Goal: Browse casually: Explore the website without a specific task or goal

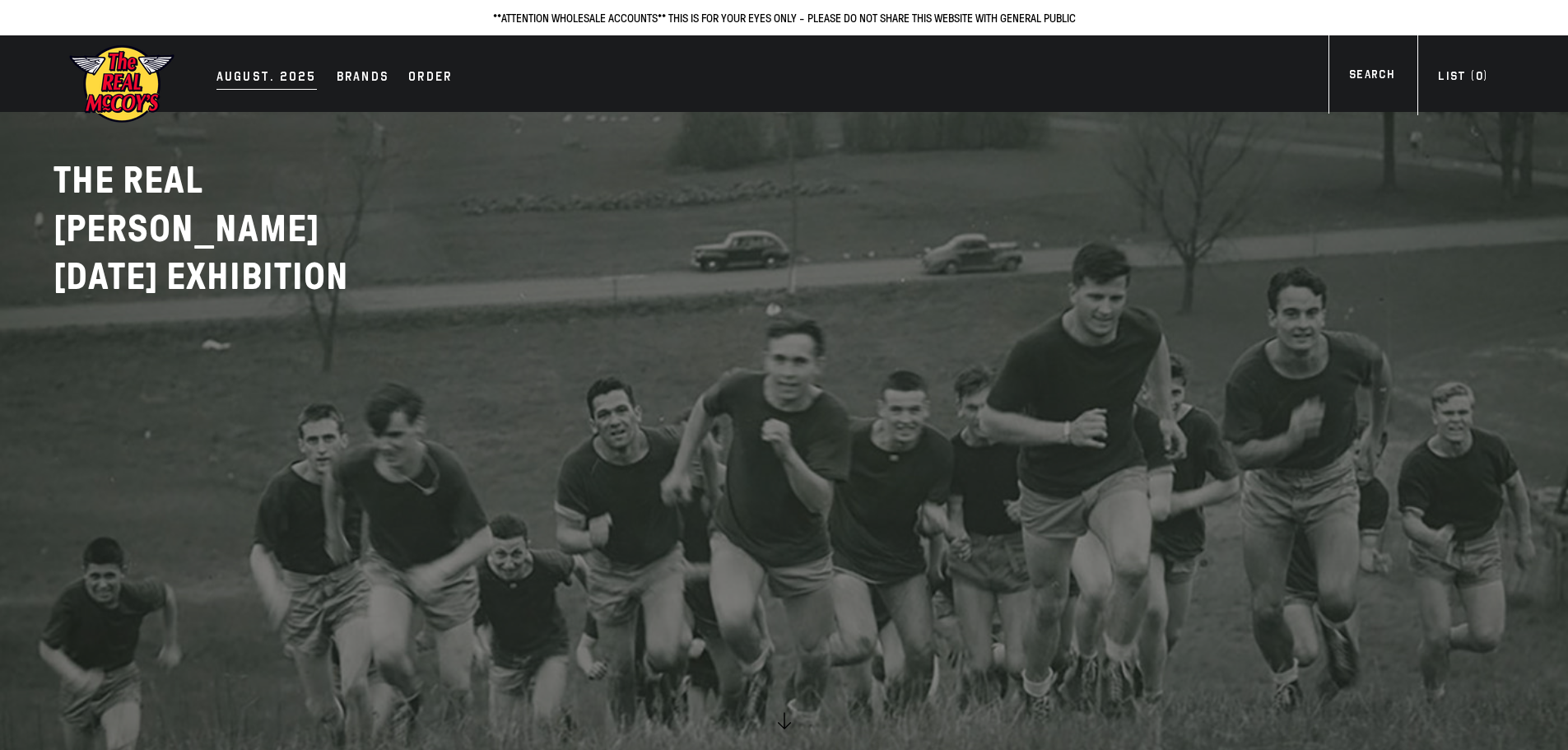
click at [275, 78] on div "AUGUST. 2025" at bounding box center [266, 78] width 100 height 23
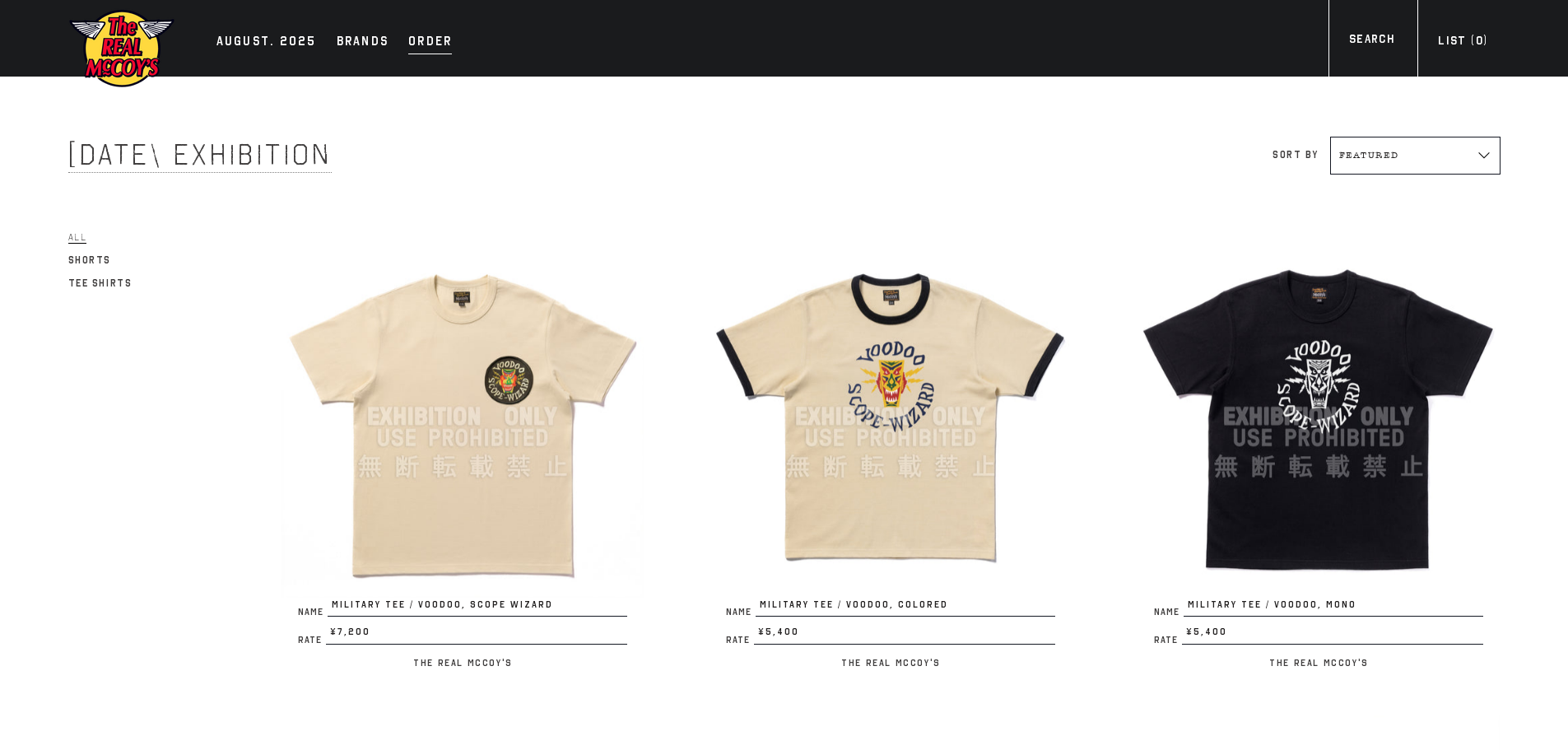
click at [420, 40] on div "Order" at bounding box center [430, 43] width 44 height 23
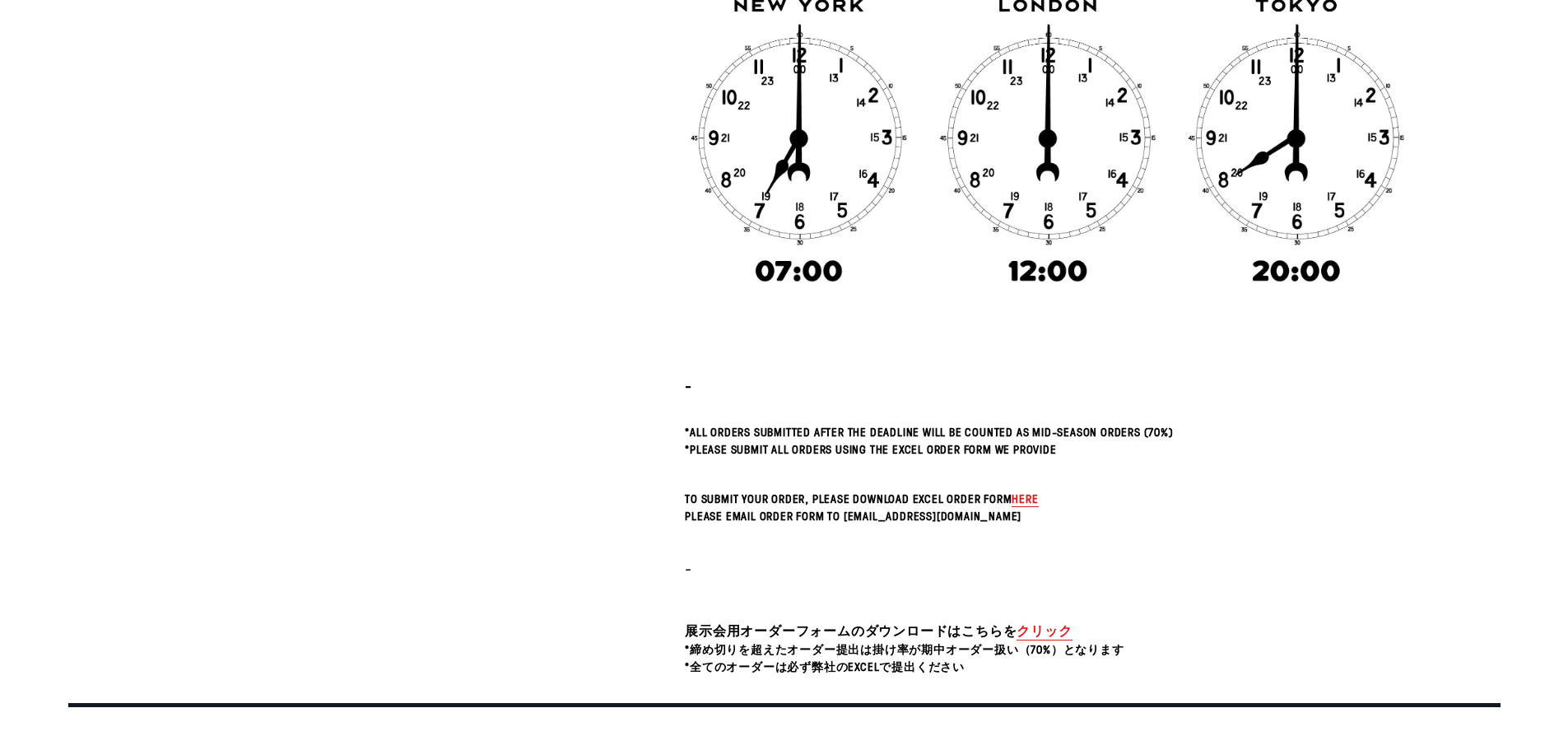
scroll to position [582, 0]
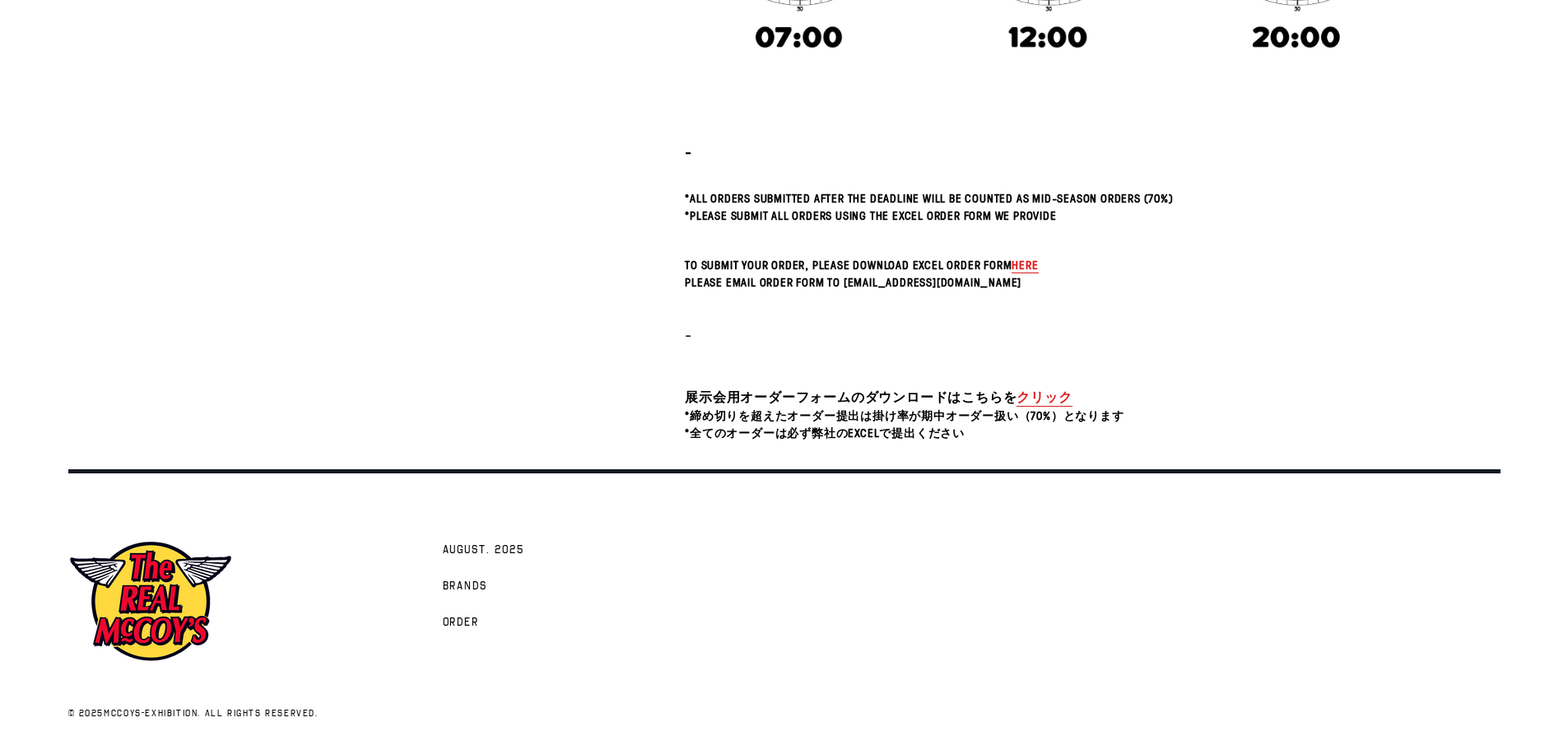
click at [1029, 263] on span "here" at bounding box center [1024, 265] width 26 height 16
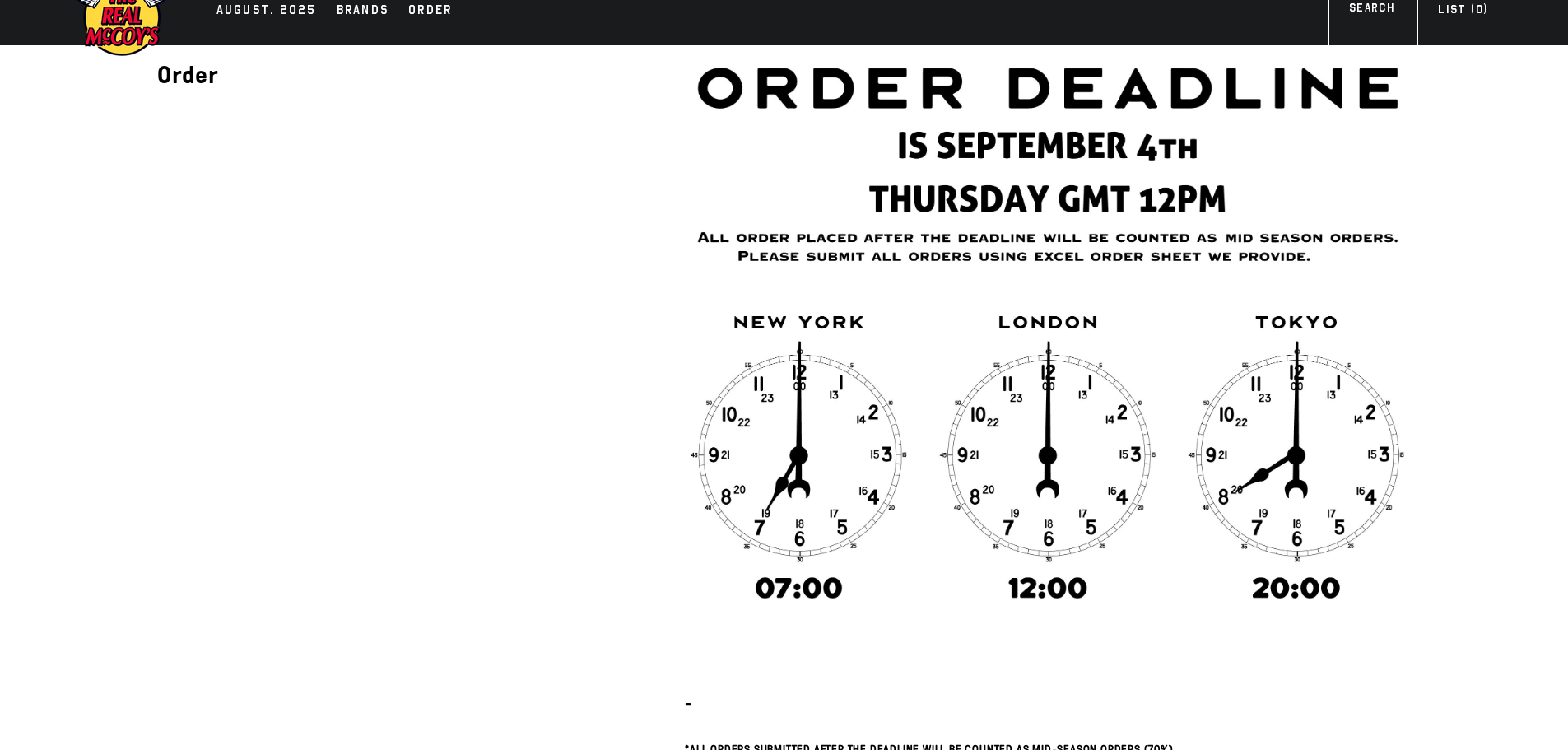
scroll to position [0, 0]
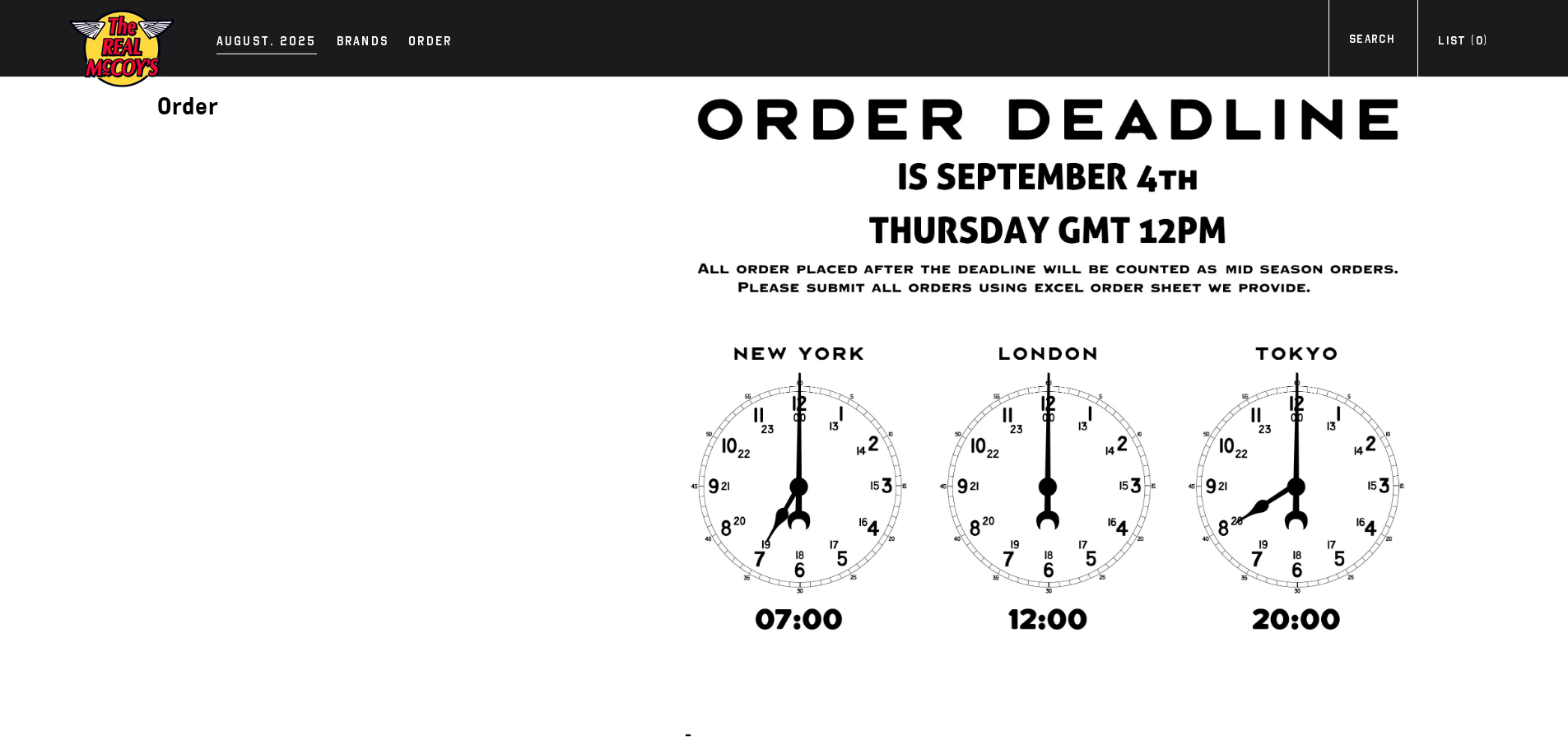
click at [268, 41] on div "AUGUST. 2025" at bounding box center [266, 43] width 100 height 23
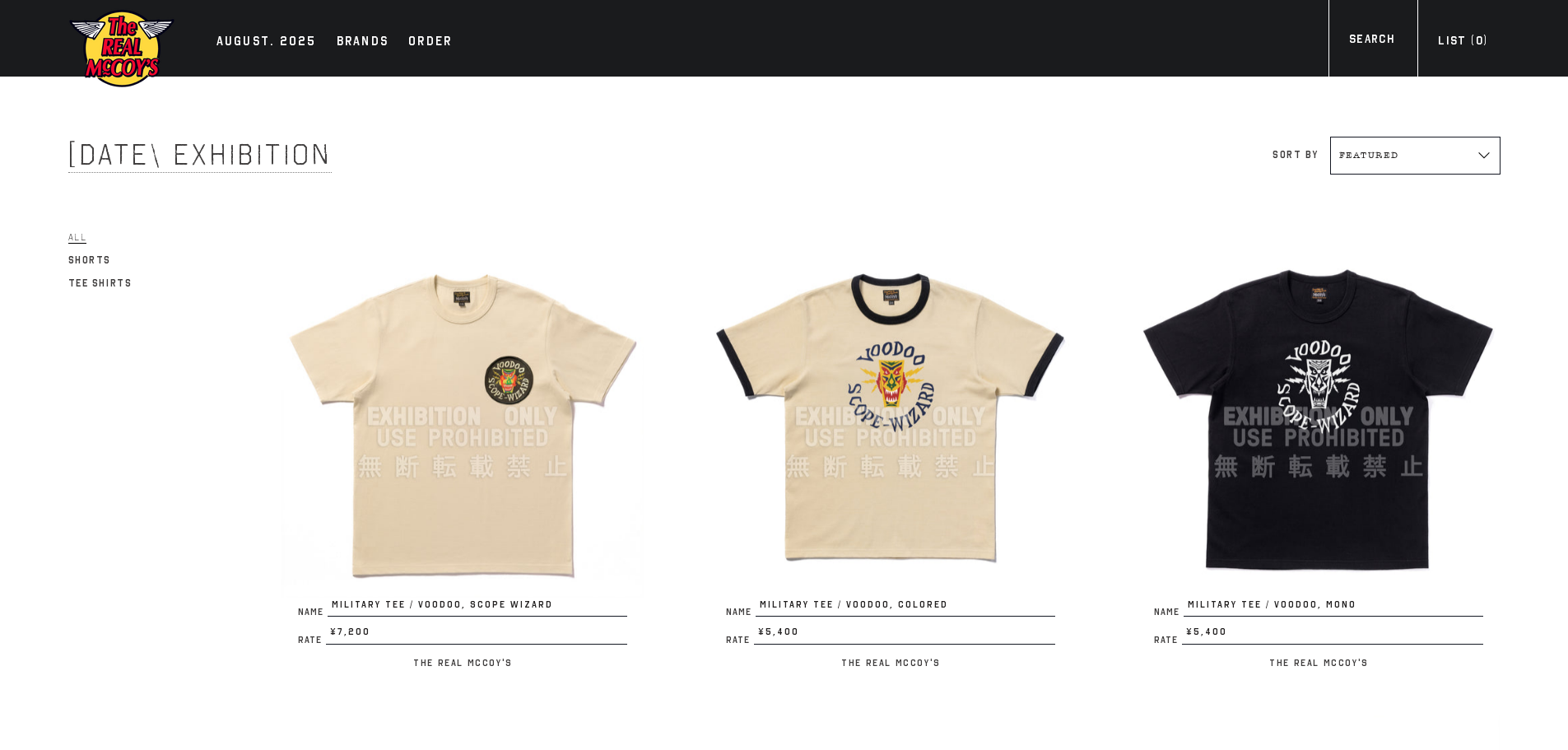
click at [84, 240] on span "All" at bounding box center [78, 237] width 19 height 12
click at [95, 260] on span "Shorts" at bounding box center [90, 260] width 44 height 12
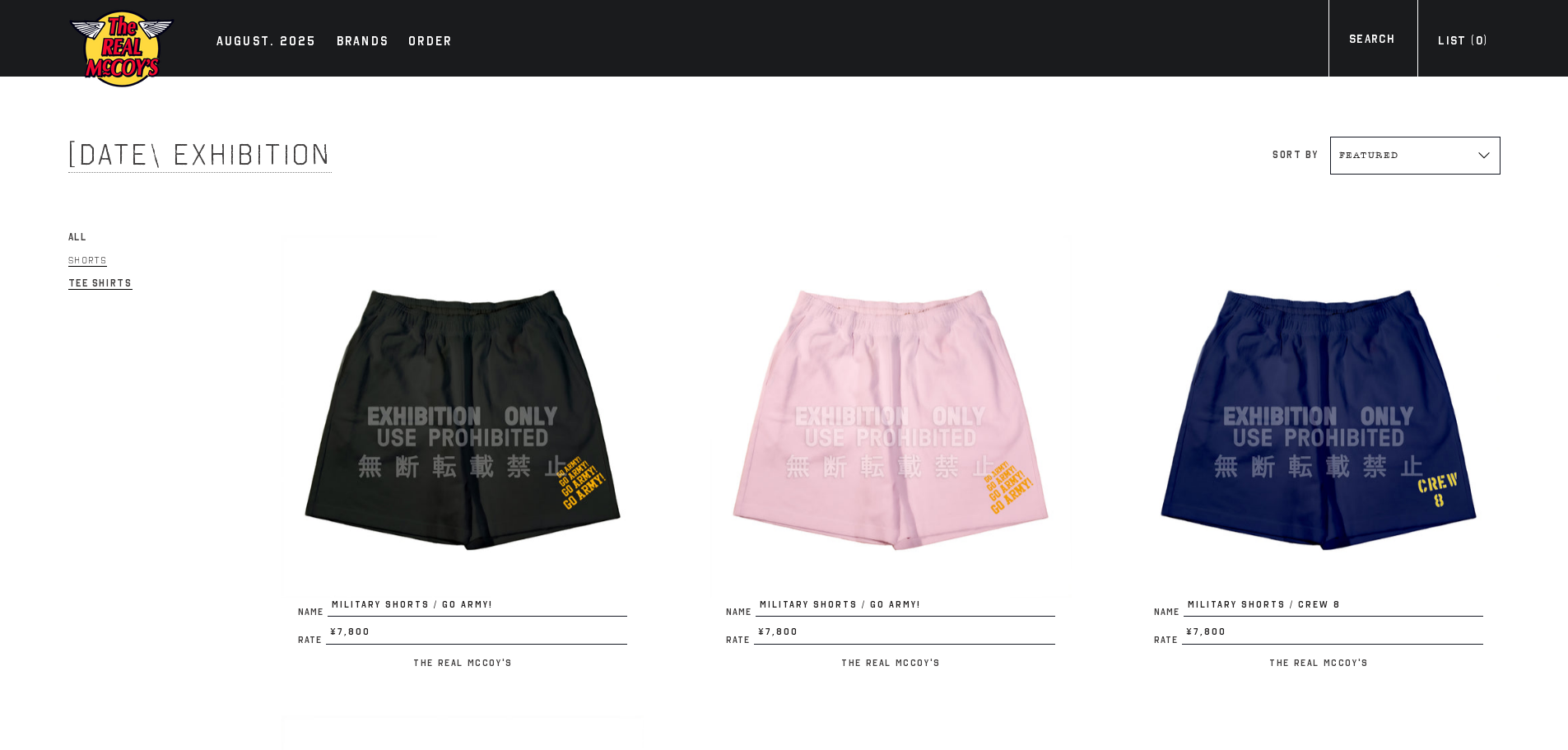
click at [104, 285] on span "Tee Shirts" at bounding box center [100, 283] width 64 height 12
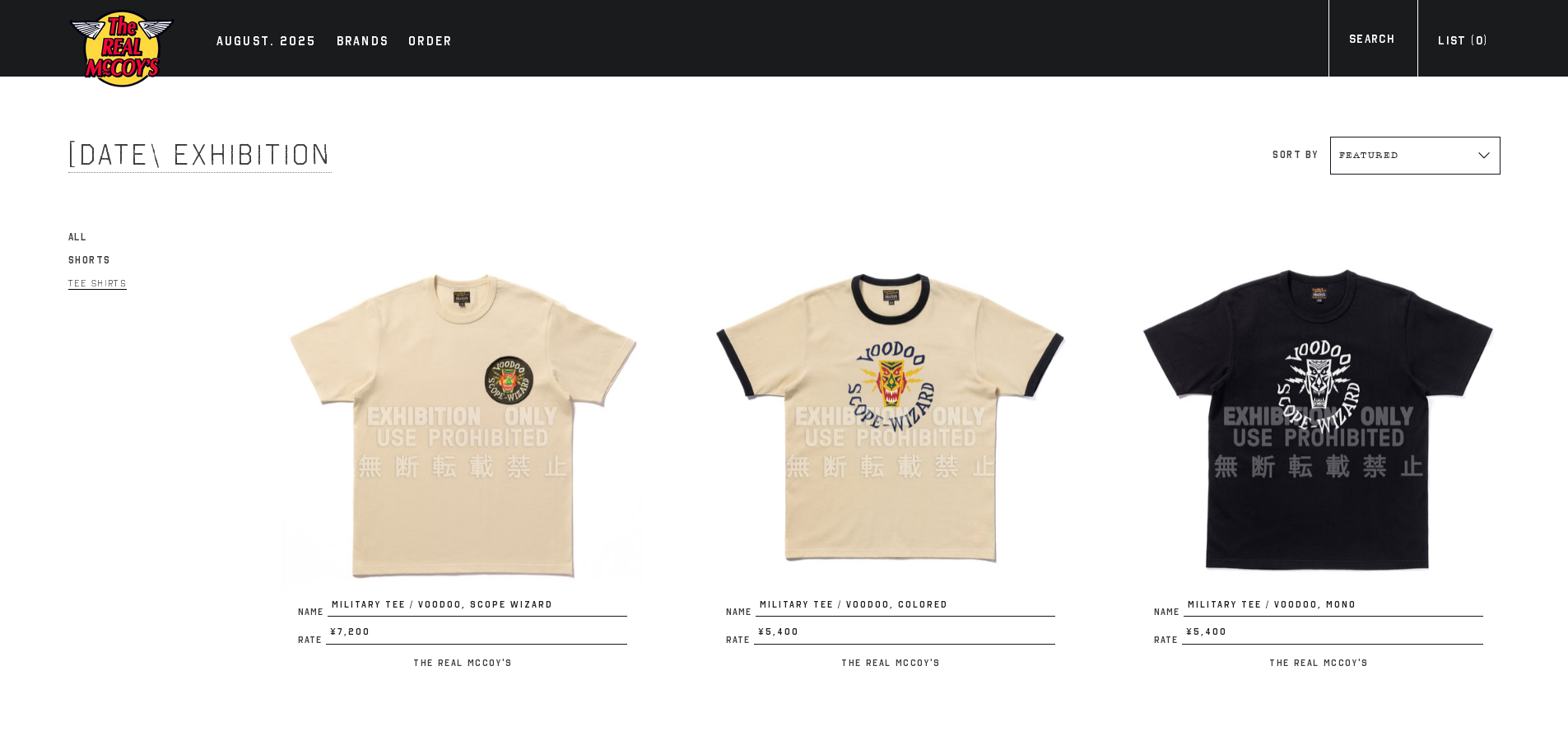
click at [82, 233] on span "All" at bounding box center [78, 236] width 19 height 11
click at [811, 91] on div "Sort by Featured Alphabetically, A-Z Alphabetically, Z-A Price, low to high Pri…" at bounding box center [1142, 125] width 716 height 98
click at [96, 256] on span "Shorts" at bounding box center [90, 260] width 44 height 12
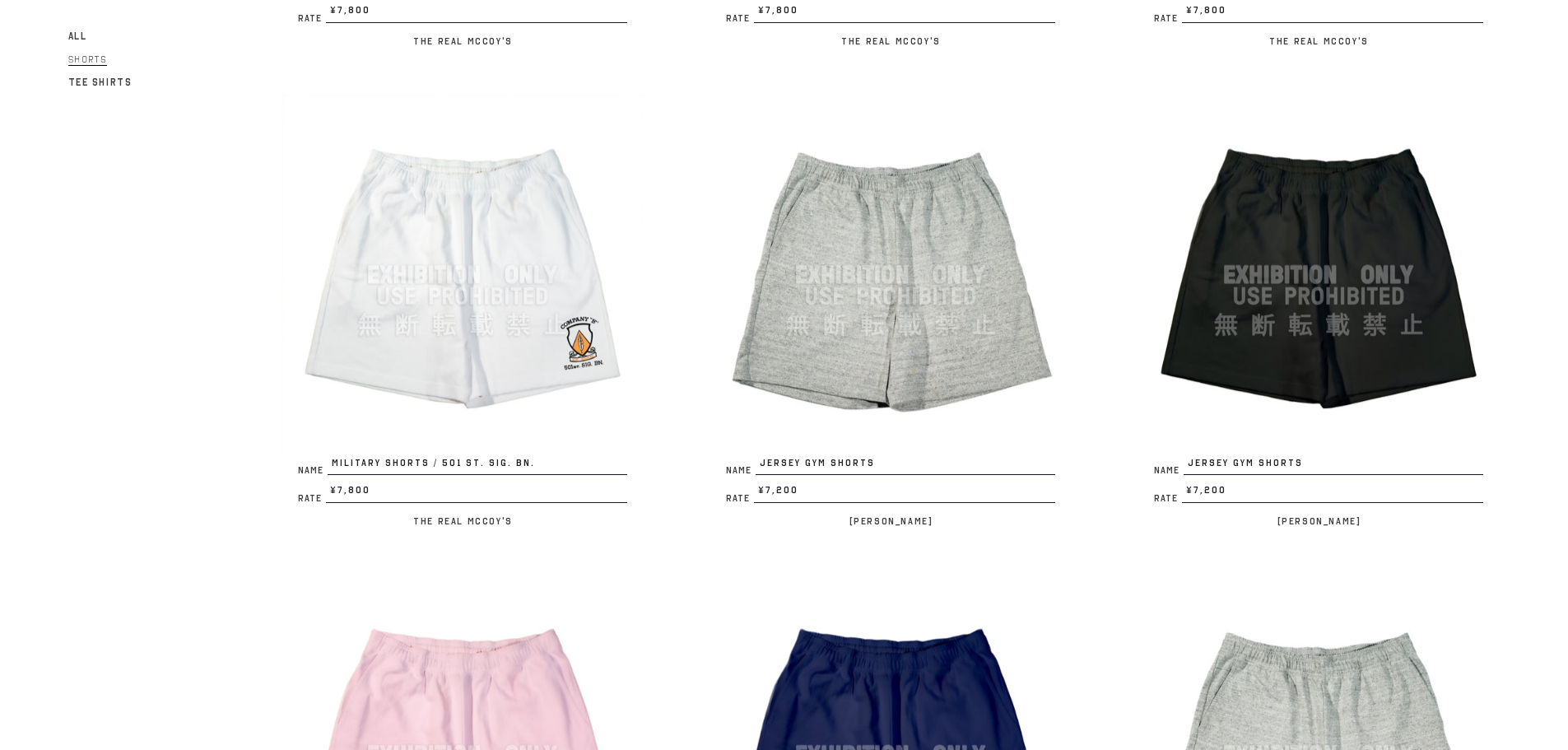
scroll to position [659, 0]
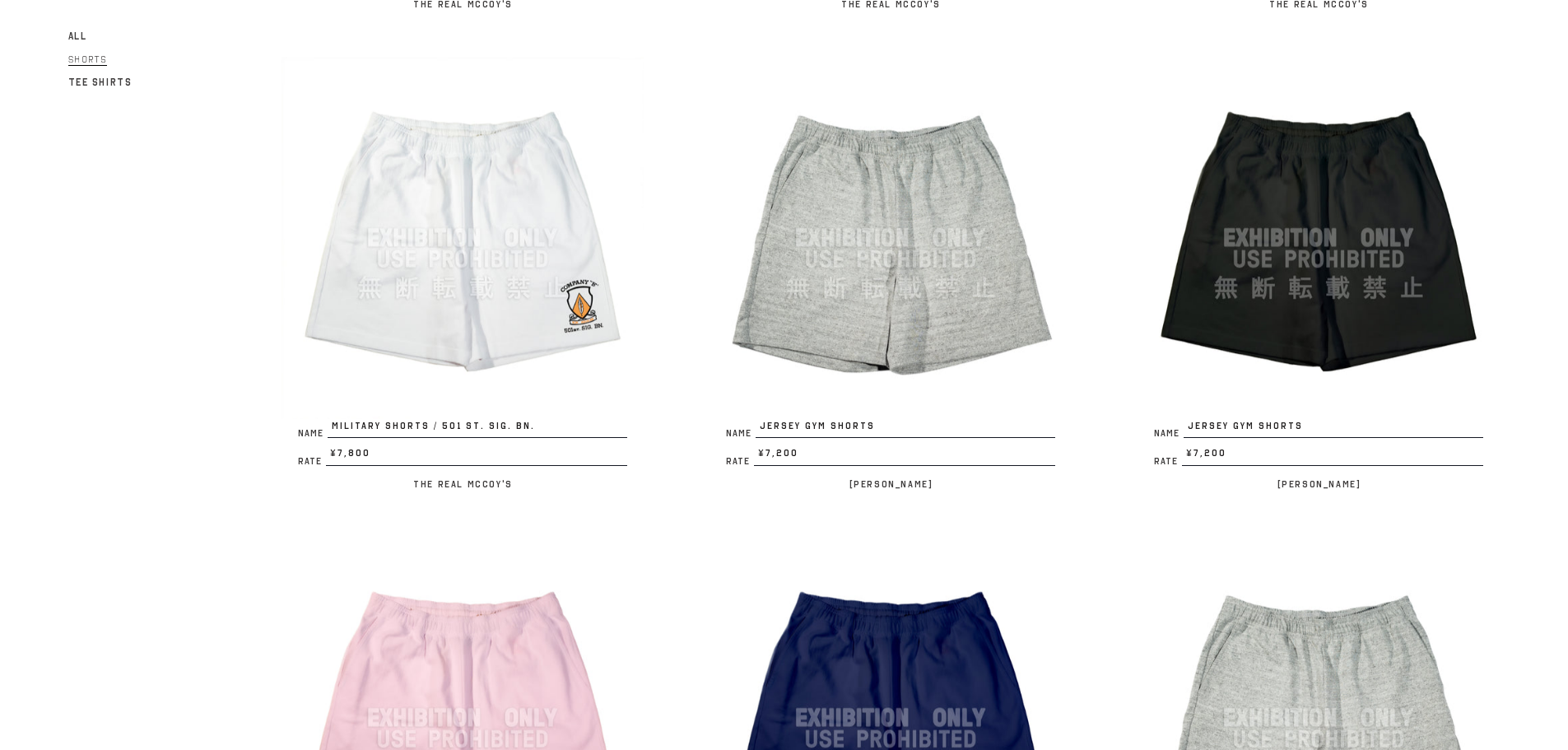
click at [78, 32] on span "All" at bounding box center [78, 36] width 19 height 11
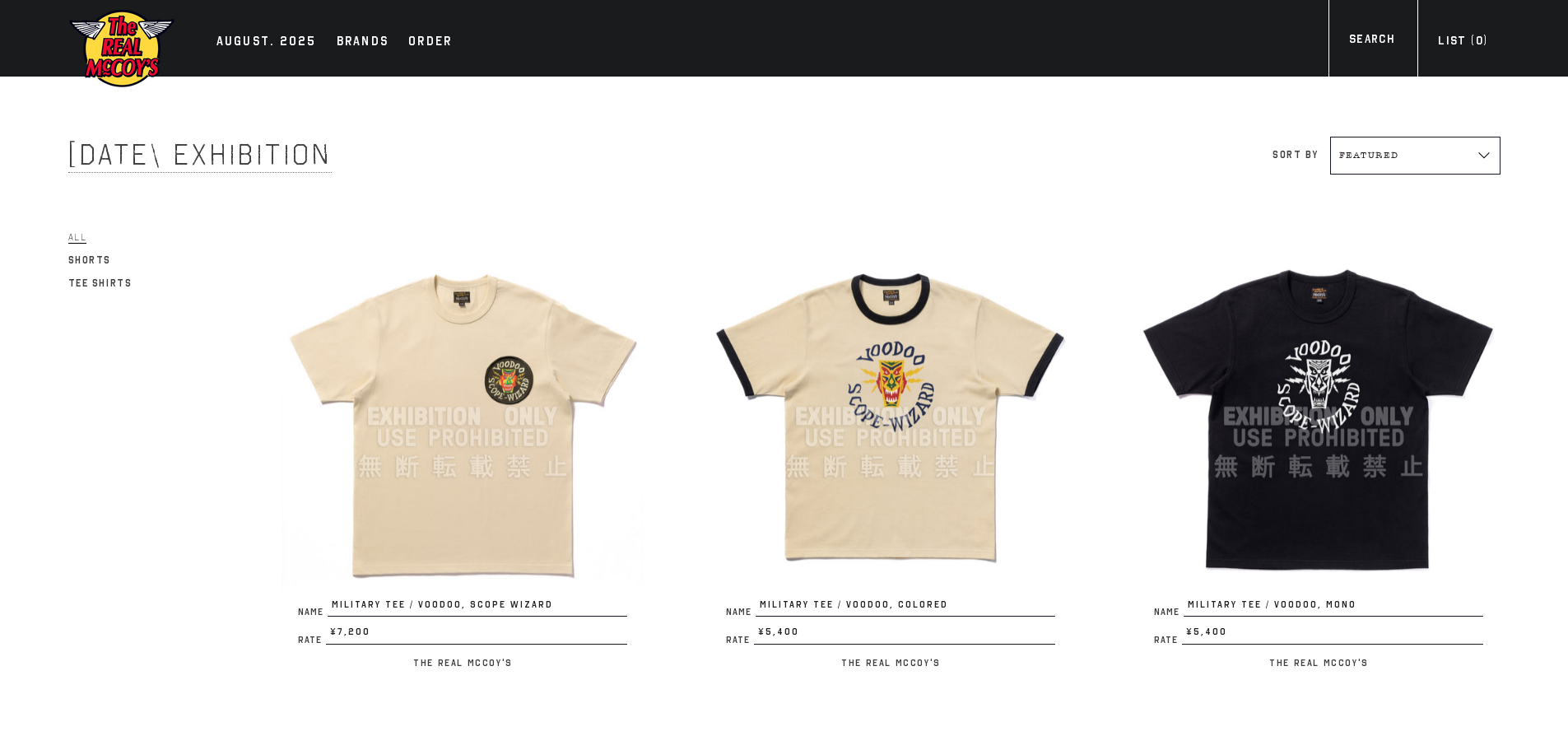
click at [541, 368] on img at bounding box center [463, 416] width 362 height 362
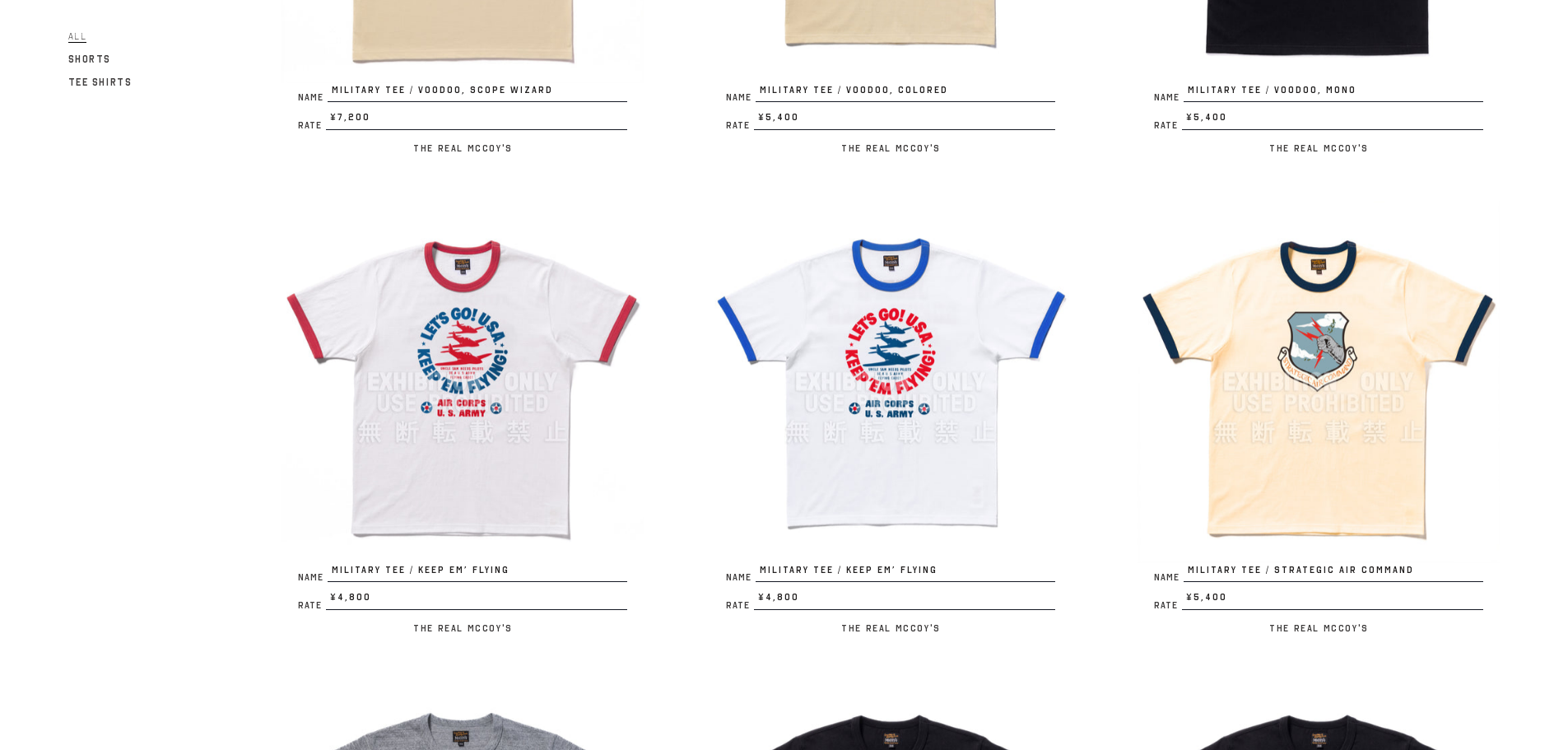
scroll to position [659, 0]
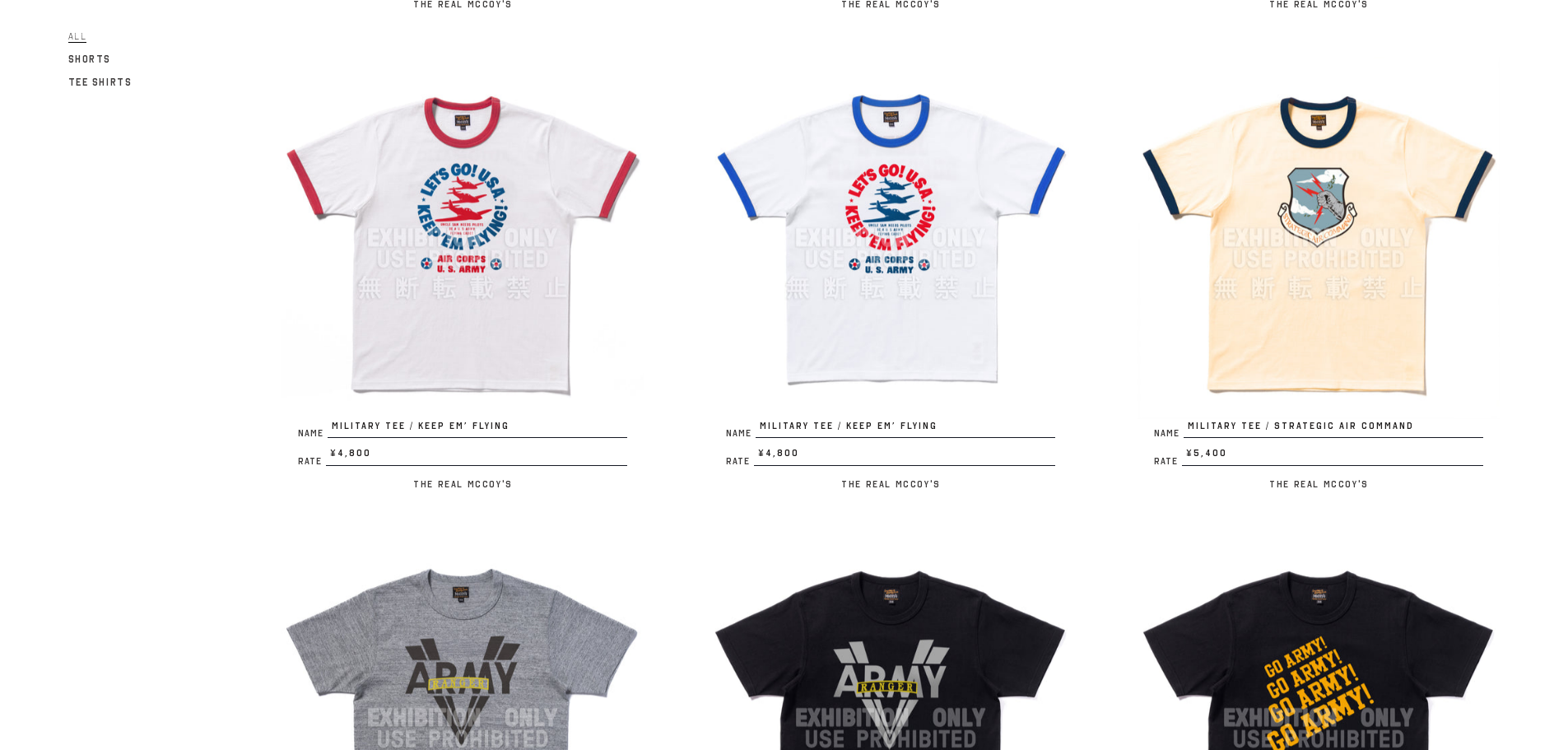
click at [1259, 314] on img at bounding box center [1319, 238] width 362 height 362
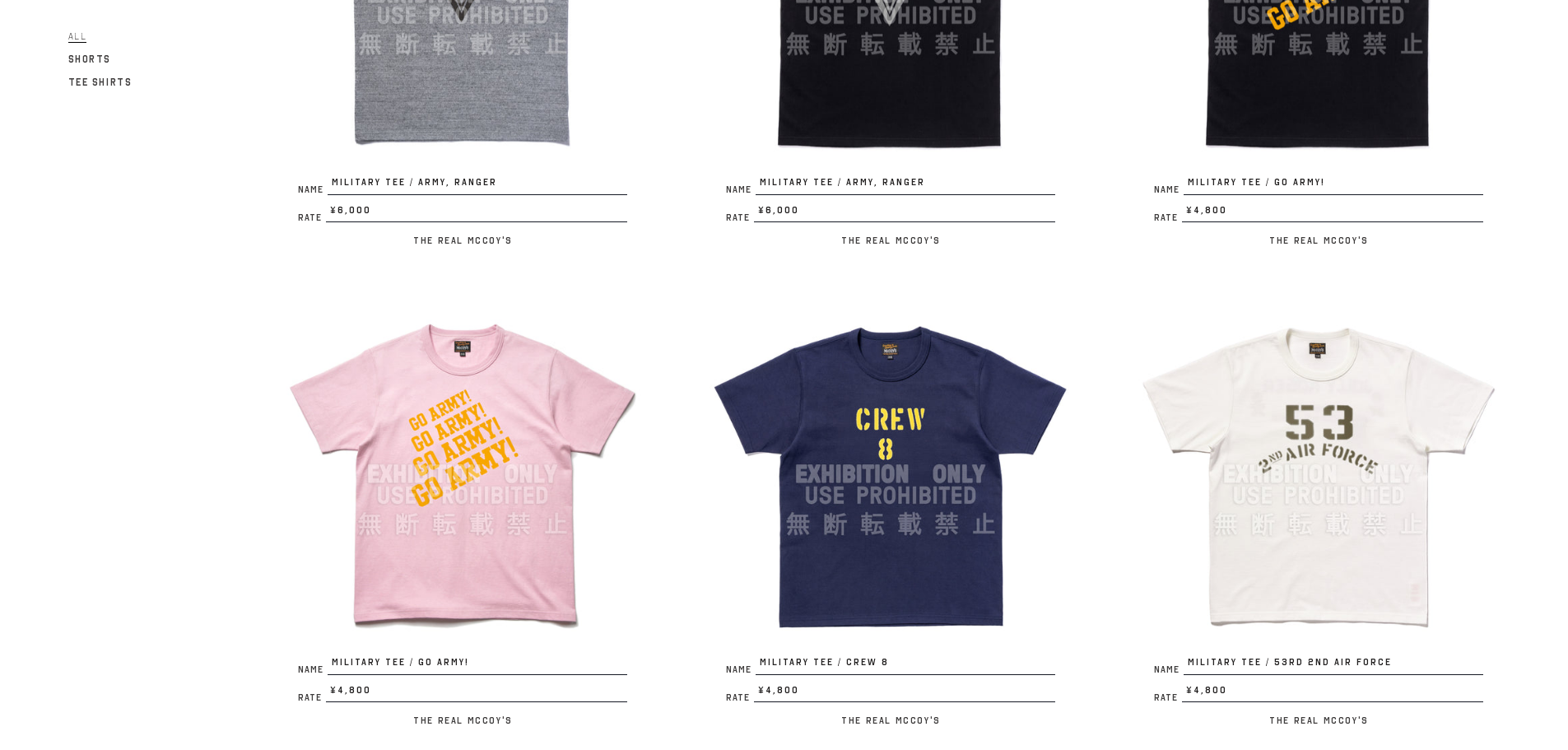
scroll to position [1426, 0]
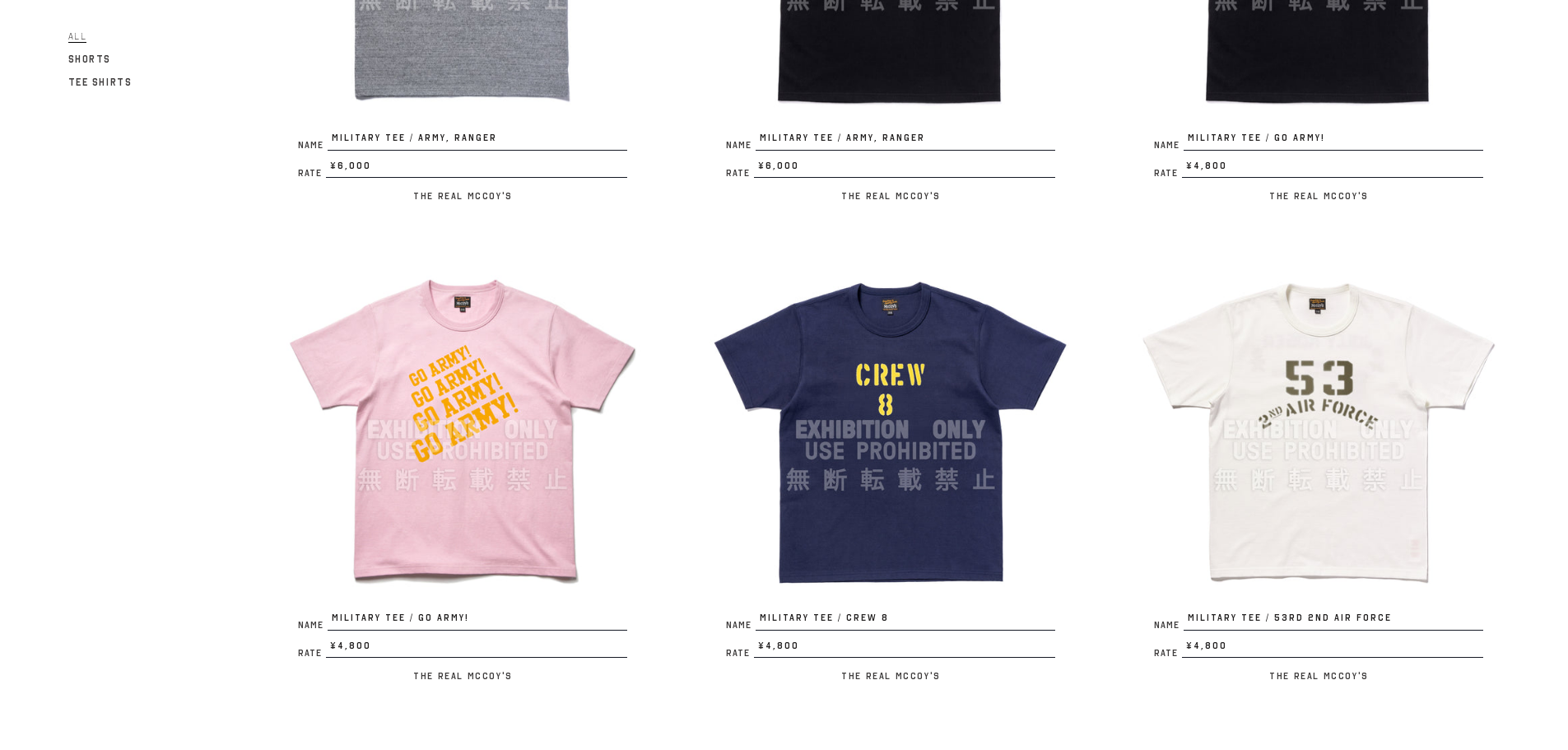
click at [513, 389] on img at bounding box center [463, 429] width 362 height 362
click at [916, 391] on img at bounding box center [890, 429] width 362 height 362
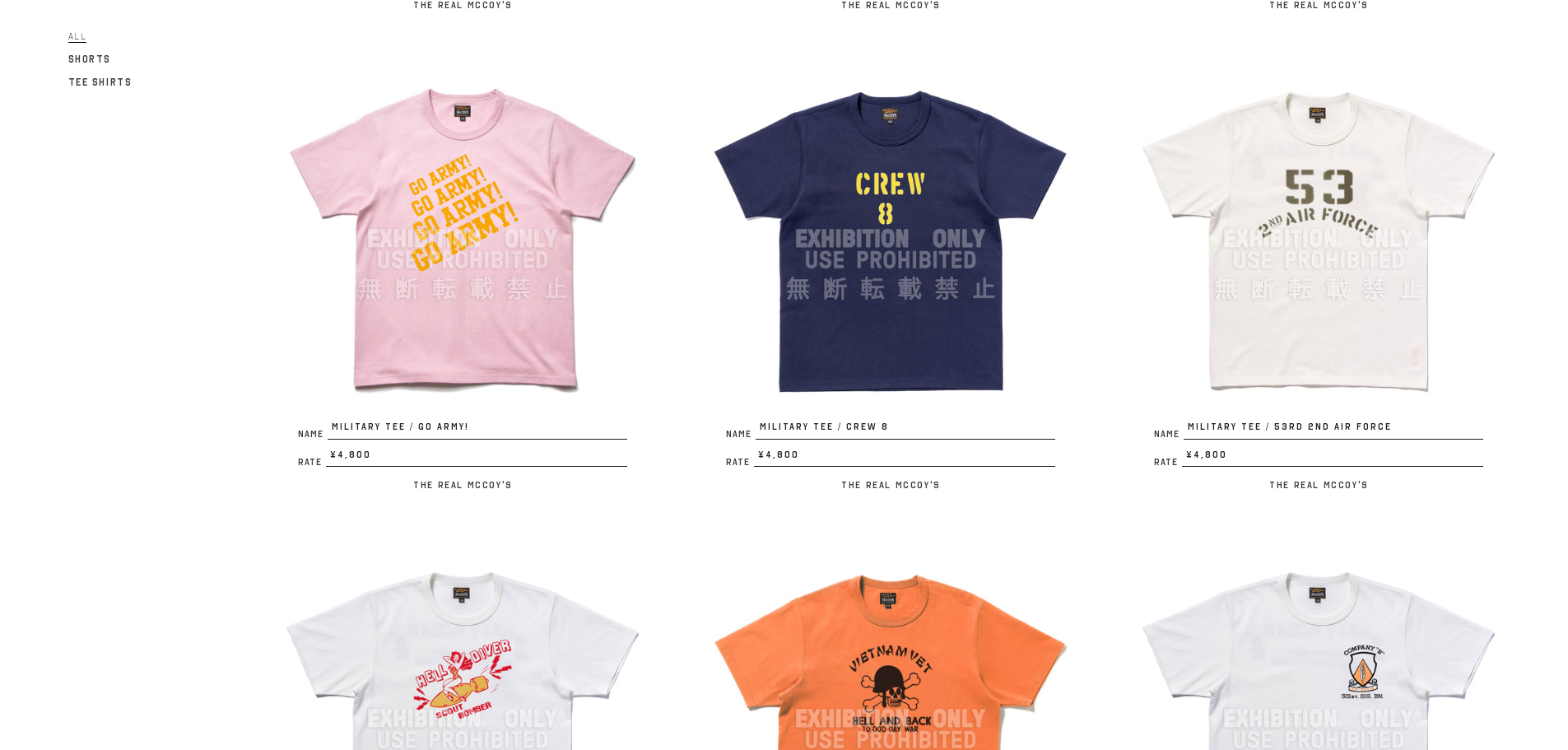
scroll to position [1646, 0]
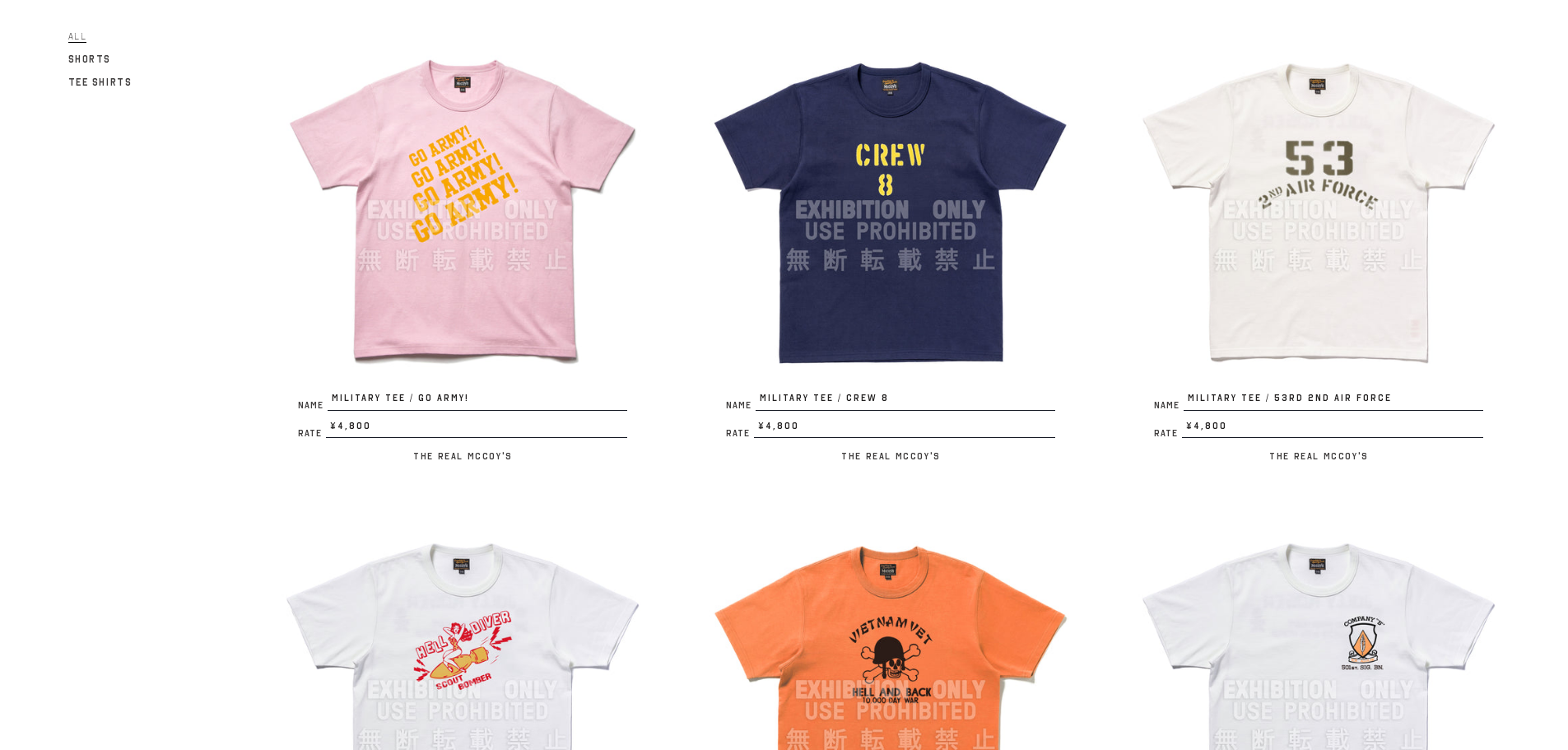
click at [1338, 218] on img at bounding box center [1319, 210] width 362 height 362
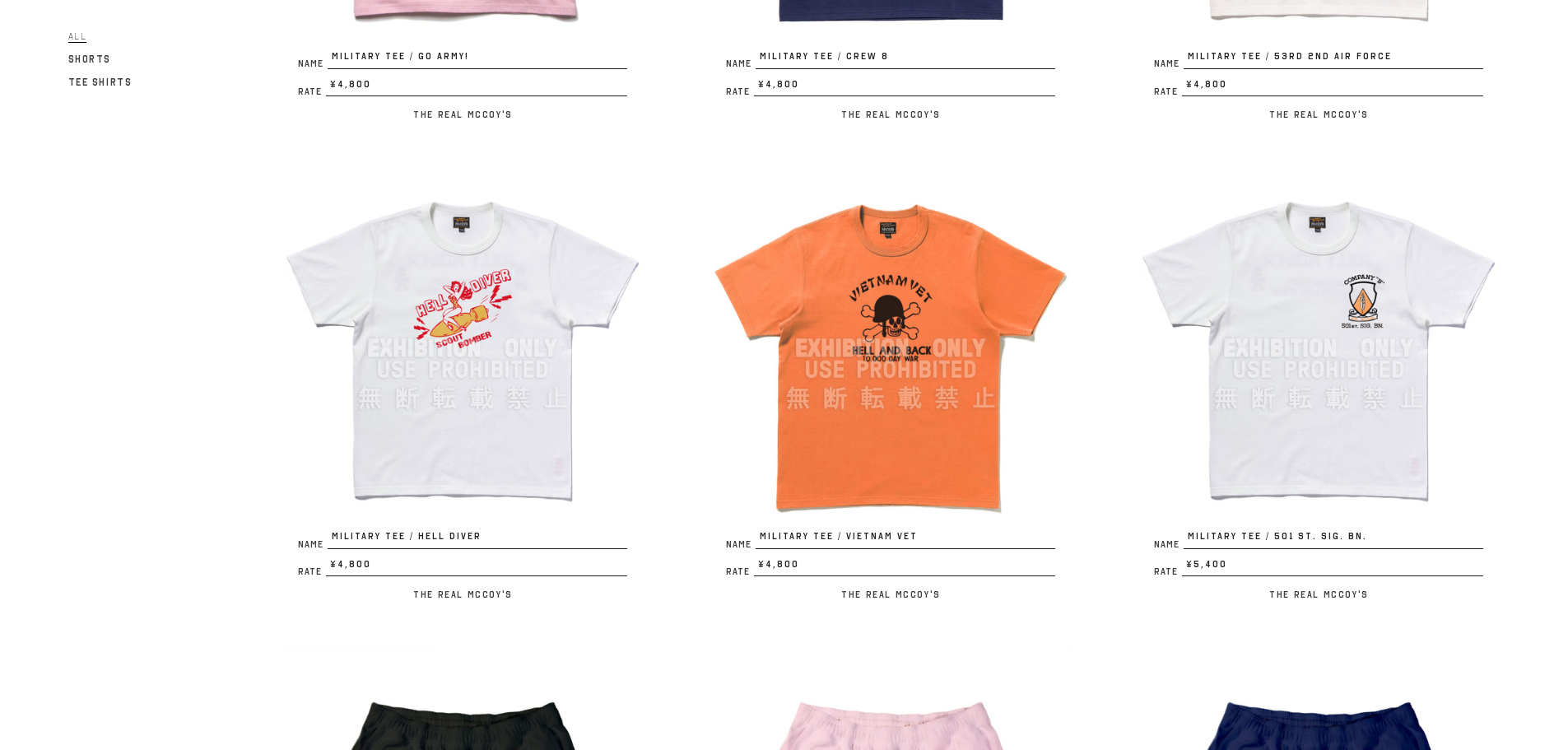
scroll to position [2084, 0]
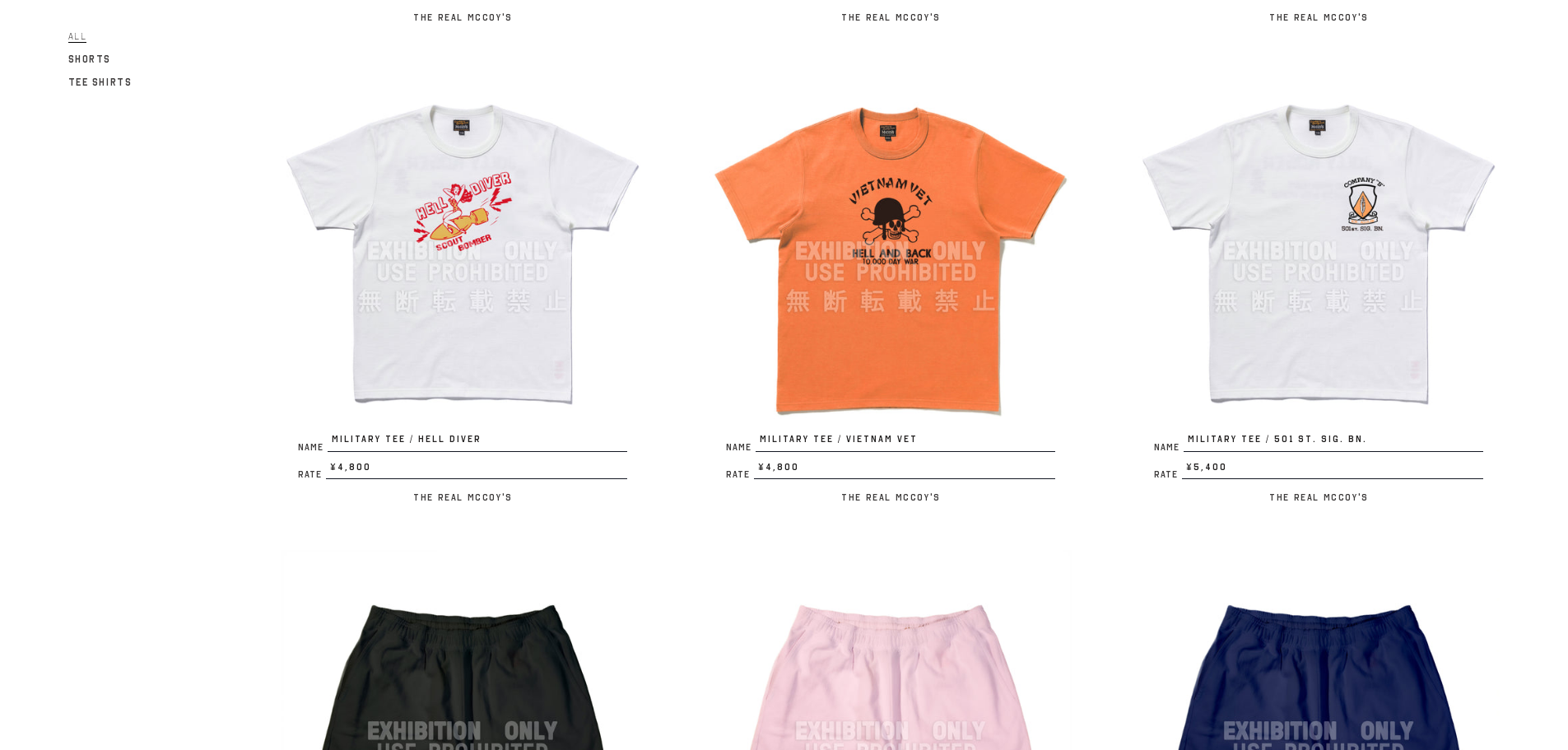
click at [492, 294] on img at bounding box center [463, 251] width 362 height 362
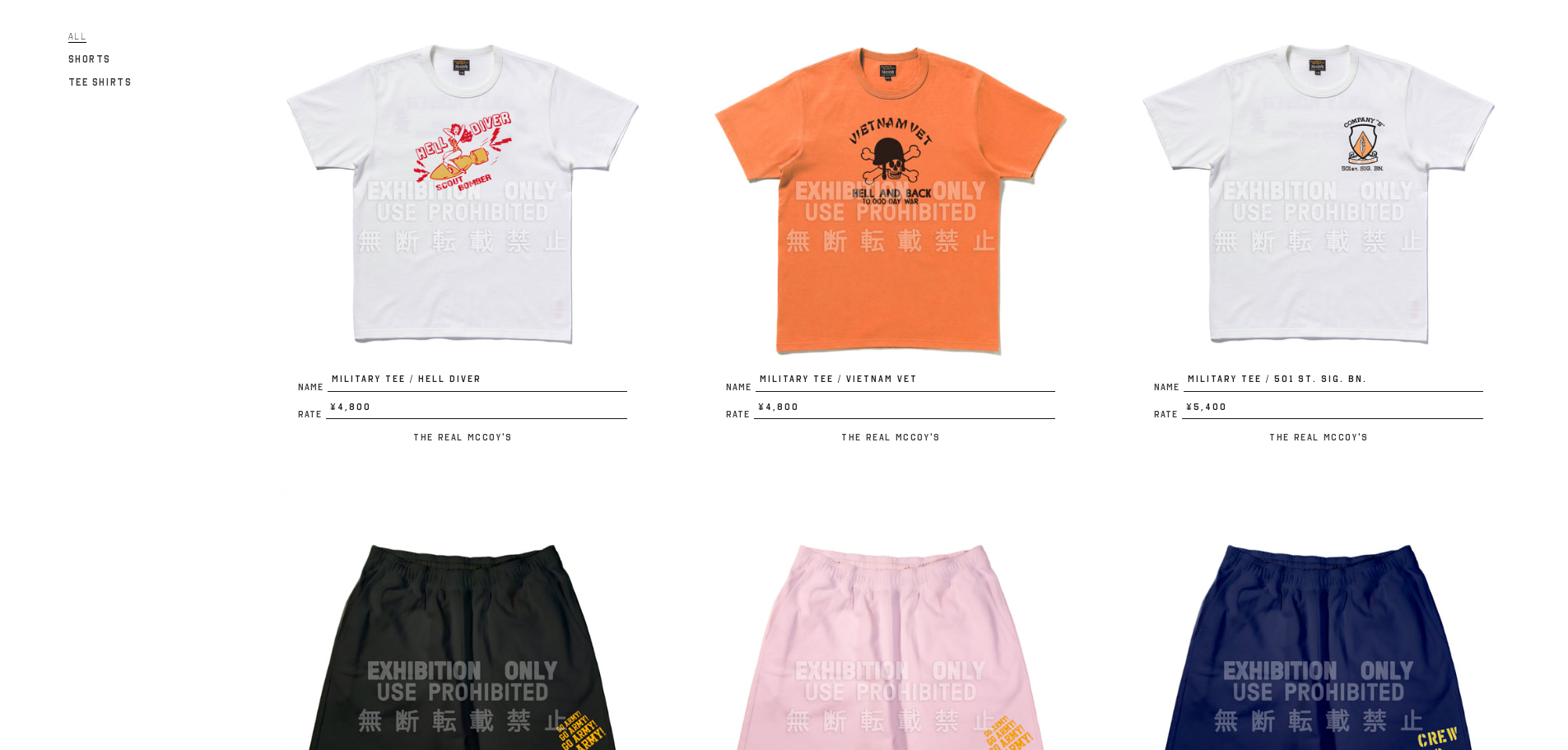
scroll to position [2195, 0]
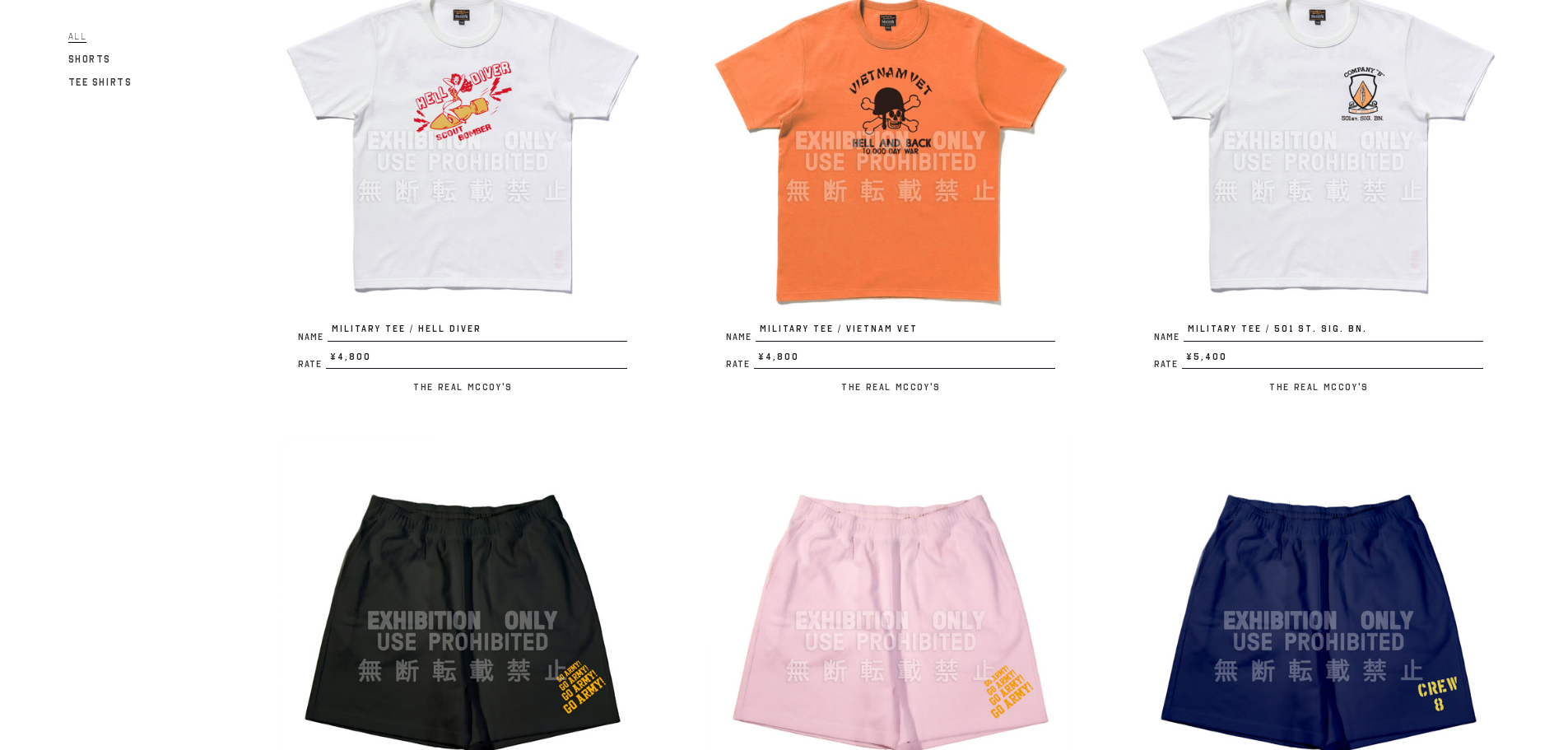
click at [827, 230] on img at bounding box center [890, 141] width 362 height 362
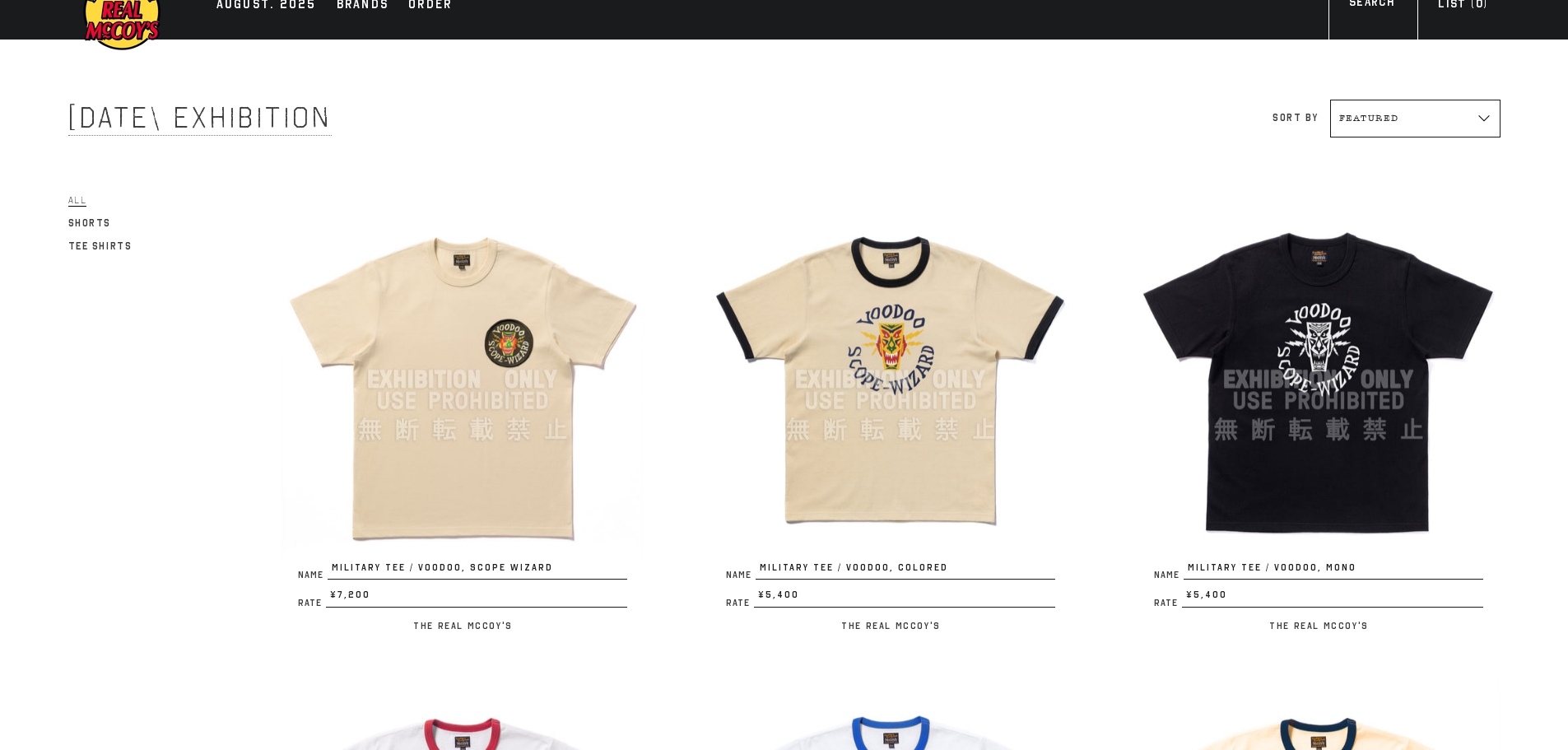
scroll to position [0, 0]
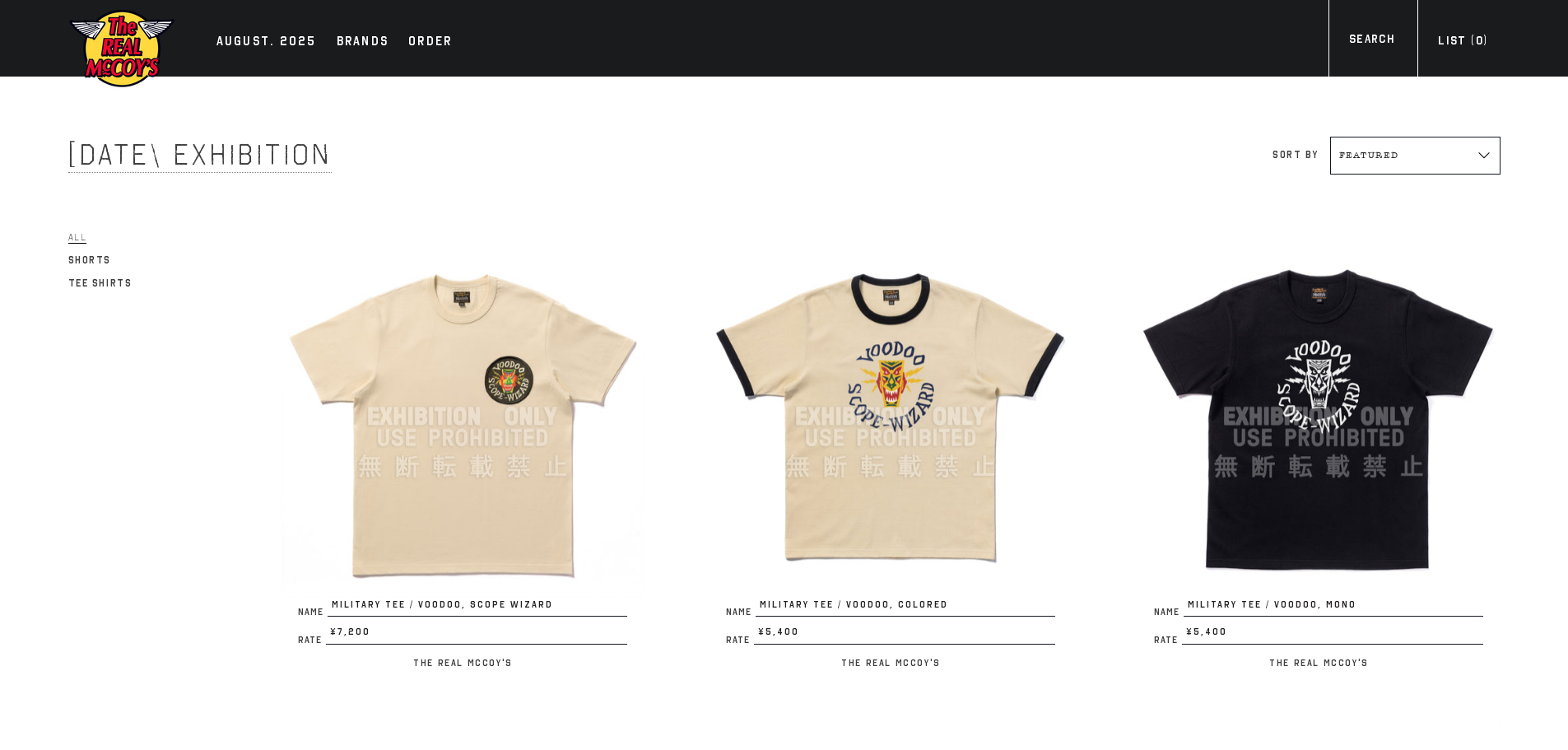
click at [1301, 400] on img at bounding box center [1319, 416] width 362 height 362
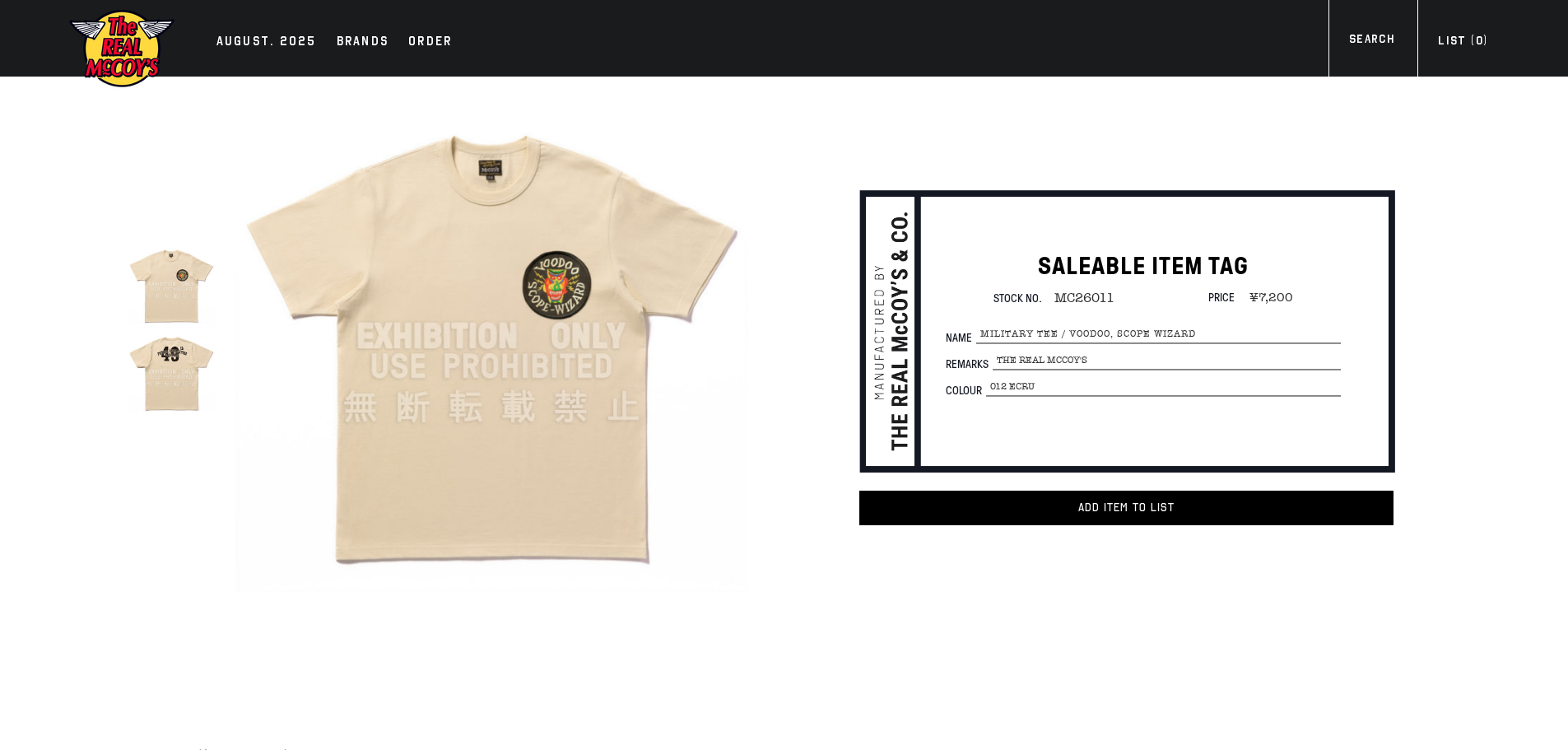
click at [161, 376] on img at bounding box center [171, 371] width 87 height 87
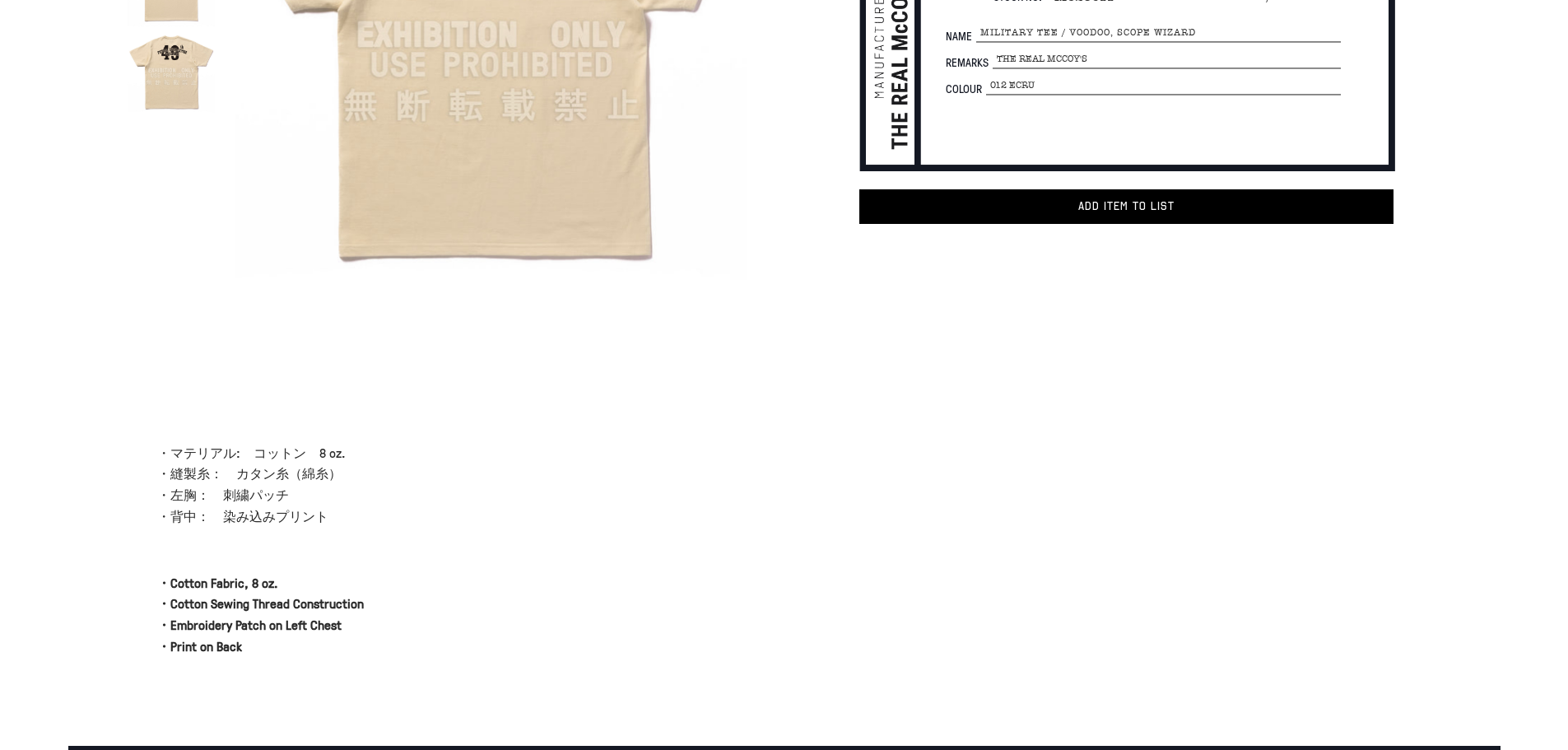
scroll to position [28, 0]
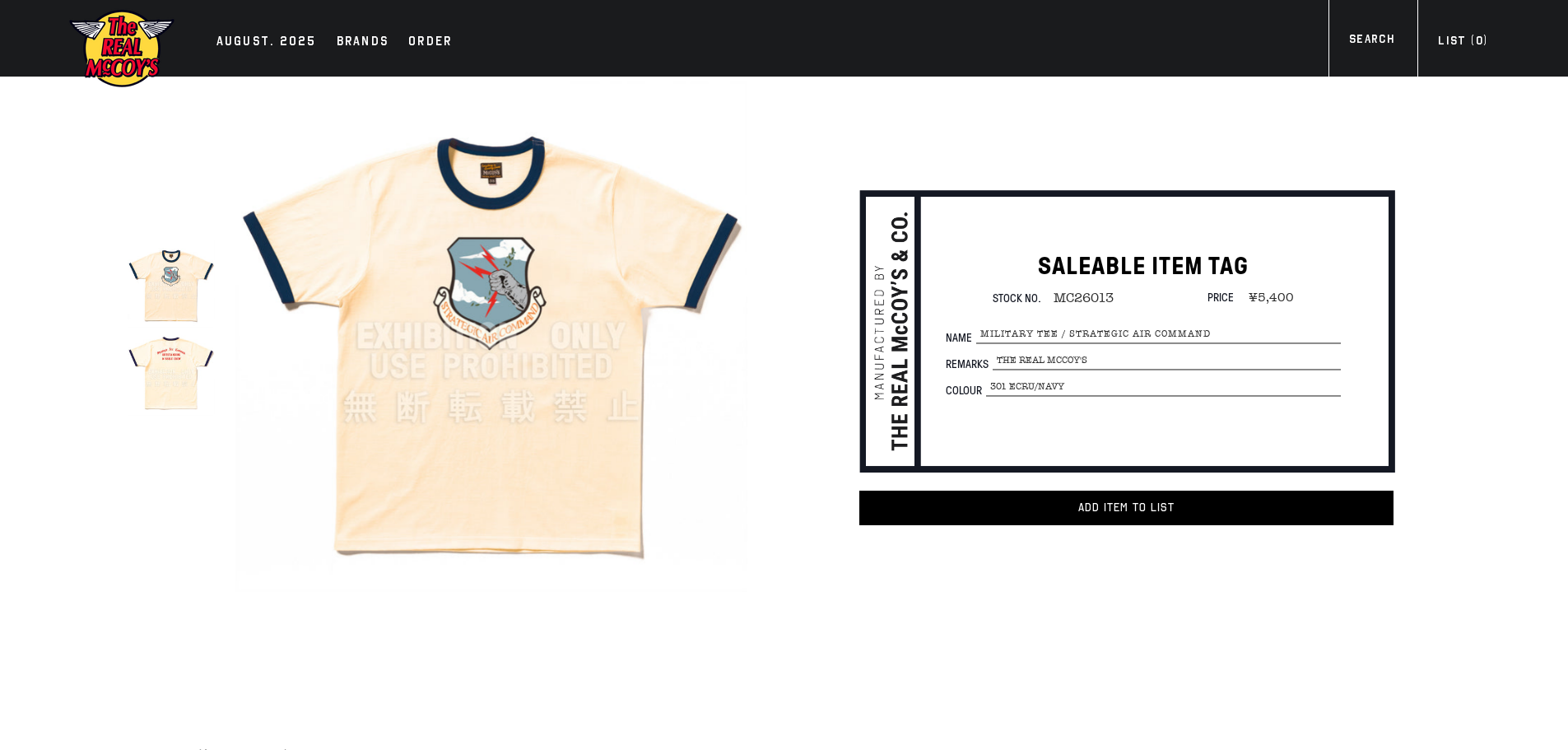
click at [179, 384] on img at bounding box center [171, 371] width 87 height 87
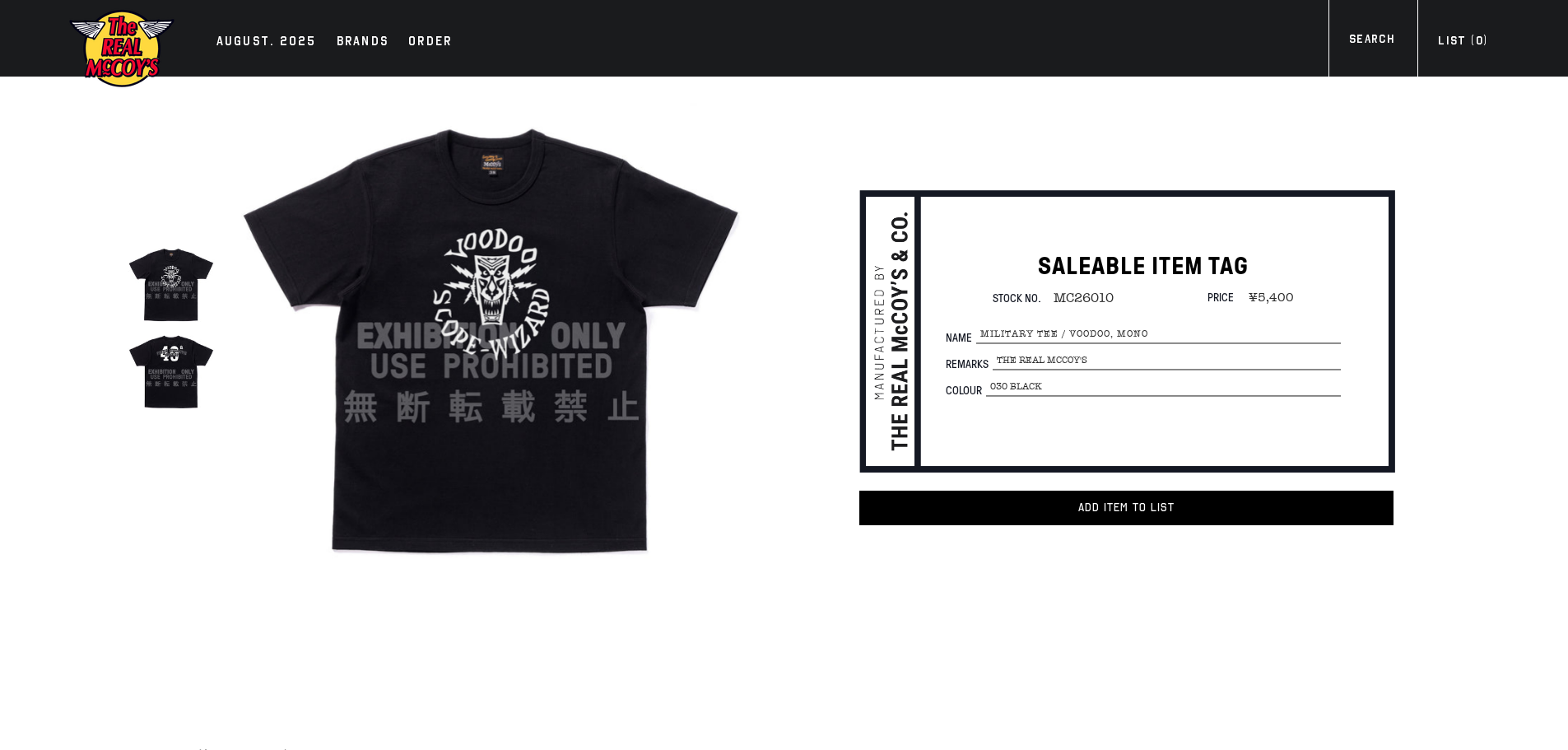
click at [183, 355] on img at bounding box center [171, 371] width 87 height 87
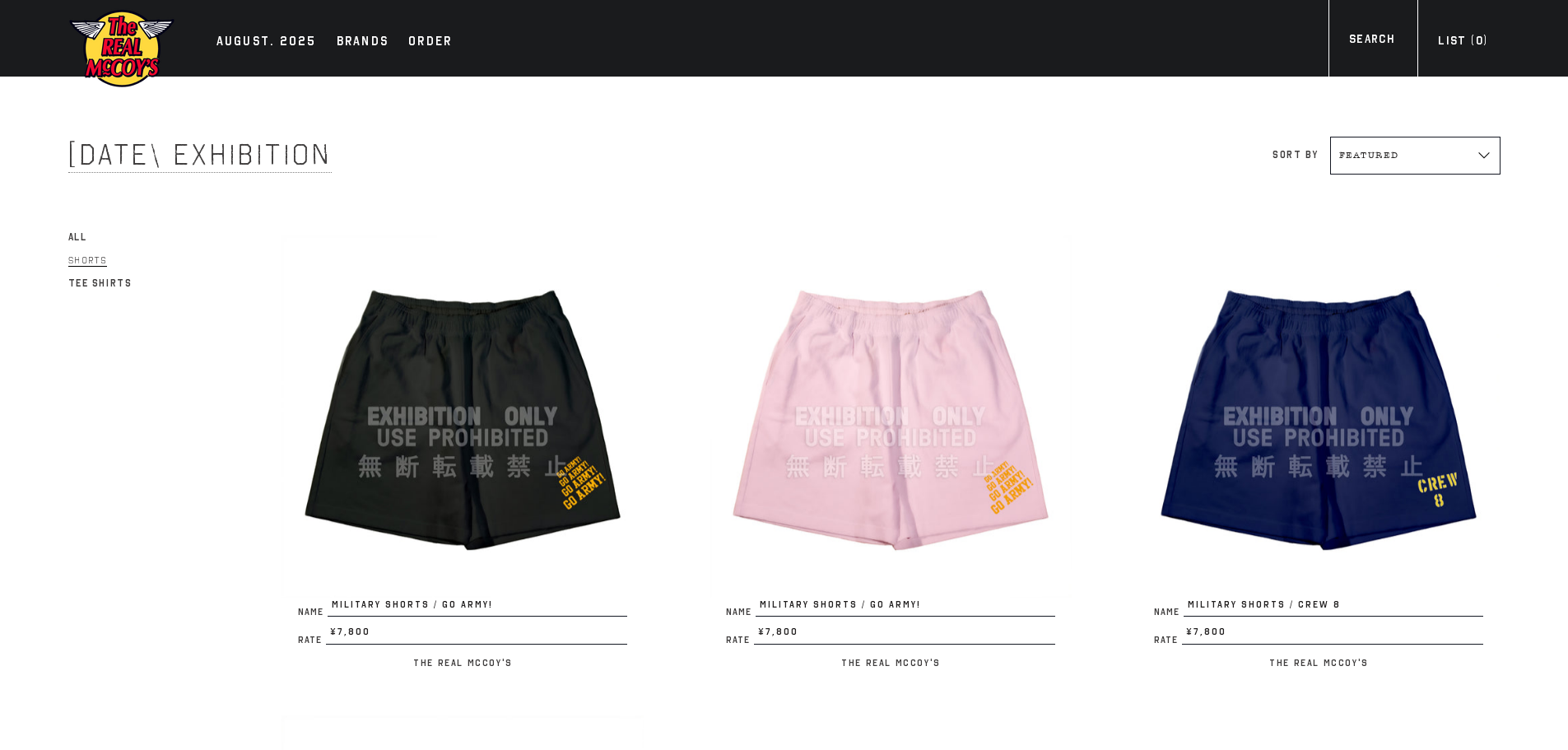
click at [70, 235] on span "All" at bounding box center [78, 236] width 19 height 11
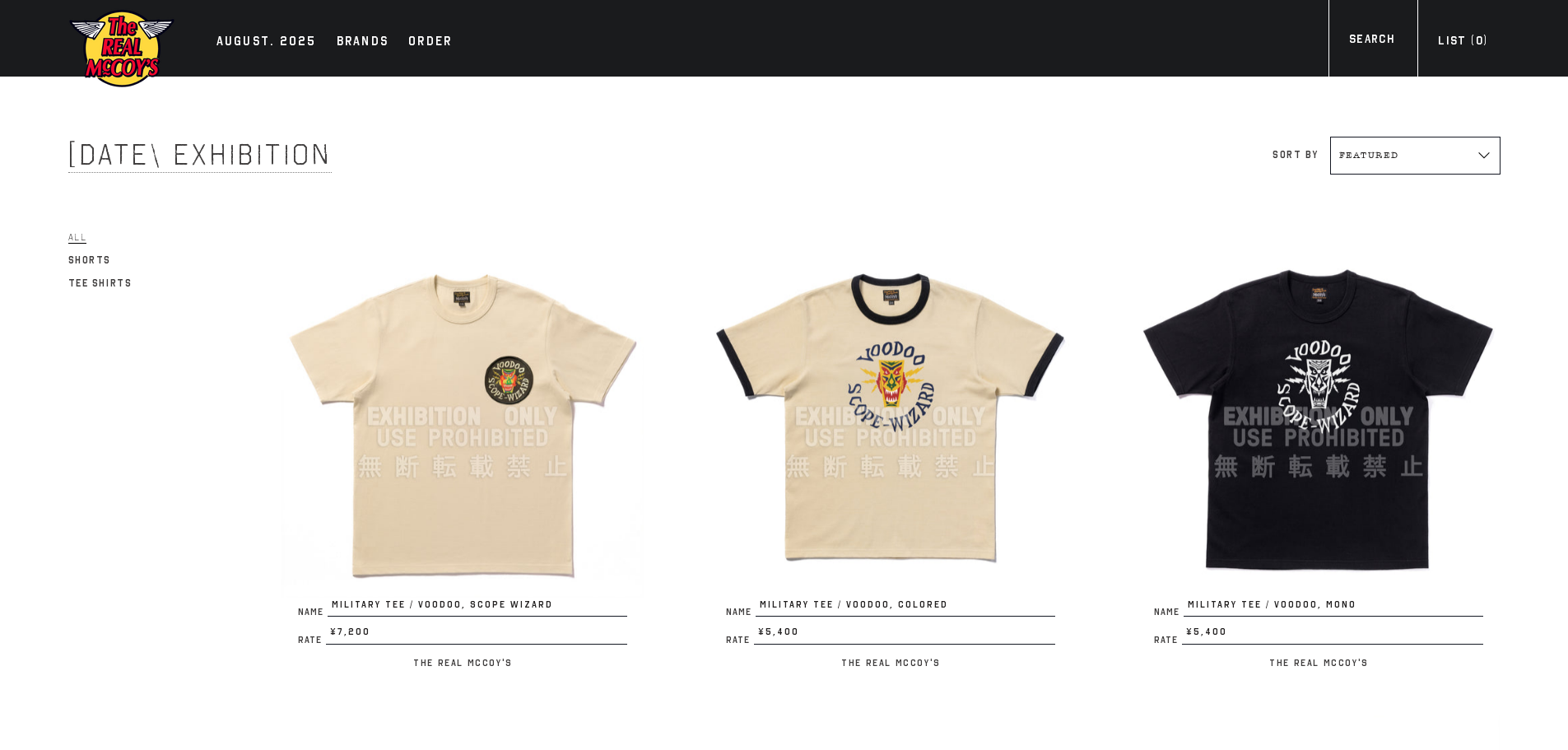
click at [428, 499] on img at bounding box center [463, 416] width 362 height 362
click at [480, 533] on img at bounding box center [463, 416] width 362 height 362
click at [1044, 372] on img at bounding box center [890, 416] width 362 height 362
click at [517, 389] on img at bounding box center [463, 416] width 362 height 362
click at [957, 320] on img at bounding box center [890, 416] width 362 height 362
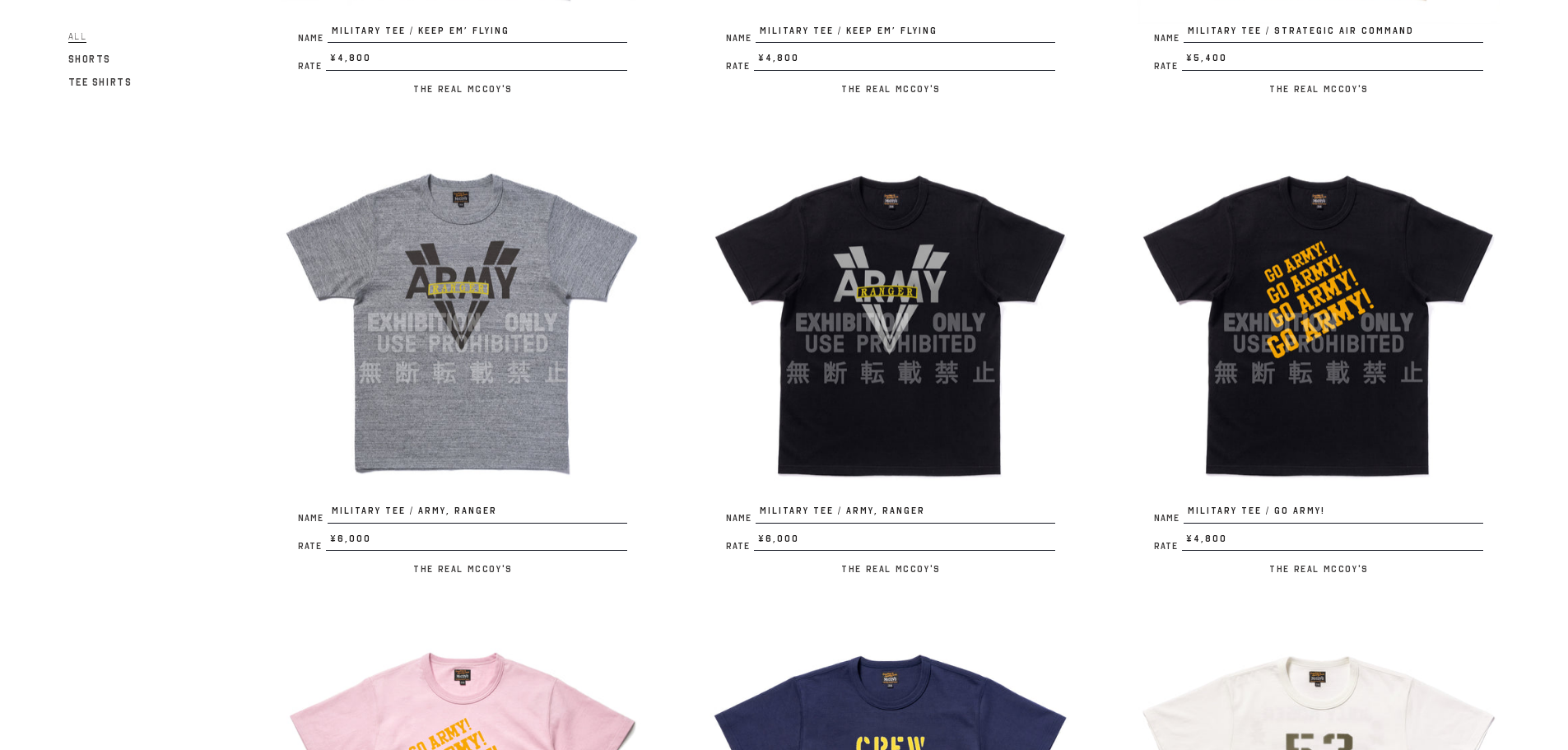
scroll to position [1097, 0]
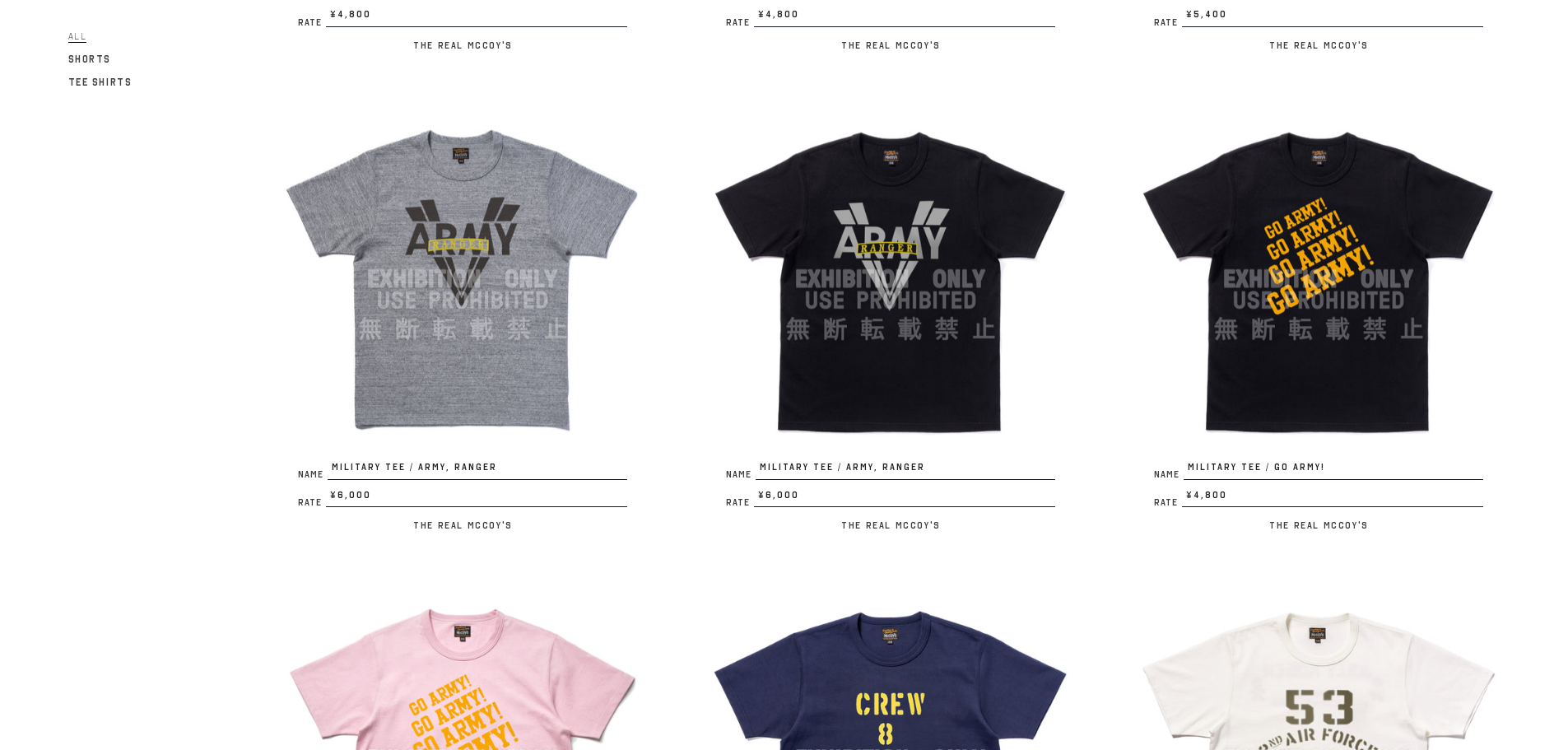
click at [457, 314] on img at bounding box center [463, 279] width 362 height 362
click at [1300, 235] on img at bounding box center [1319, 279] width 362 height 362
click at [950, 222] on img at bounding box center [890, 279] width 362 height 362
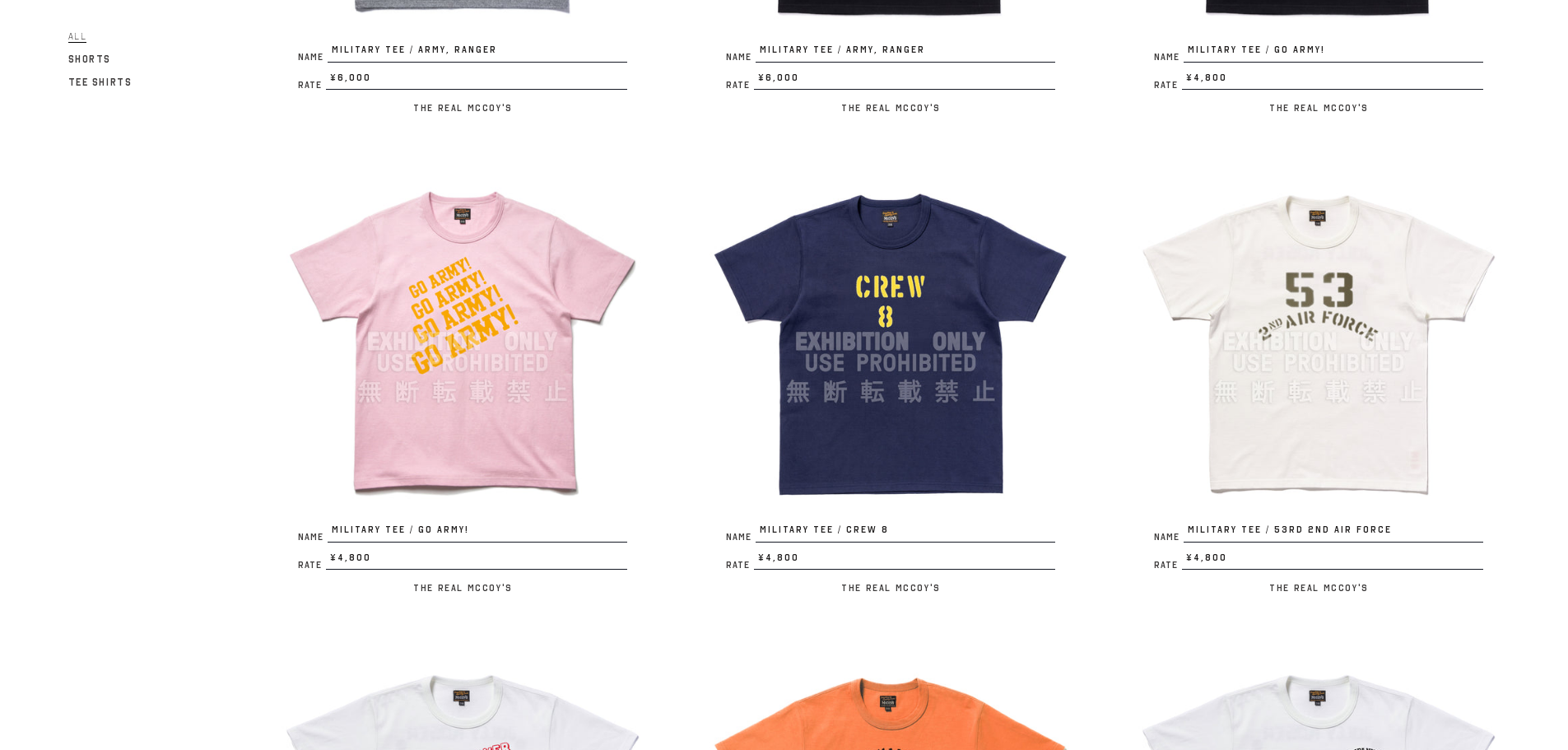
scroll to position [1646, 0]
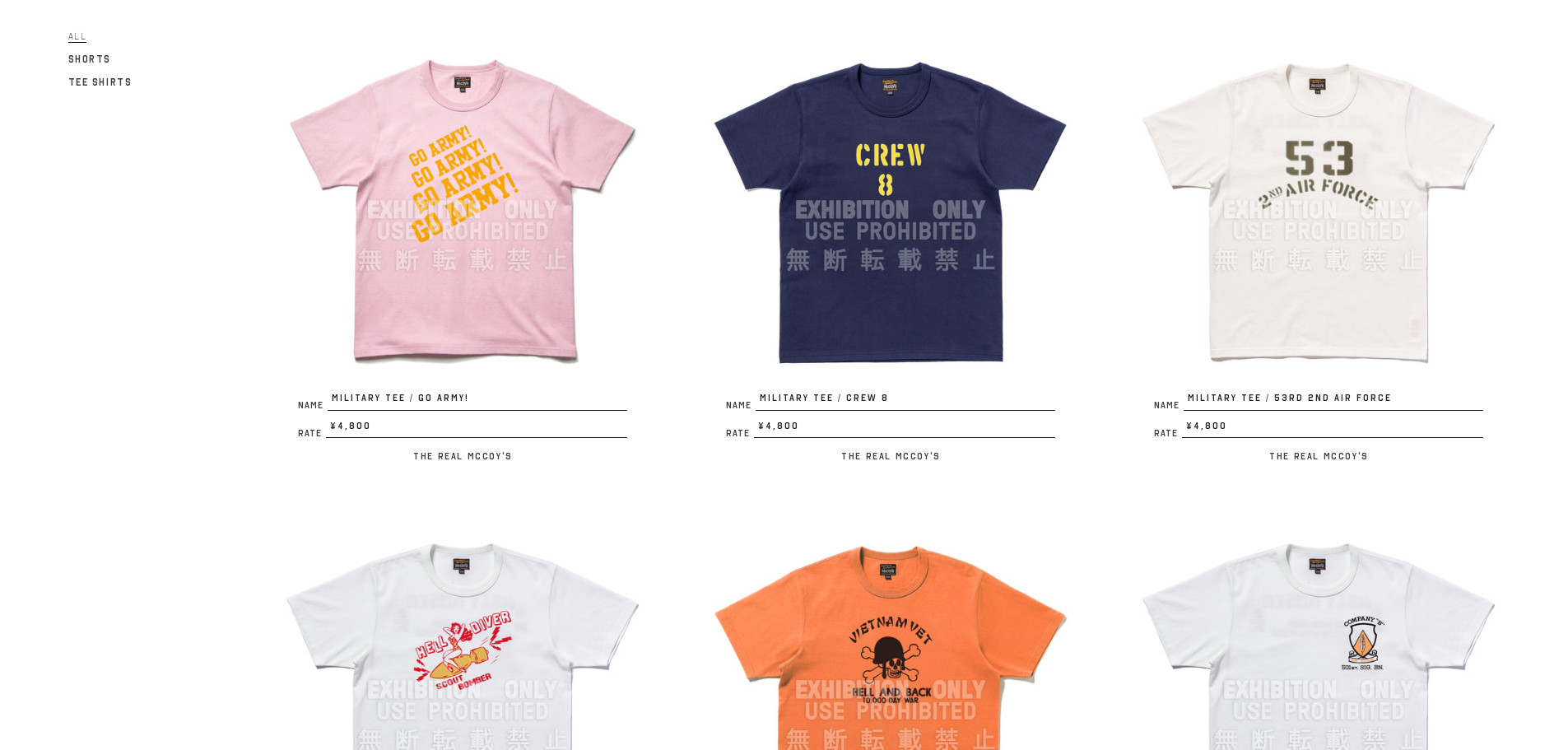
click at [924, 237] on img at bounding box center [890, 210] width 362 height 362
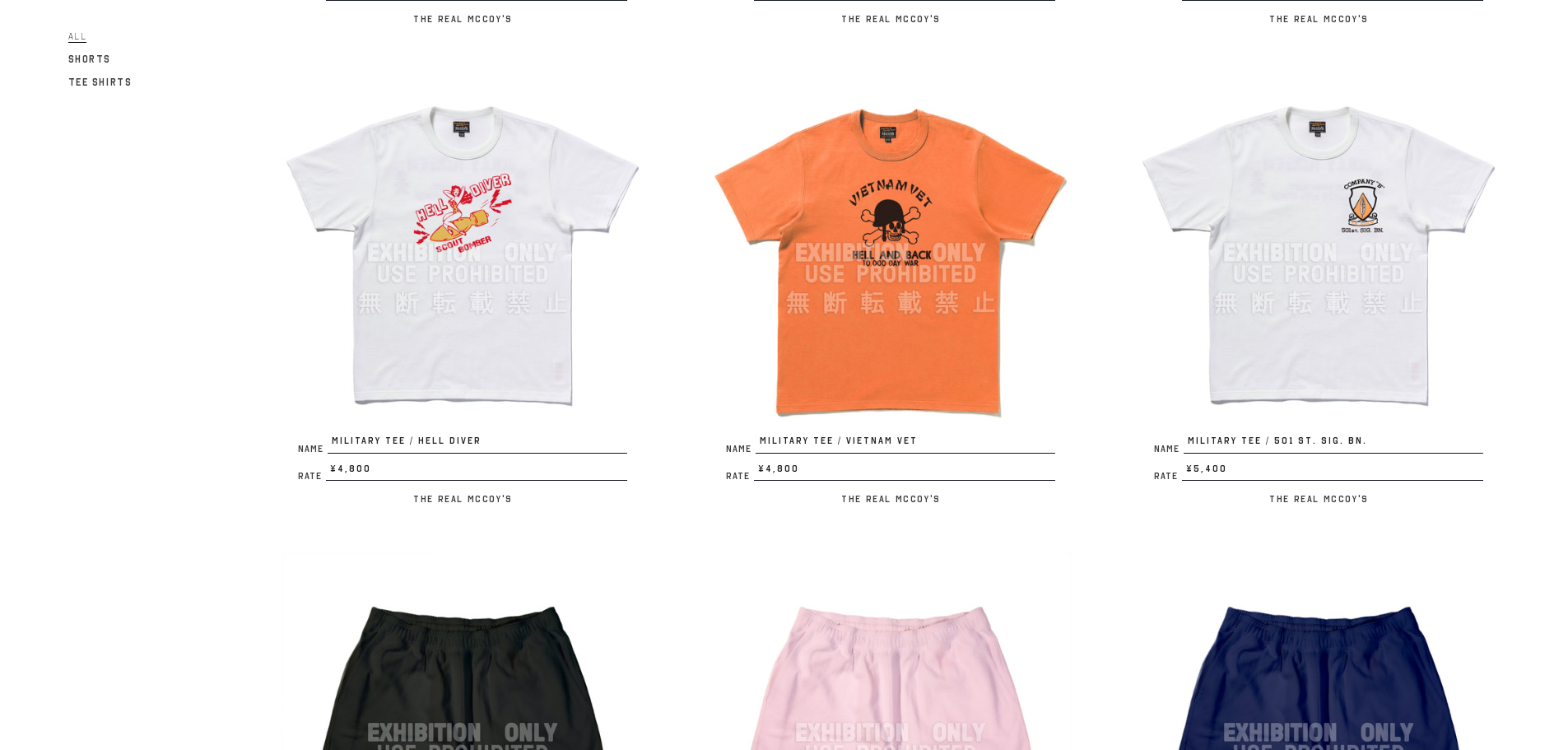
scroll to position [2084, 0]
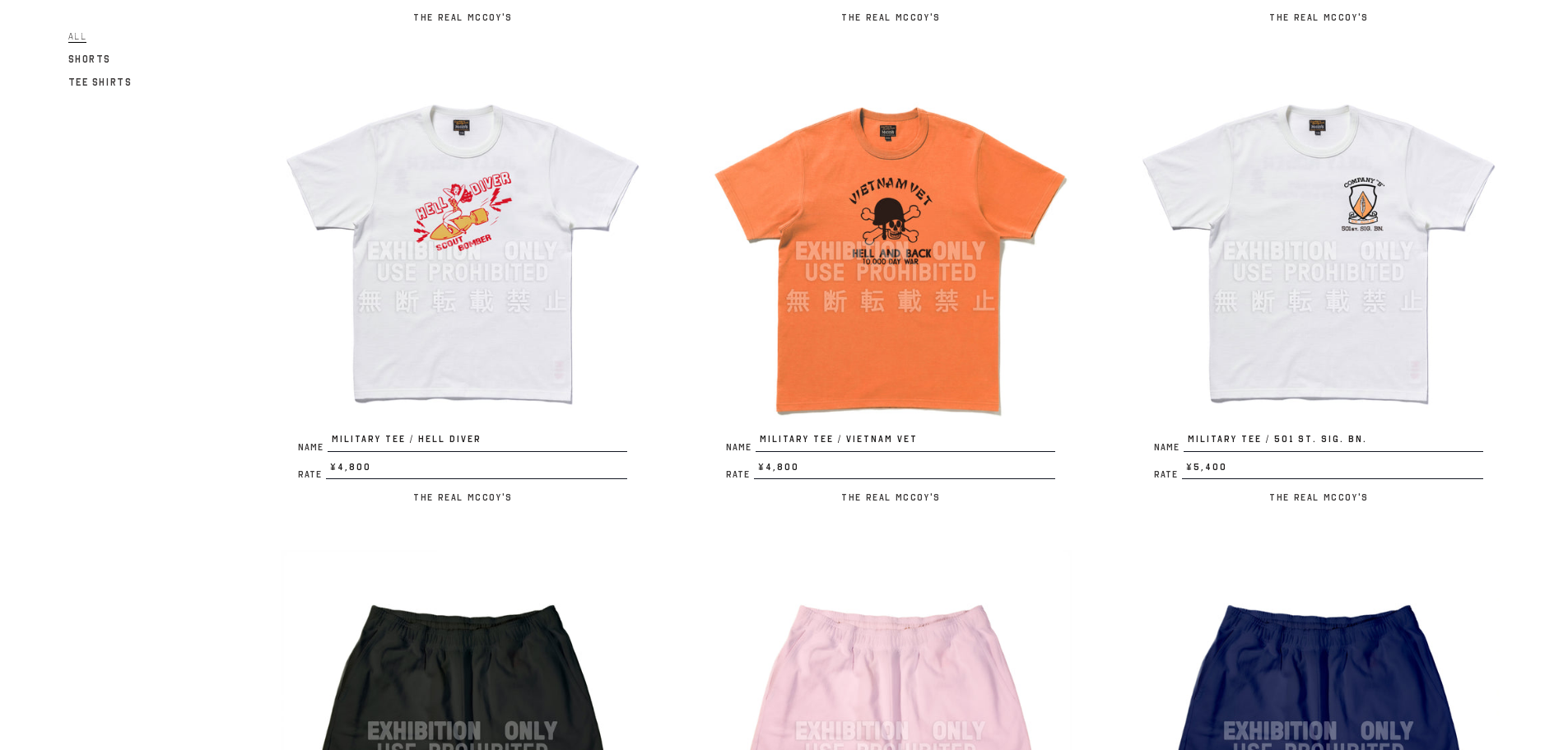
click at [1296, 239] on img at bounding box center [1319, 251] width 362 height 362
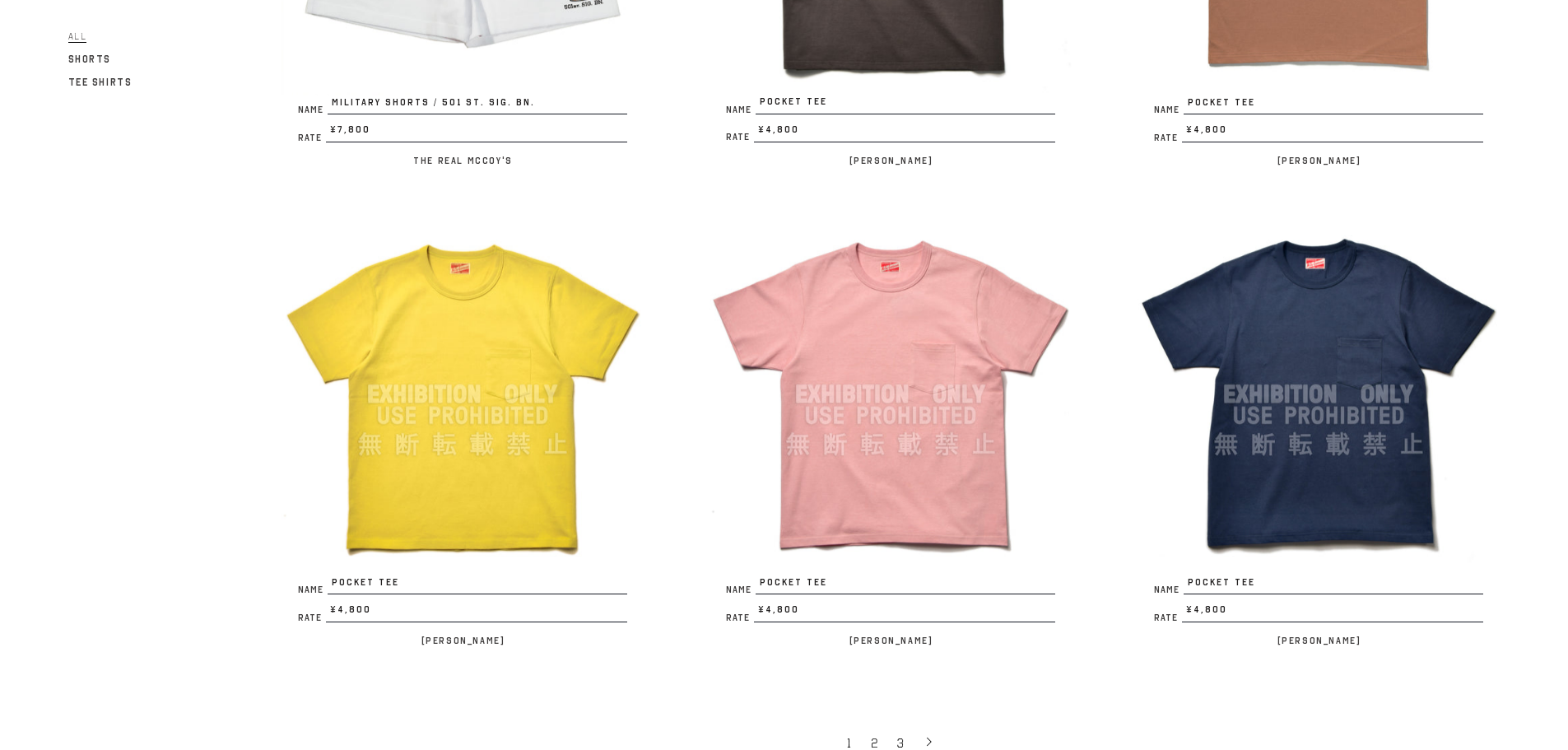
scroll to position [3511, 0]
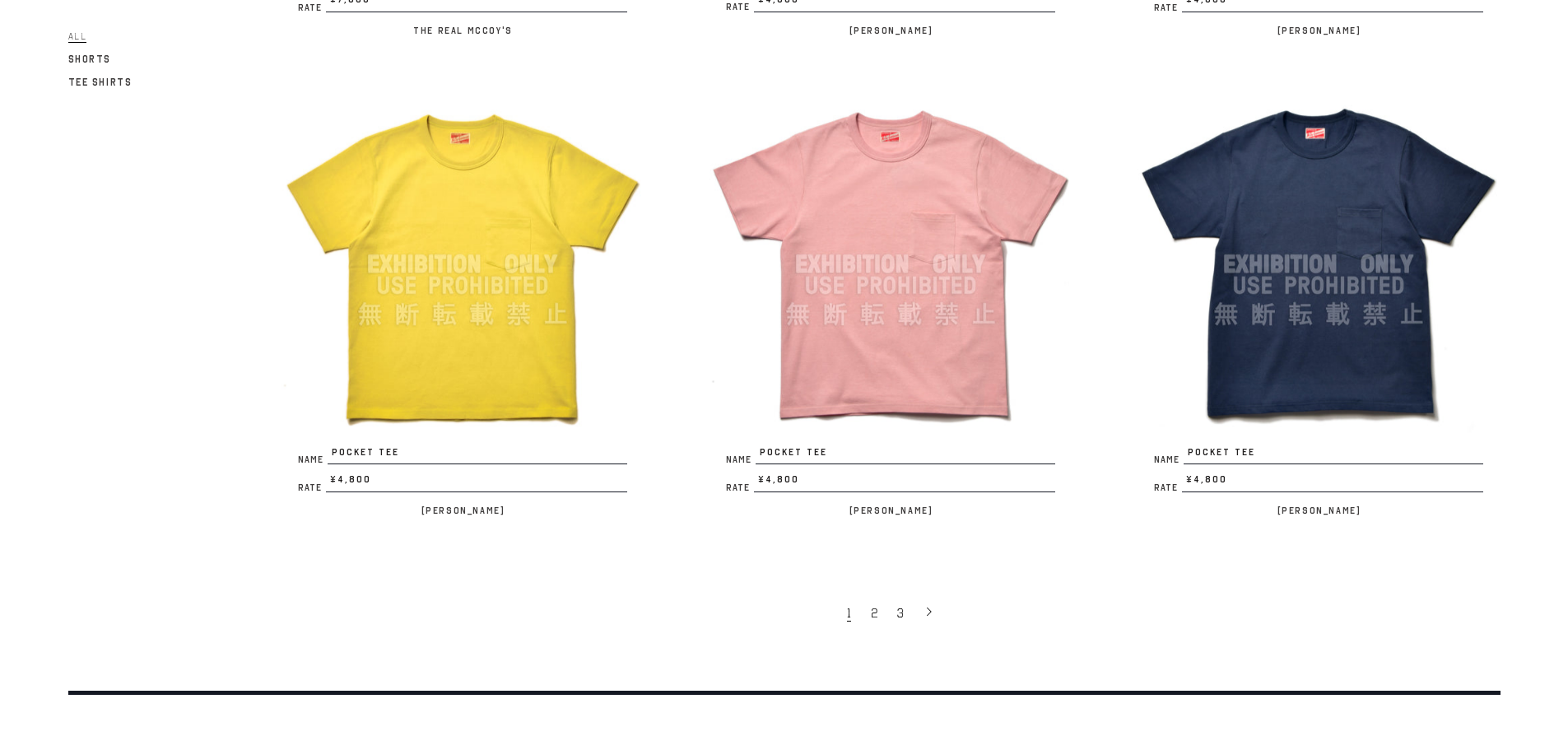
click at [386, 253] on img at bounding box center [463, 264] width 362 height 362
click at [875, 606] on span "2" at bounding box center [875, 612] width 7 height 17
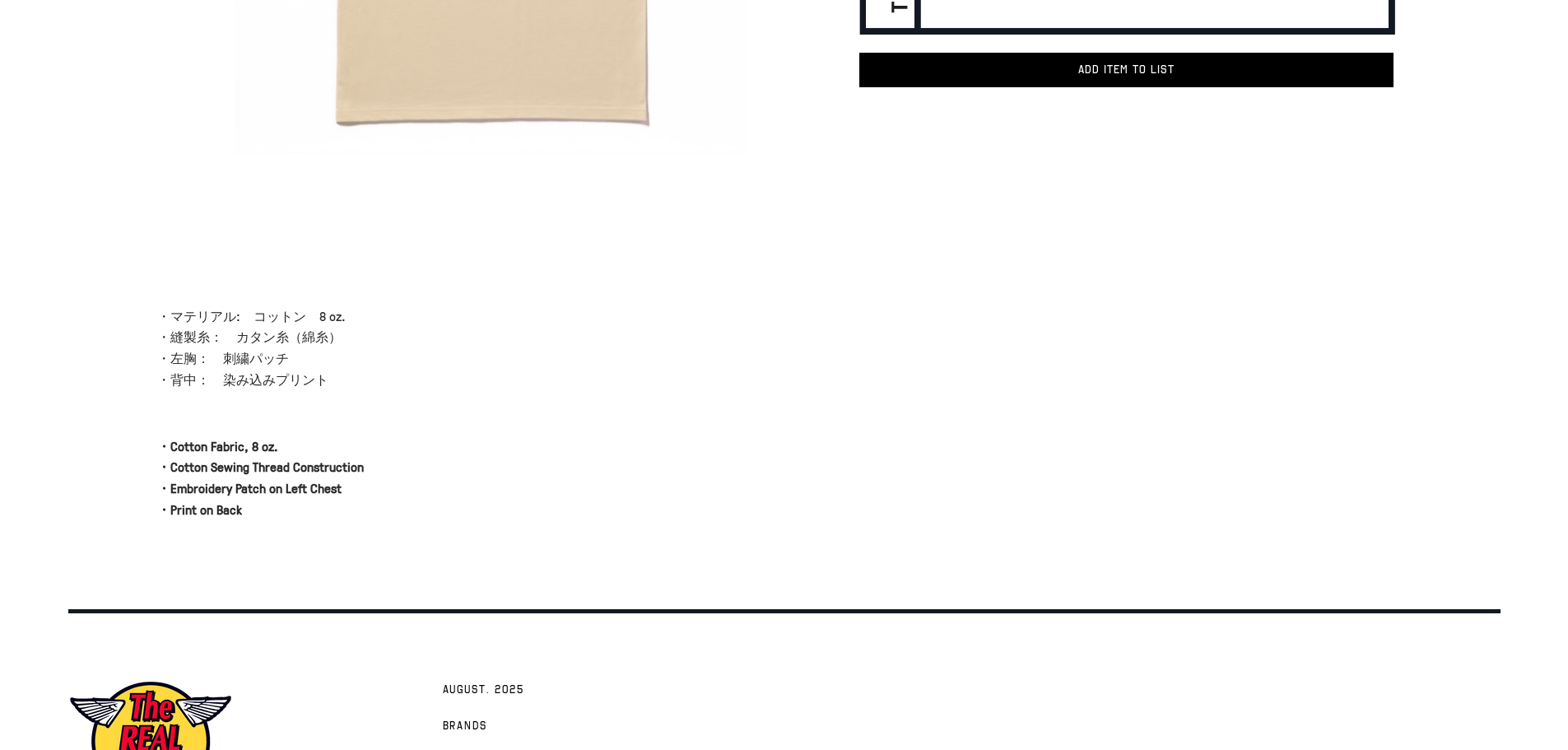
scroll to position [439, 0]
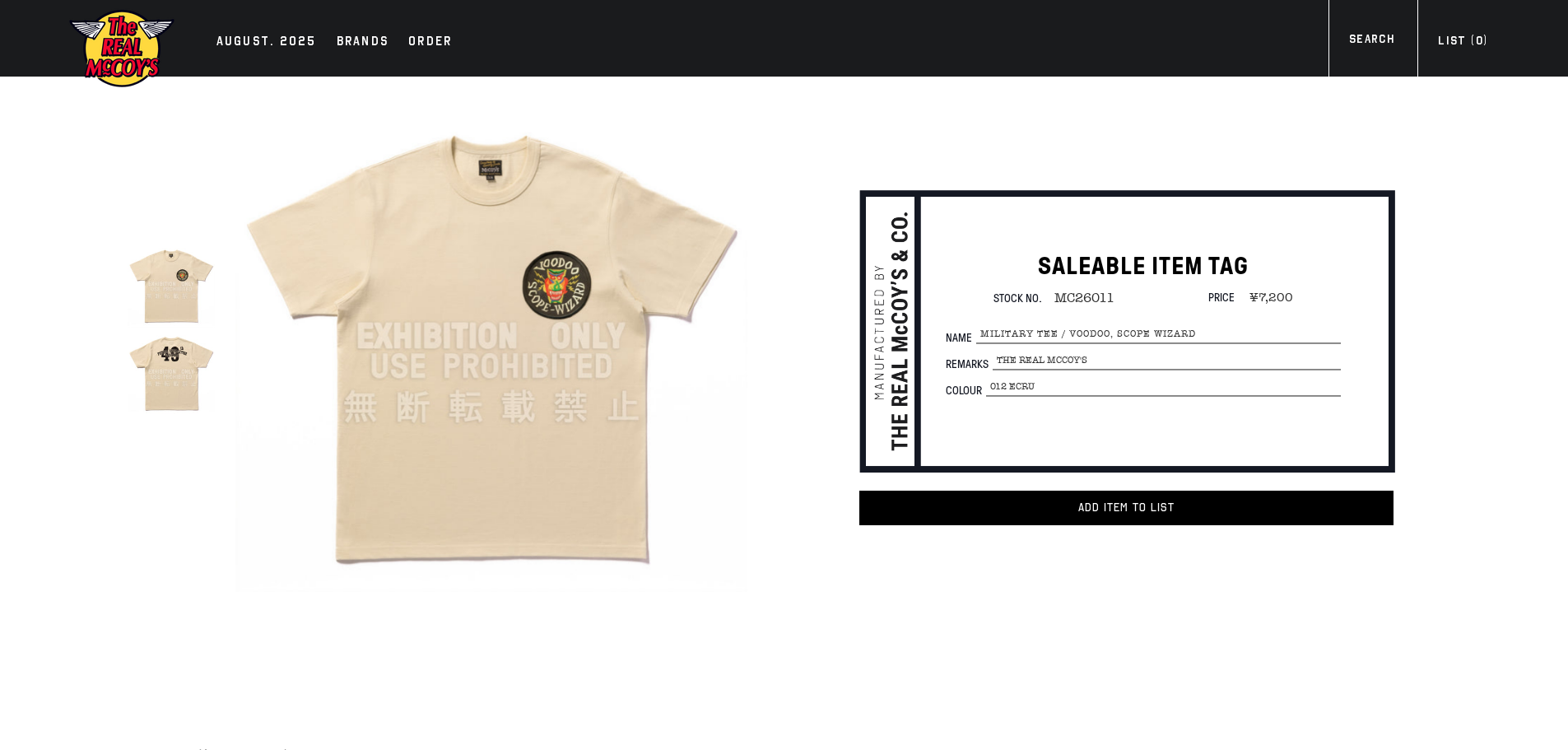
click at [604, 236] on img at bounding box center [490, 336] width 511 height 511
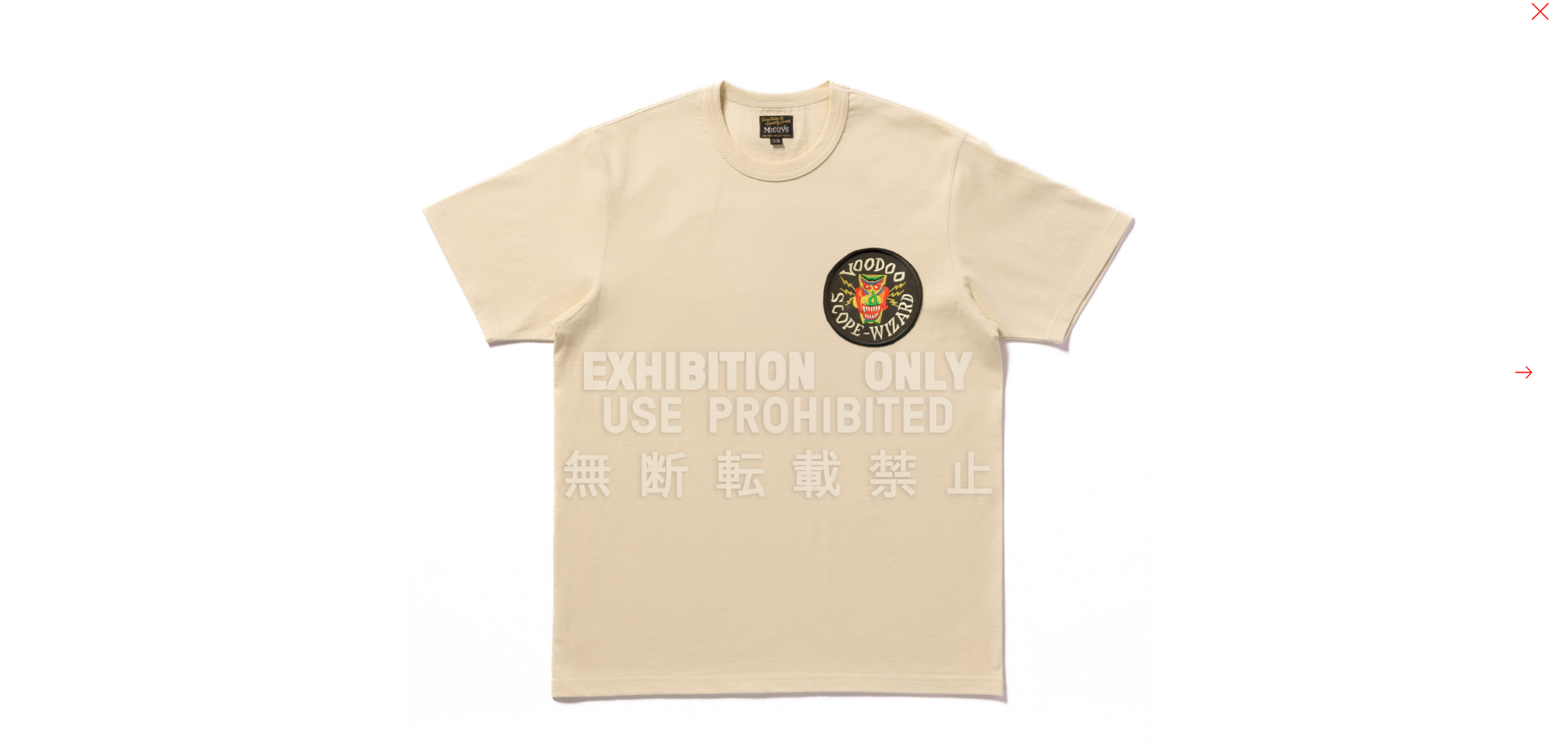
click at [883, 288] on img at bounding box center [778, 372] width 744 height 744
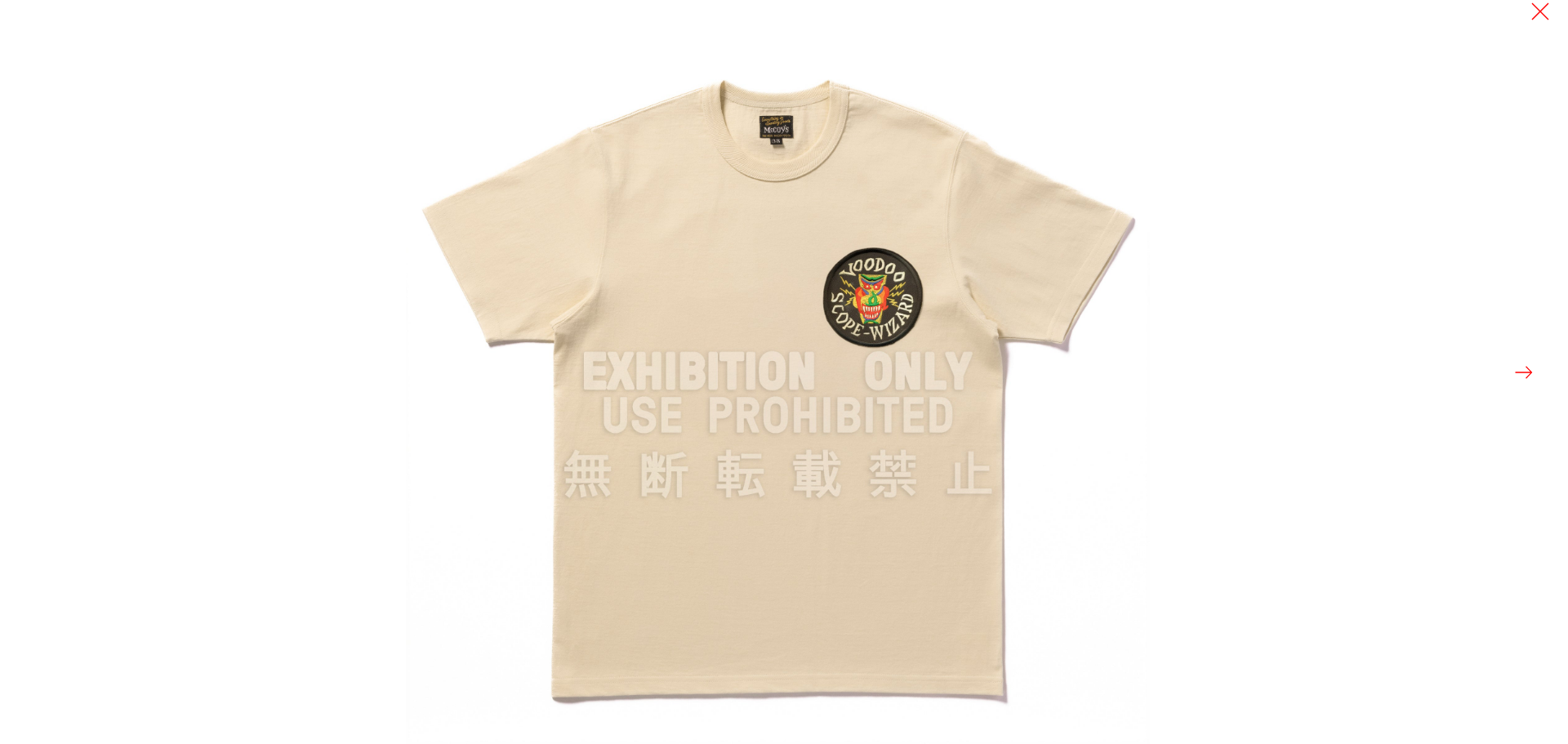
click at [1546, 23] on div at bounding box center [1190, 372] width 1568 height 744
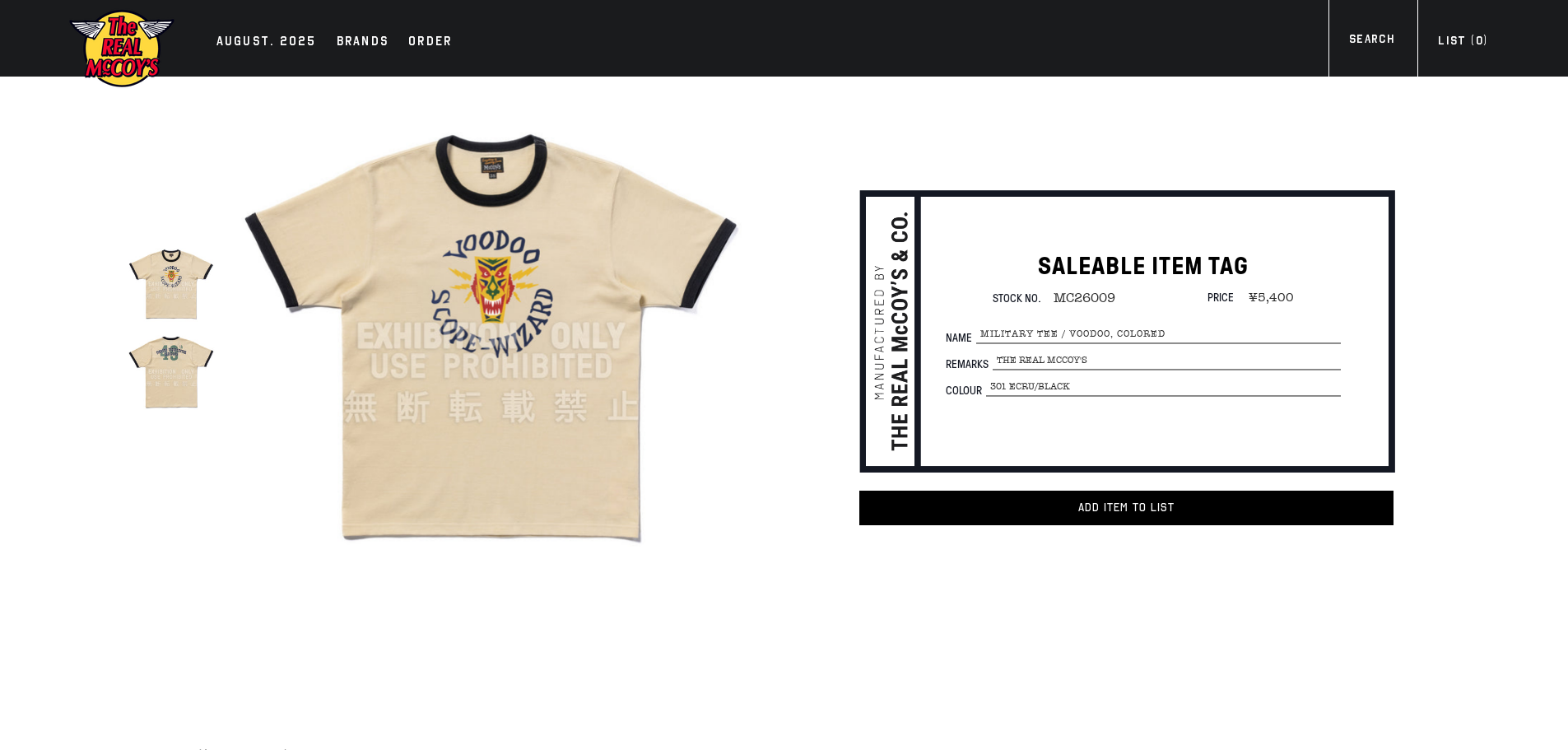
click at [497, 206] on img at bounding box center [490, 336] width 511 height 511
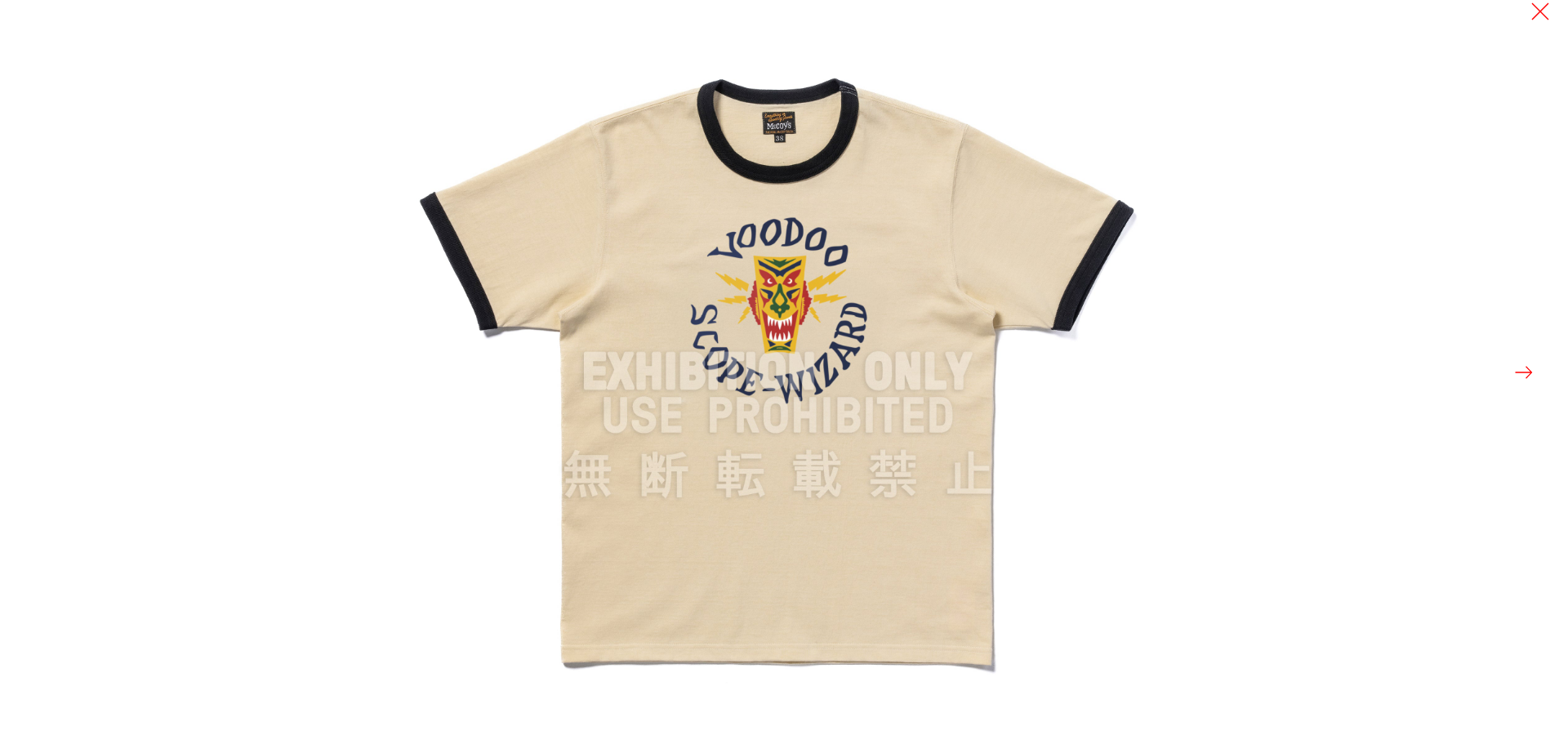
click at [787, 172] on img at bounding box center [778, 372] width 744 height 744
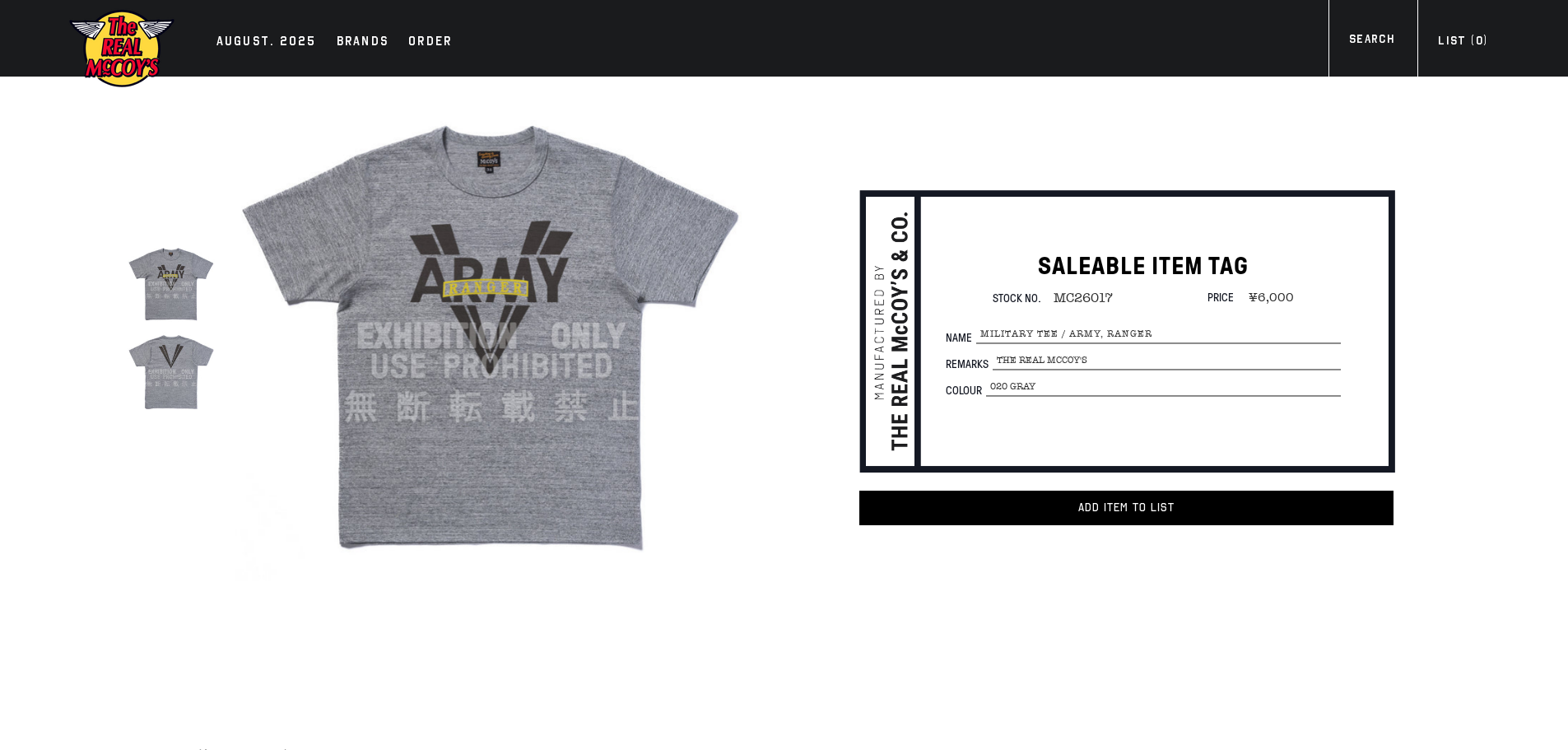
click at [148, 370] on img at bounding box center [171, 371] width 87 height 87
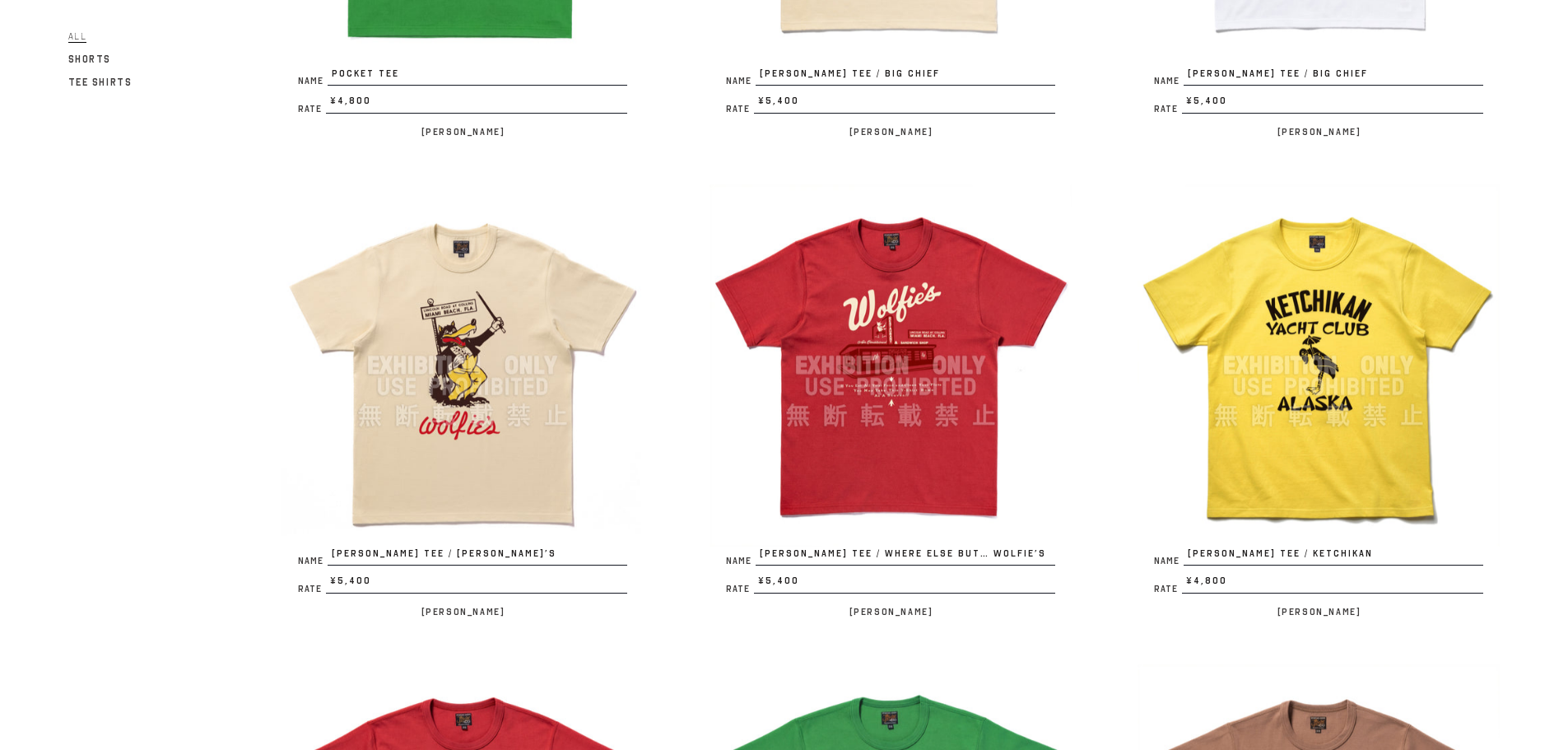
scroll to position [659, 0]
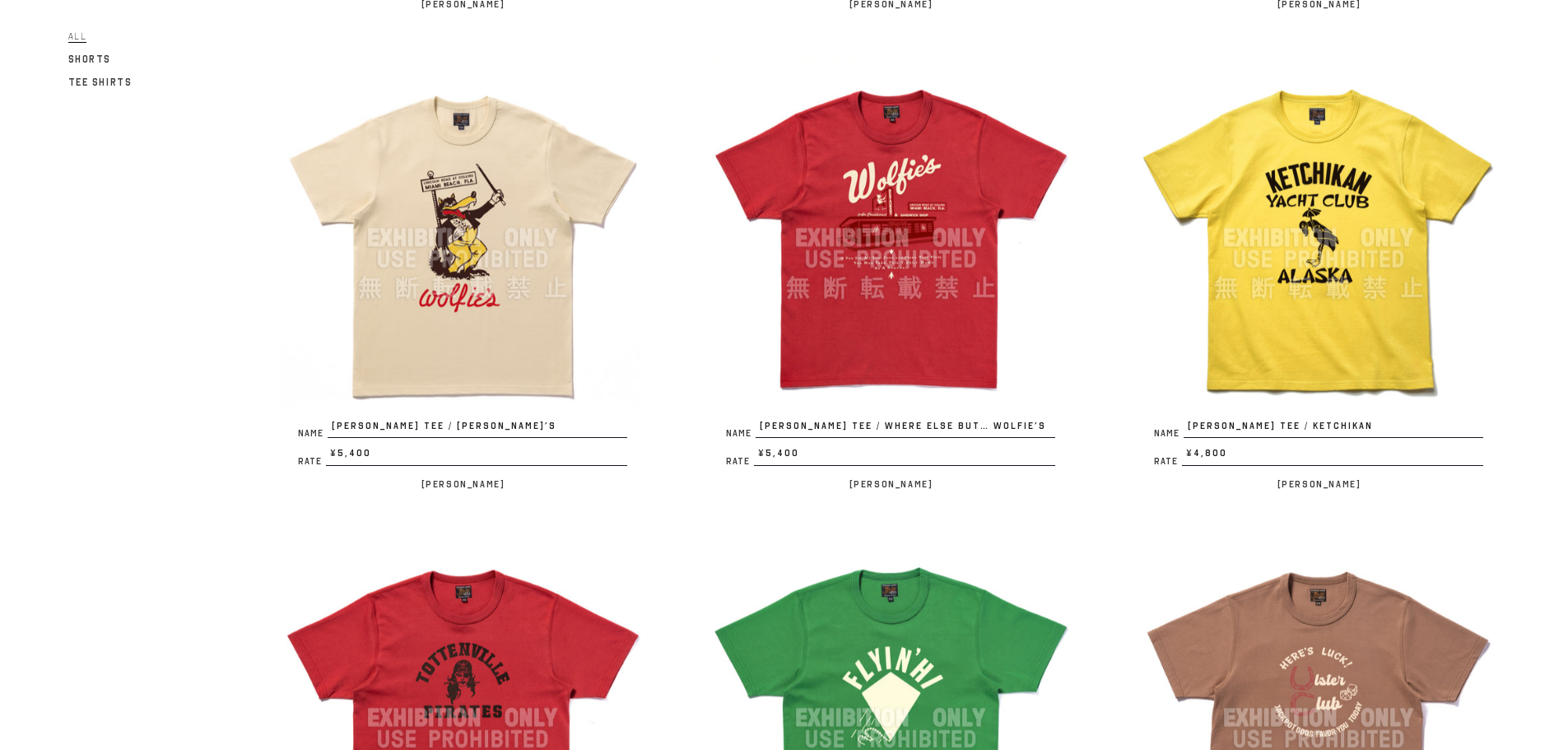
click at [885, 253] on img at bounding box center [890, 238] width 362 height 362
click at [1353, 242] on img at bounding box center [1319, 238] width 362 height 362
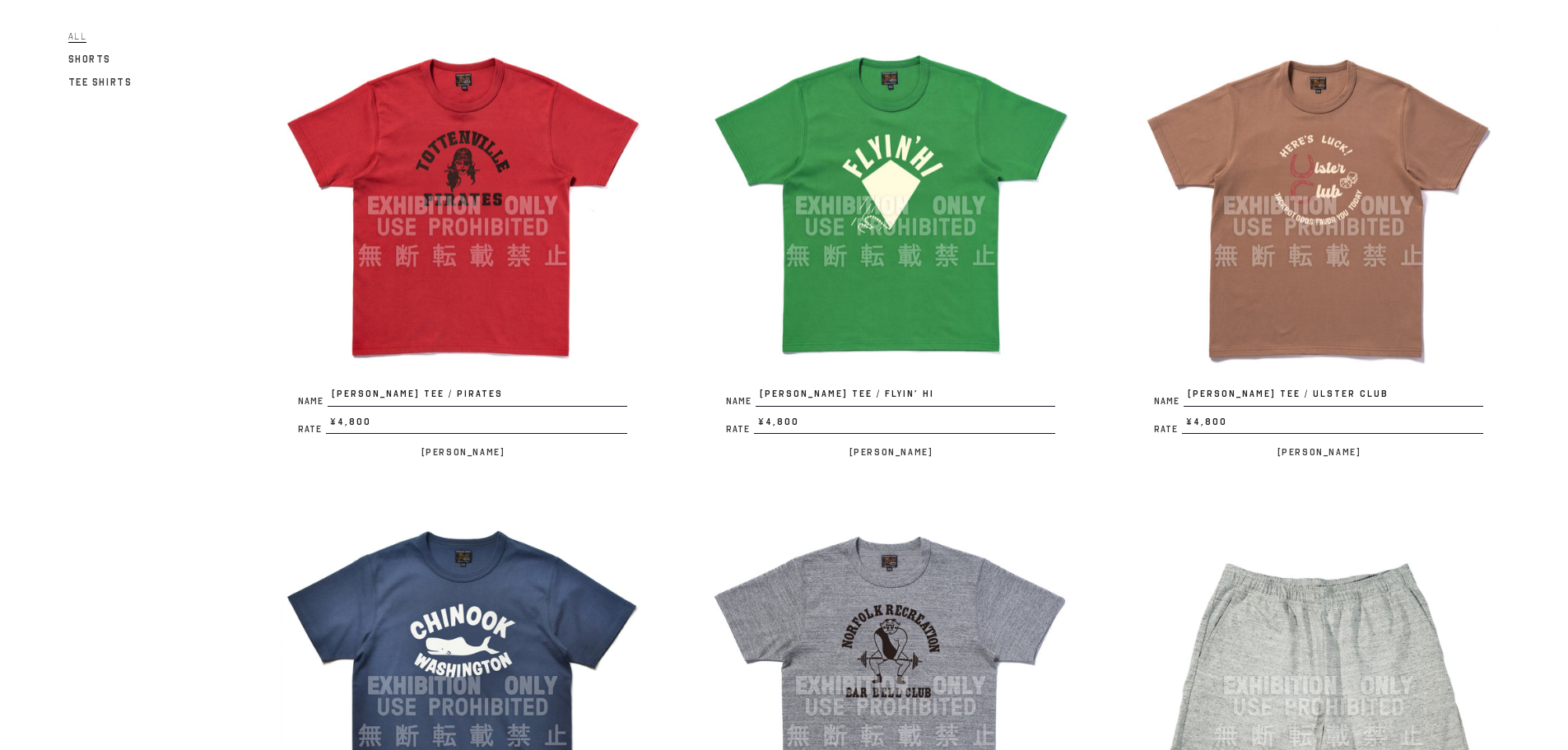
scroll to position [1207, 0]
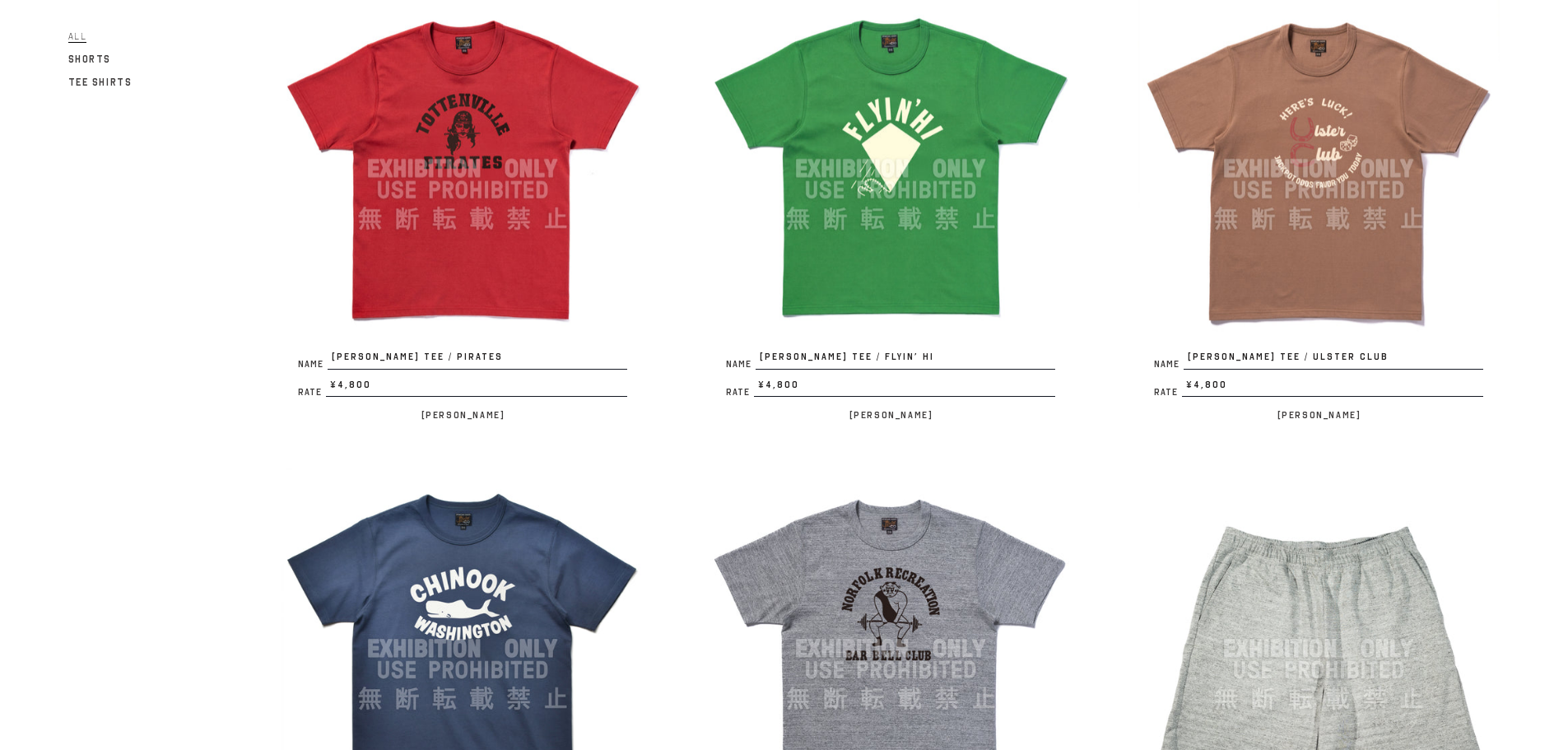
click at [875, 210] on img at bounding box center [890, 169] width 362 height 362
click at [1338, 244] on img at bounding box center [1319, 169] width 362 height 362
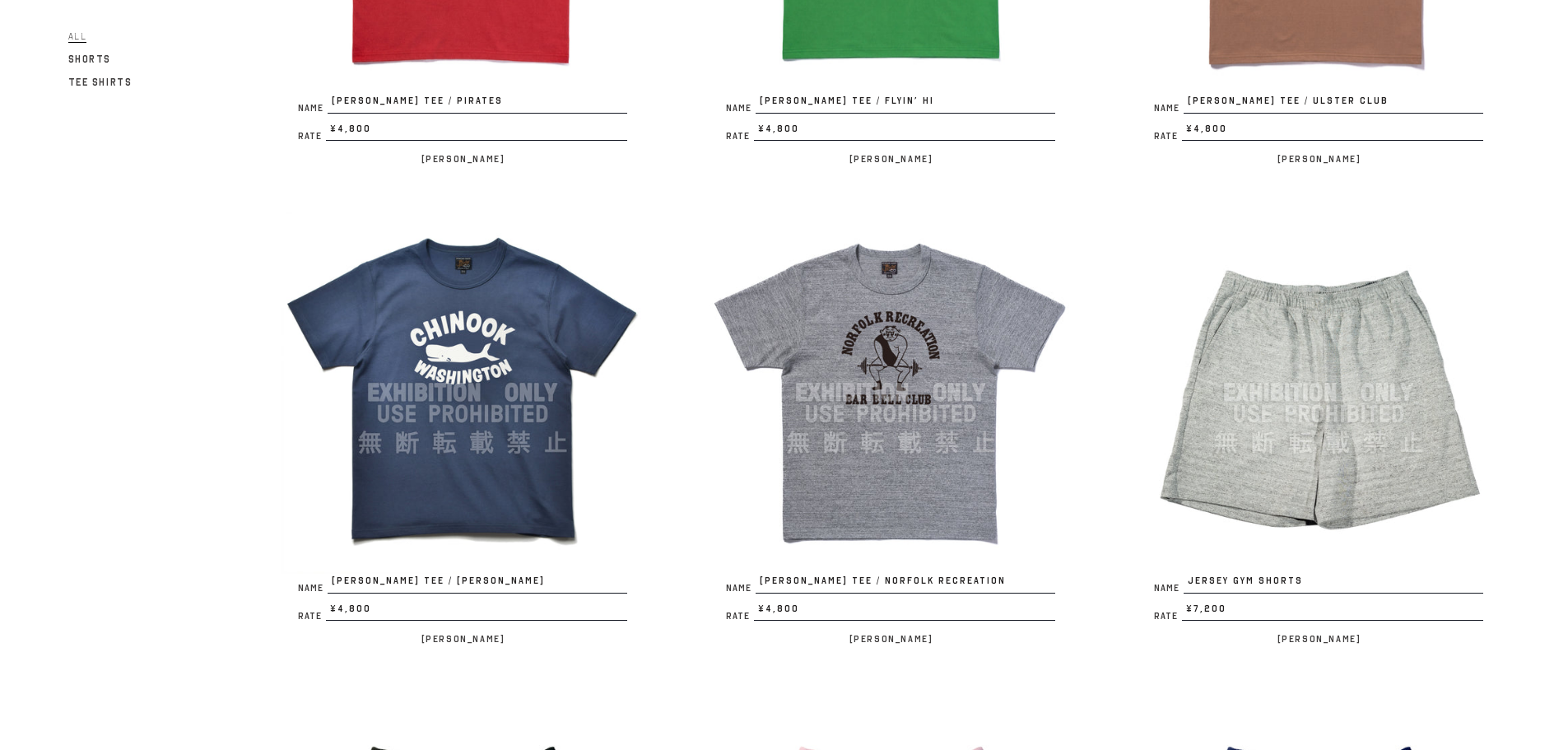
scroll to position [1537, 0]
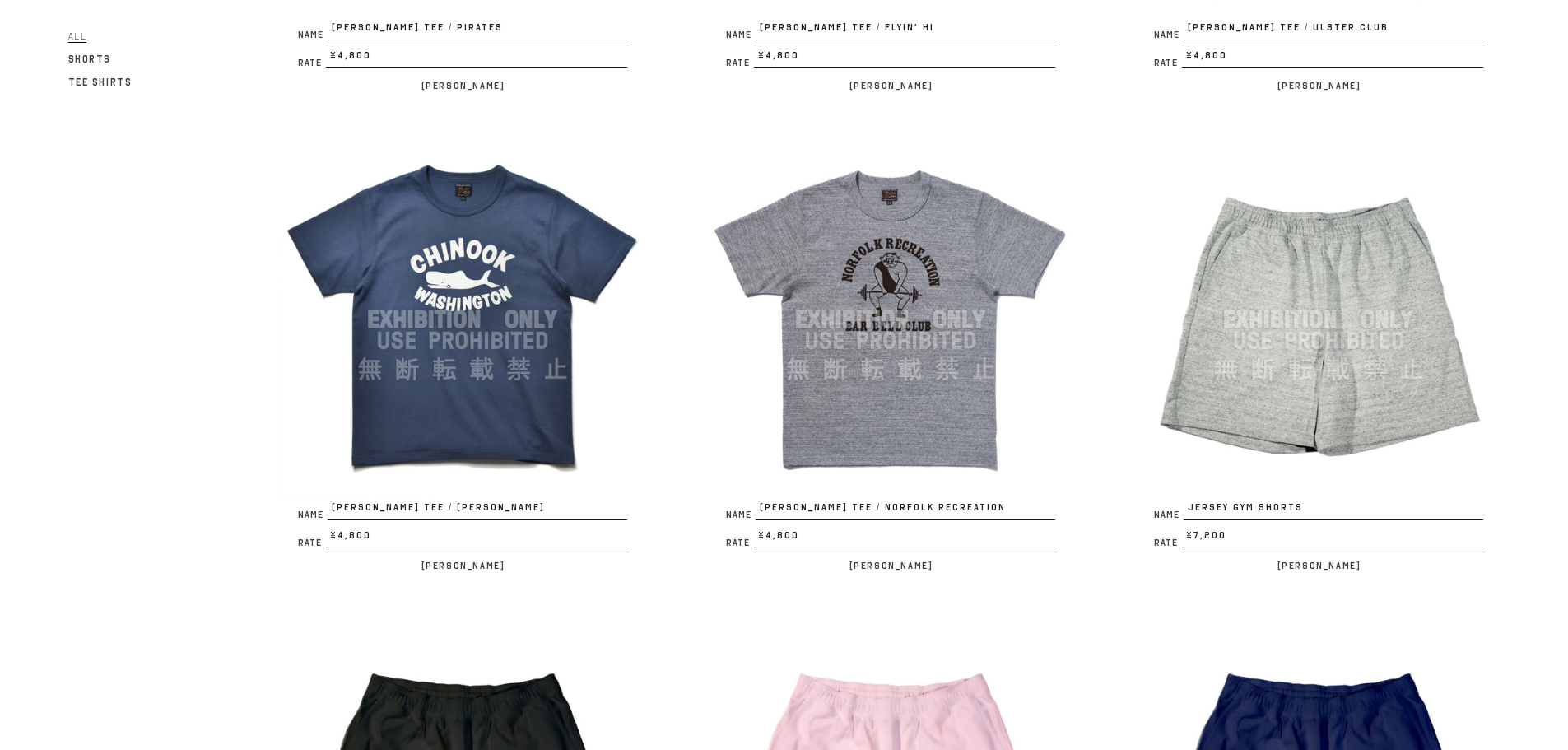
click at [432, 263] on img at bounding box center [463, 320] width 362 height 362
click at [988, 324] on img at bounding box center [890, 320] width 362 height 362
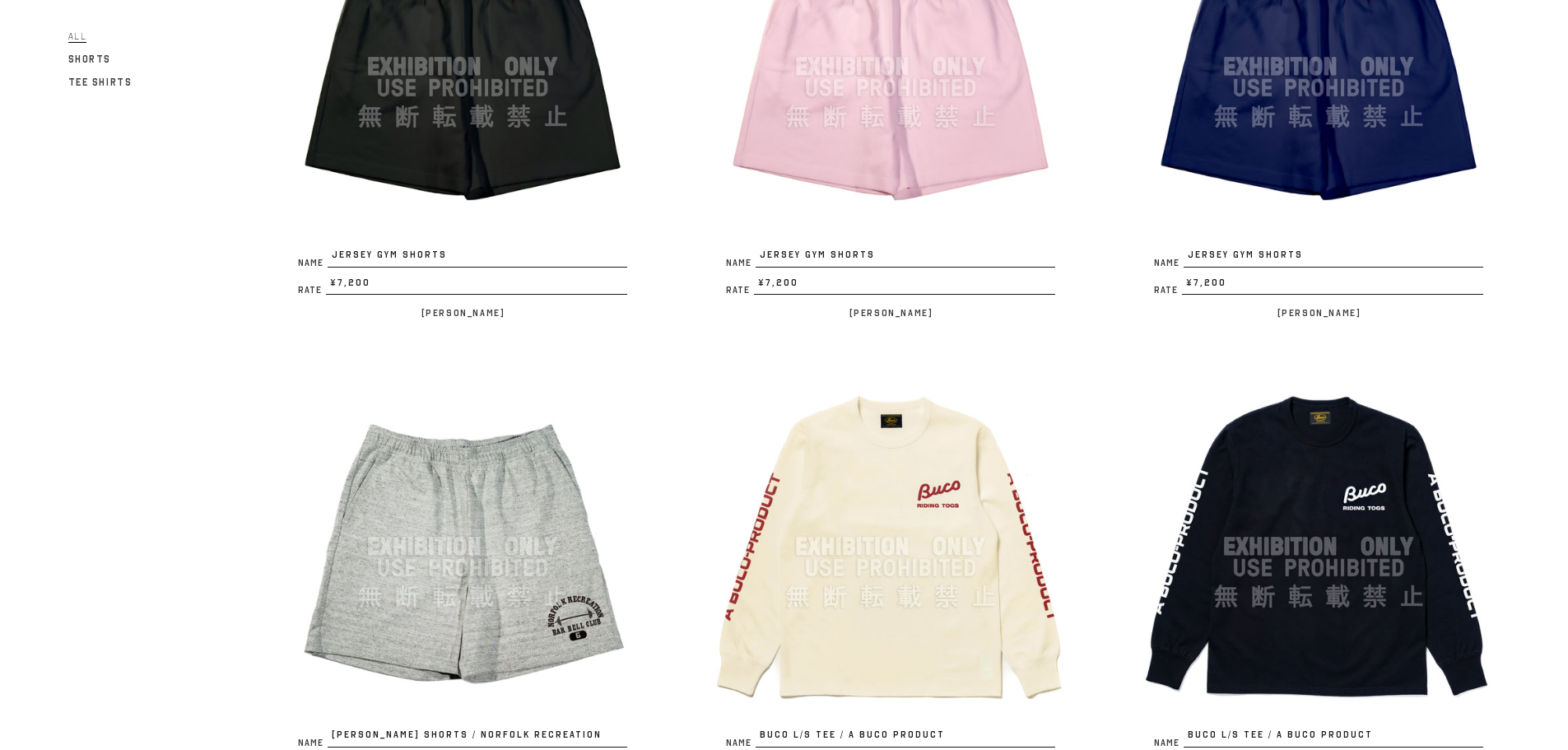
scroll to position [2304, 0]
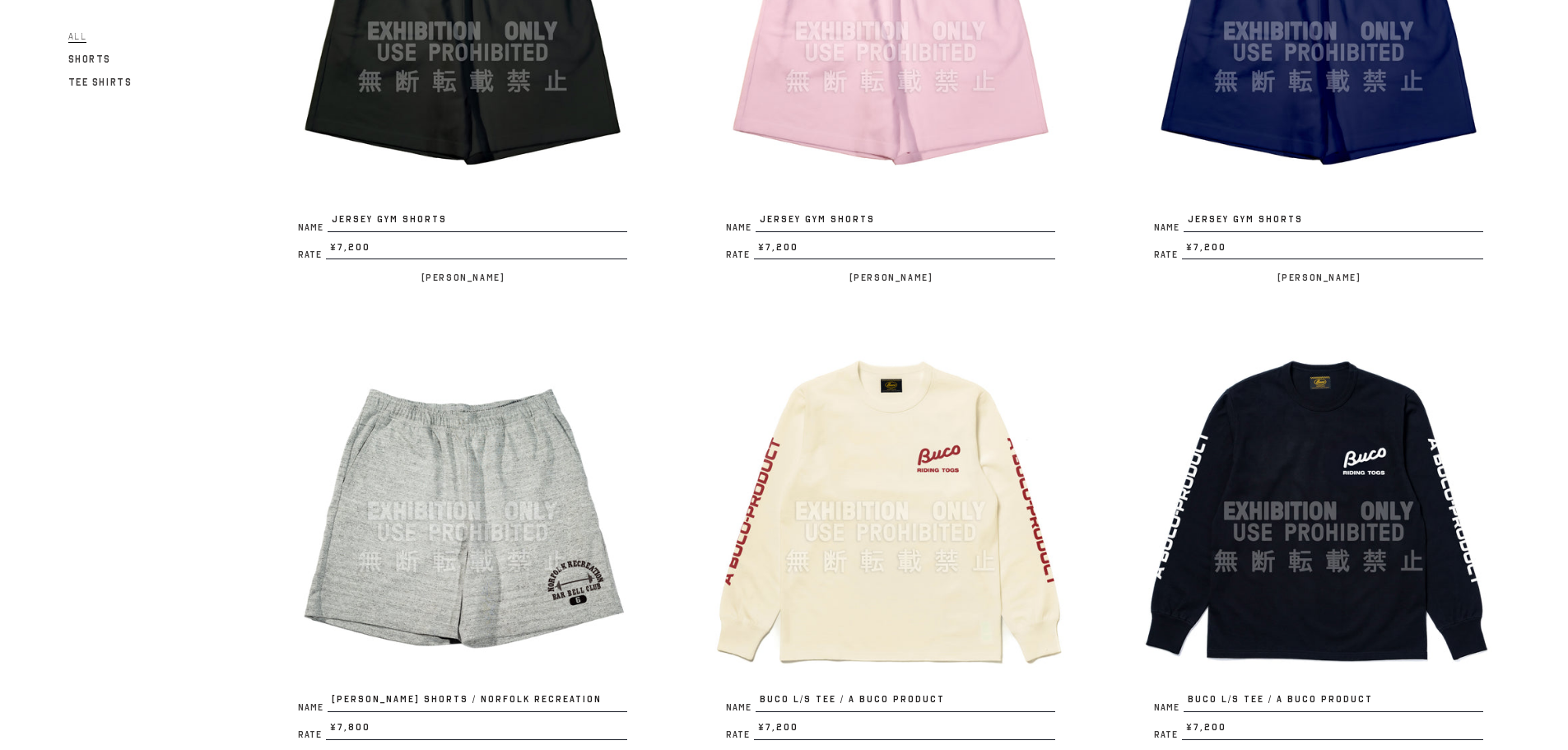
click at [532, 494] on img at bounding box center [463, 511] width 362 height 362
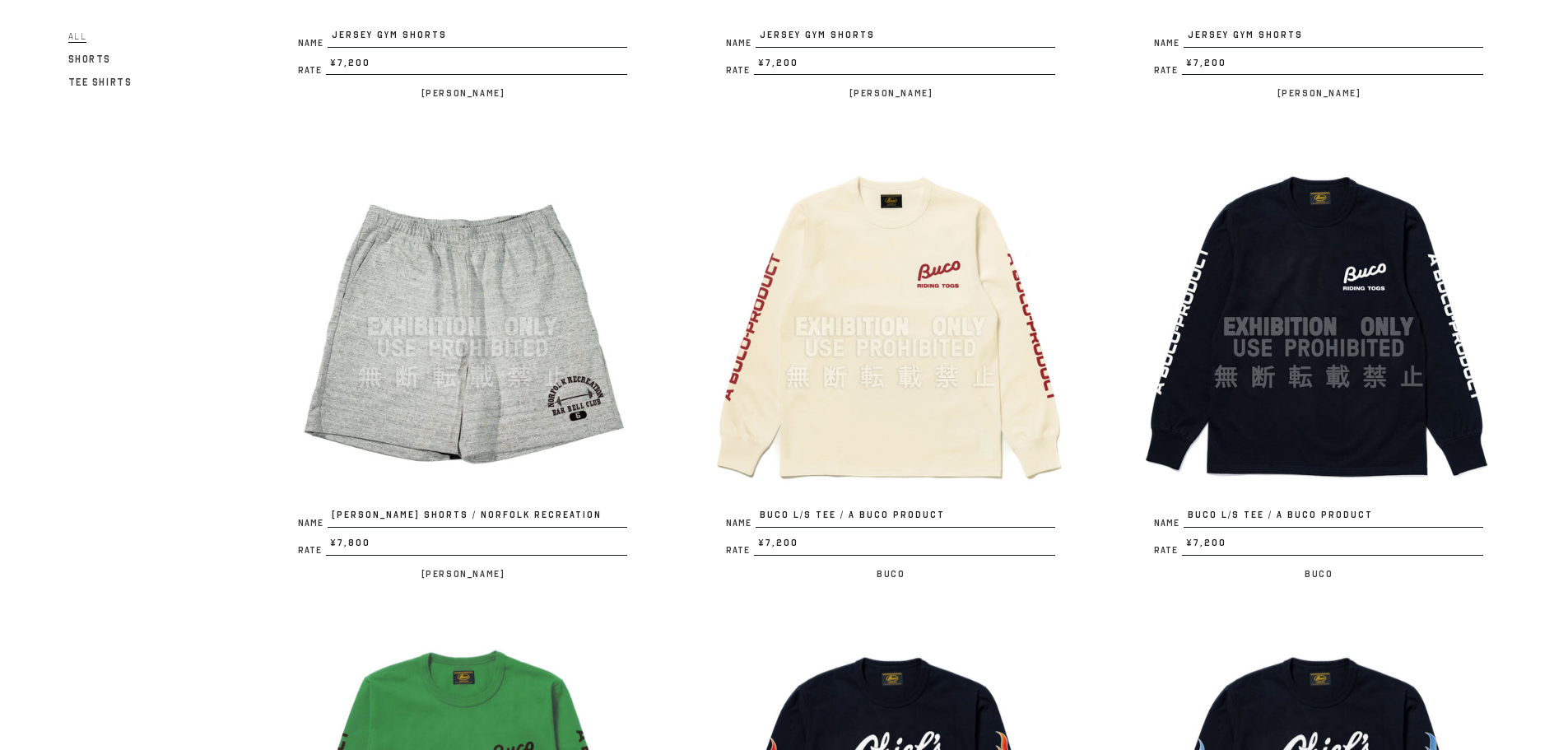
scroll to position [2633, 0]
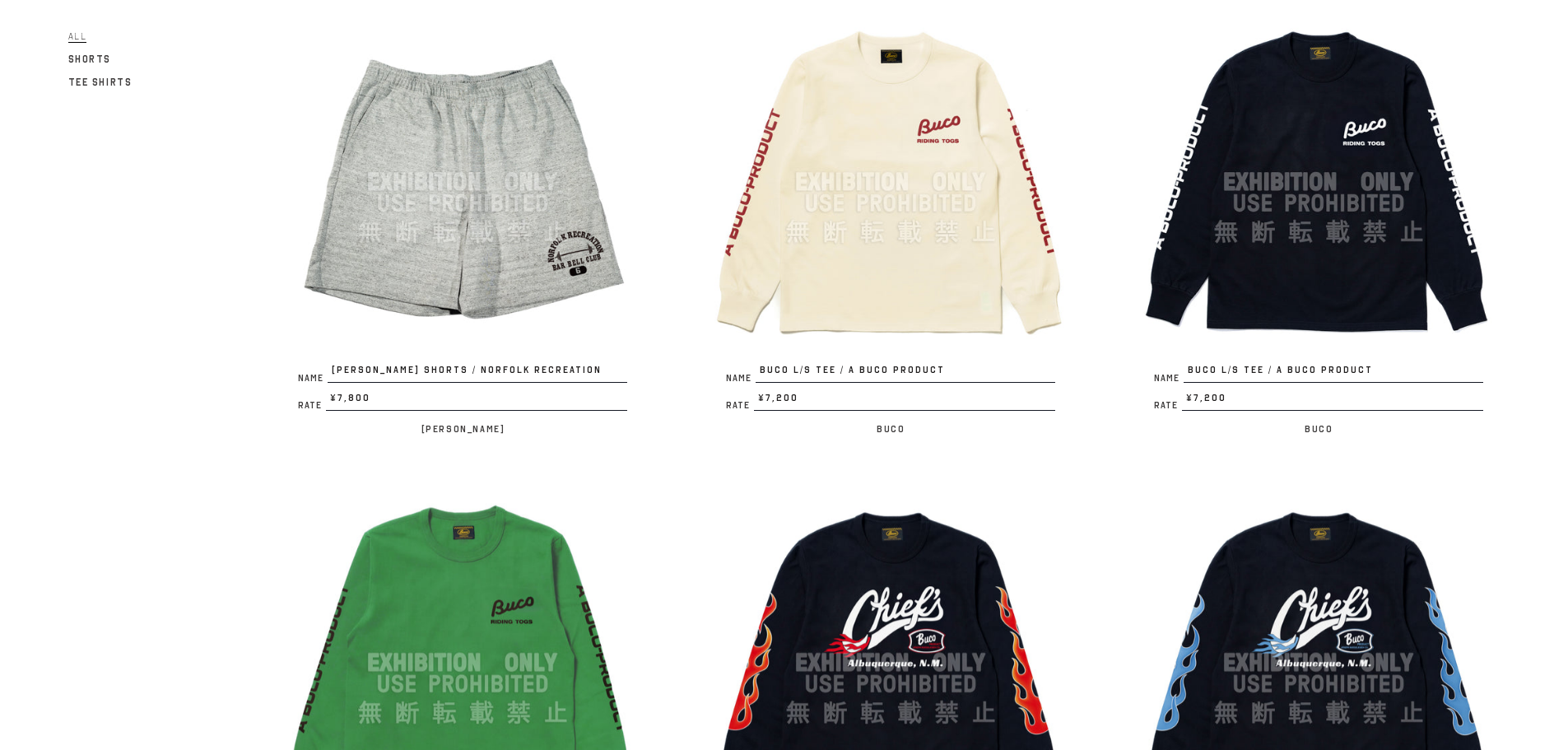
click at [1284, 201] on img at bounding box center [1319, 182] width 362 height 362
click at [968, 240] on img at bounding box center [890, 182] width 362 height 362
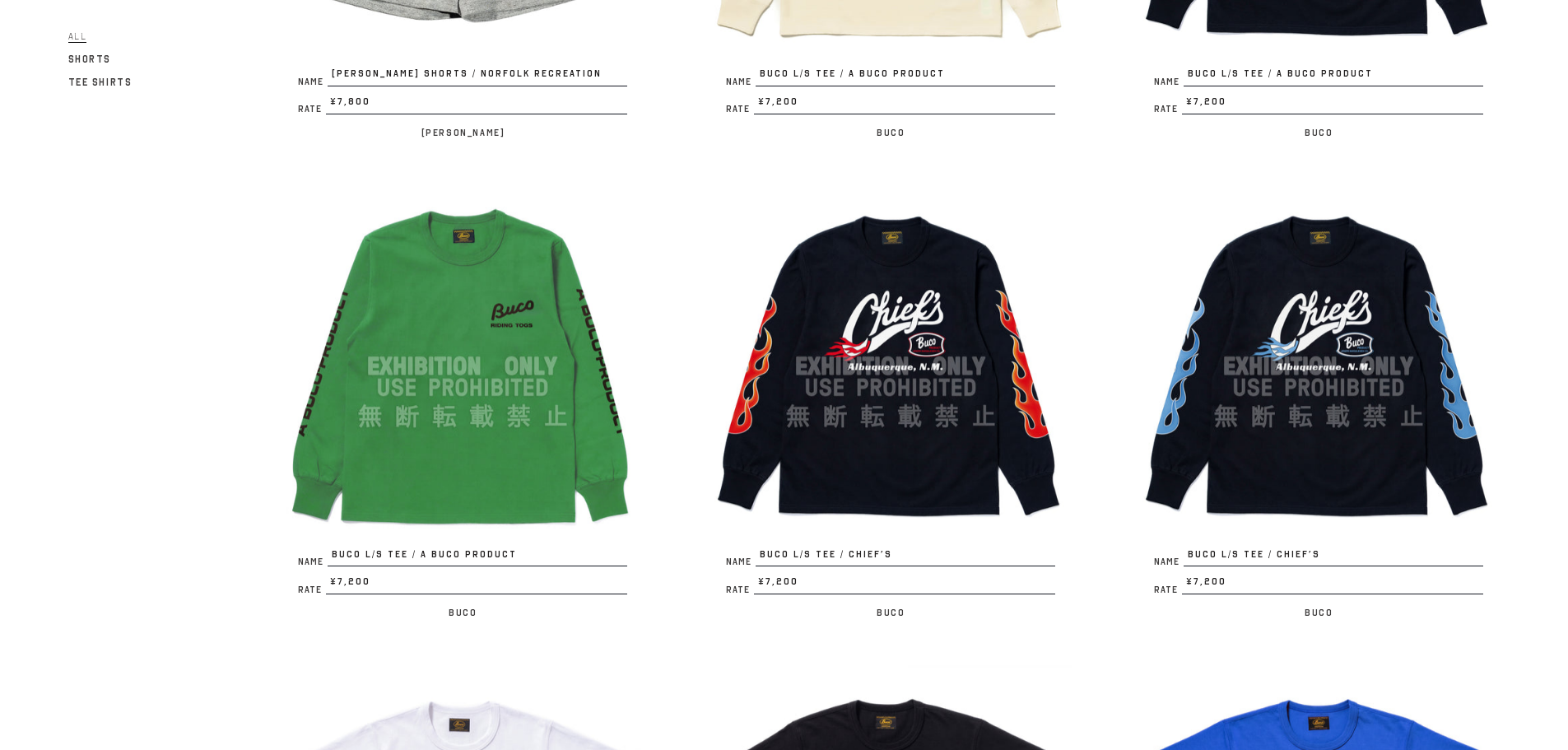
scroll to position [2963, 0]
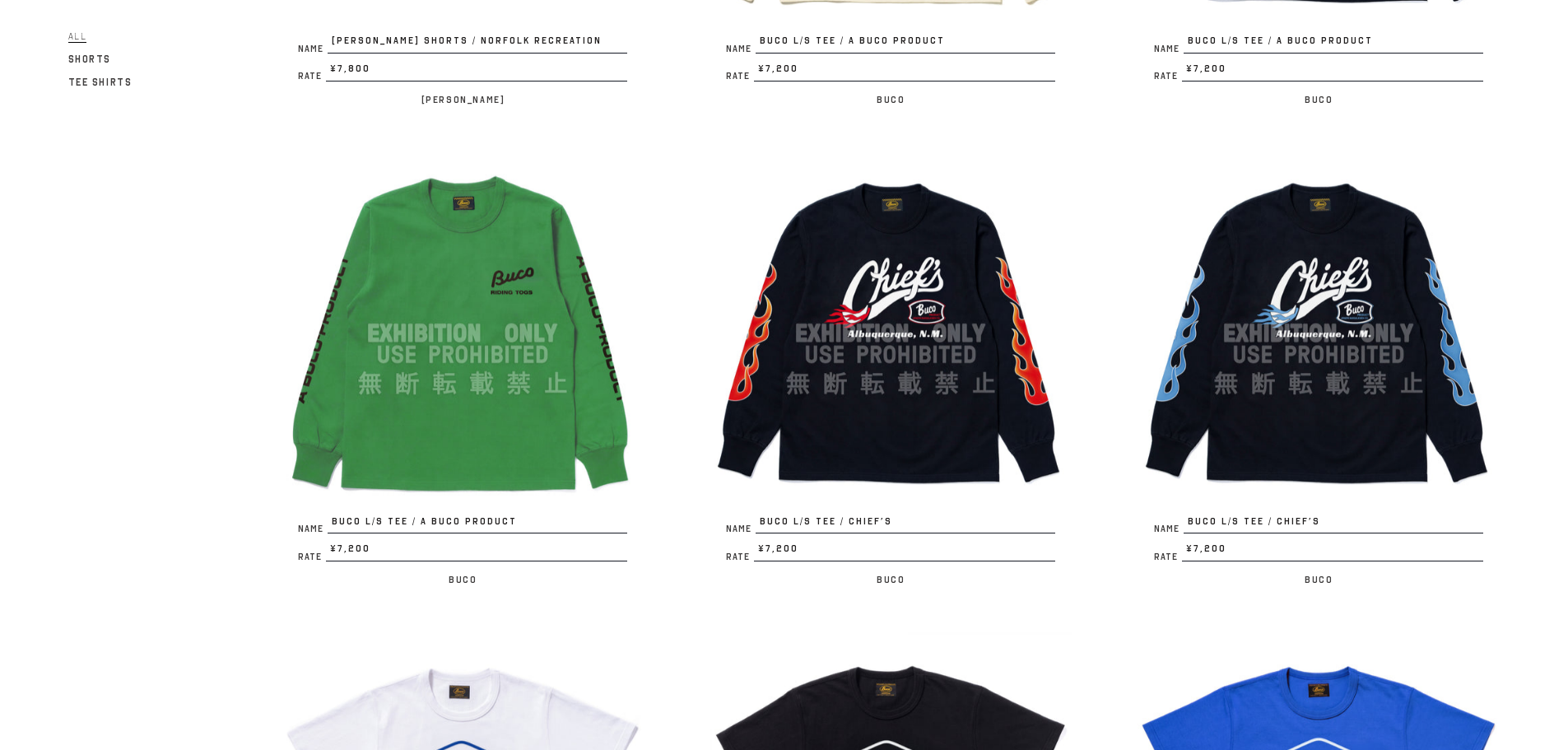
click at [928, 380] on img at bounding box center [890, 334] width 362 height 362
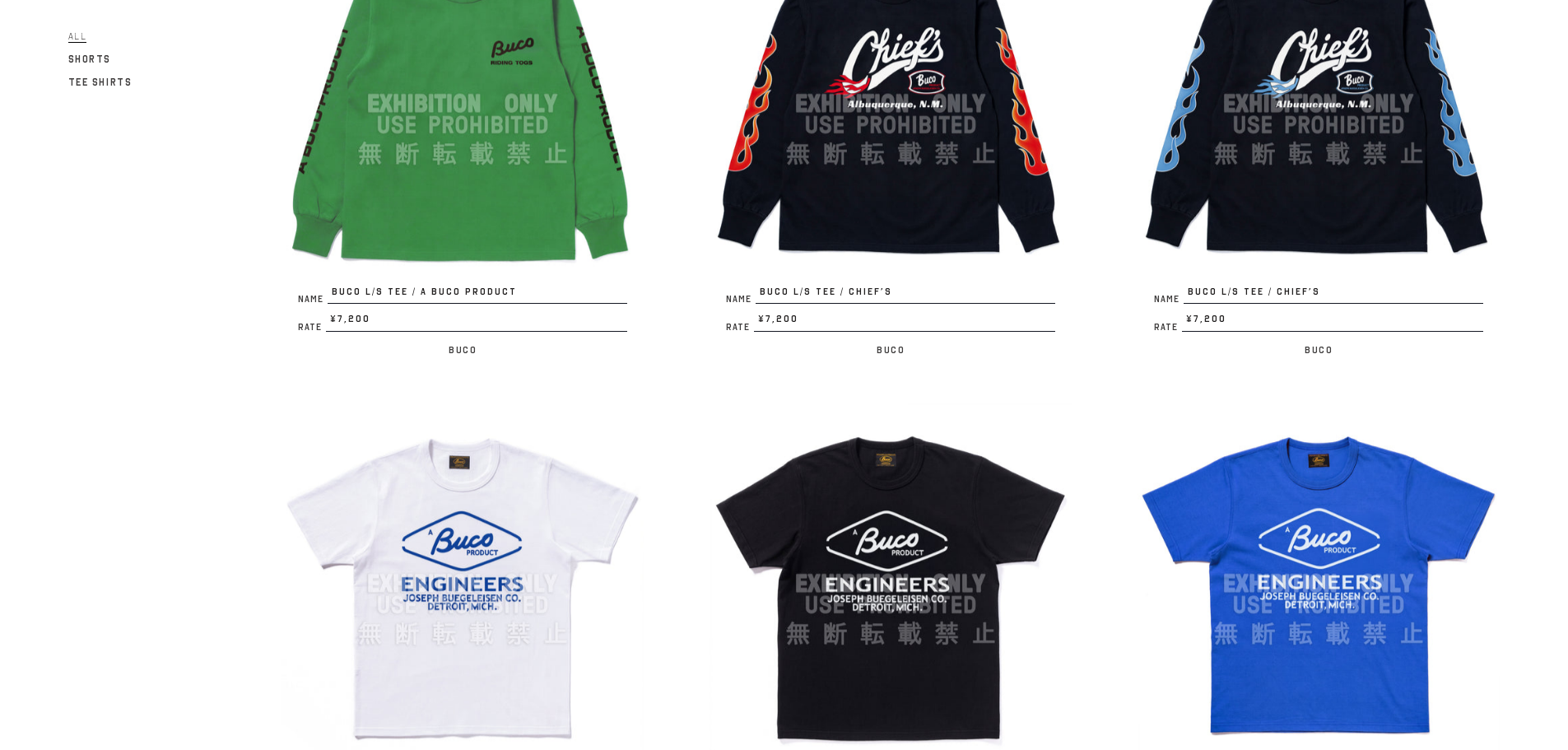
scroll to position [3294, 0]
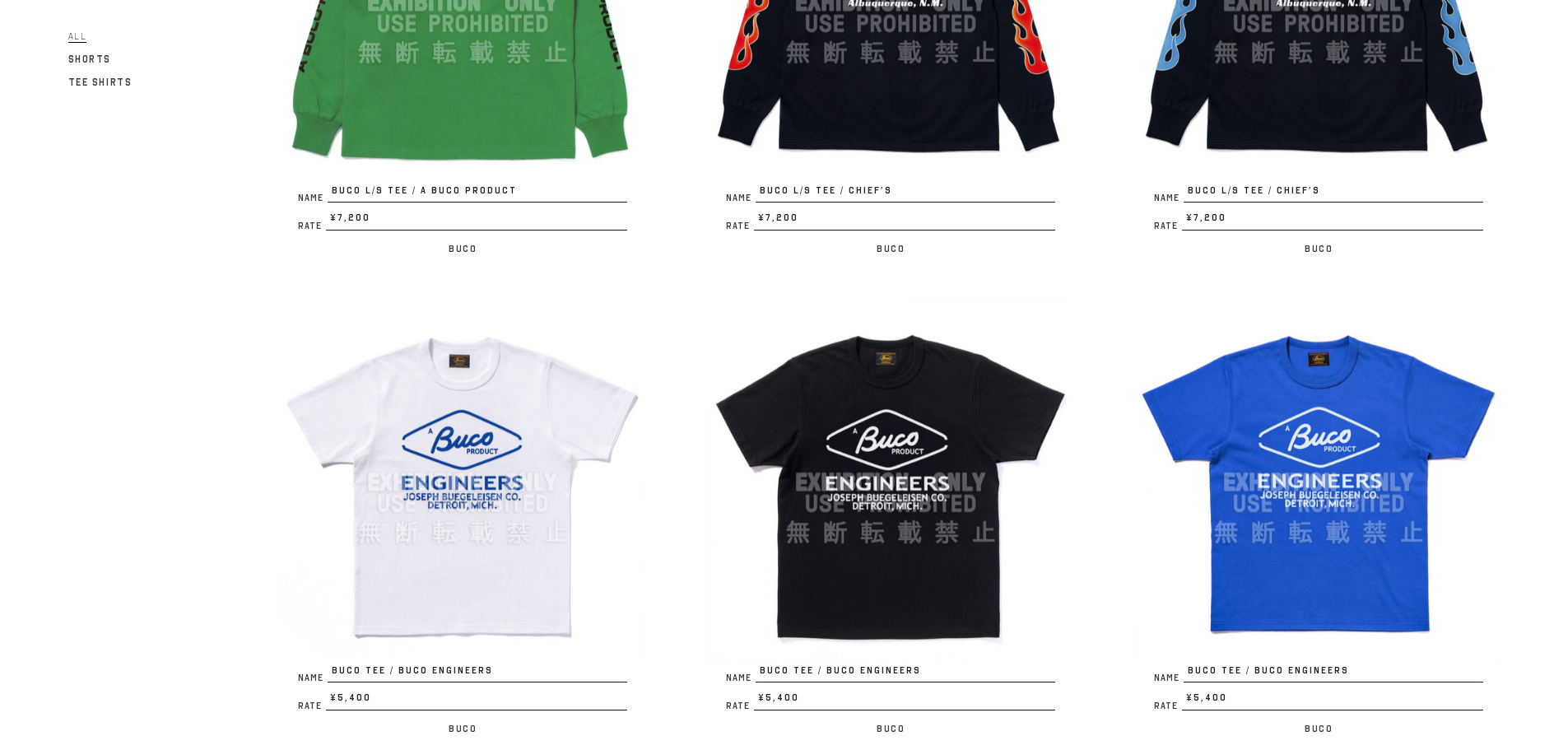
click at [929, 462] on img at bounding box center [890, 483] width 362 height 362
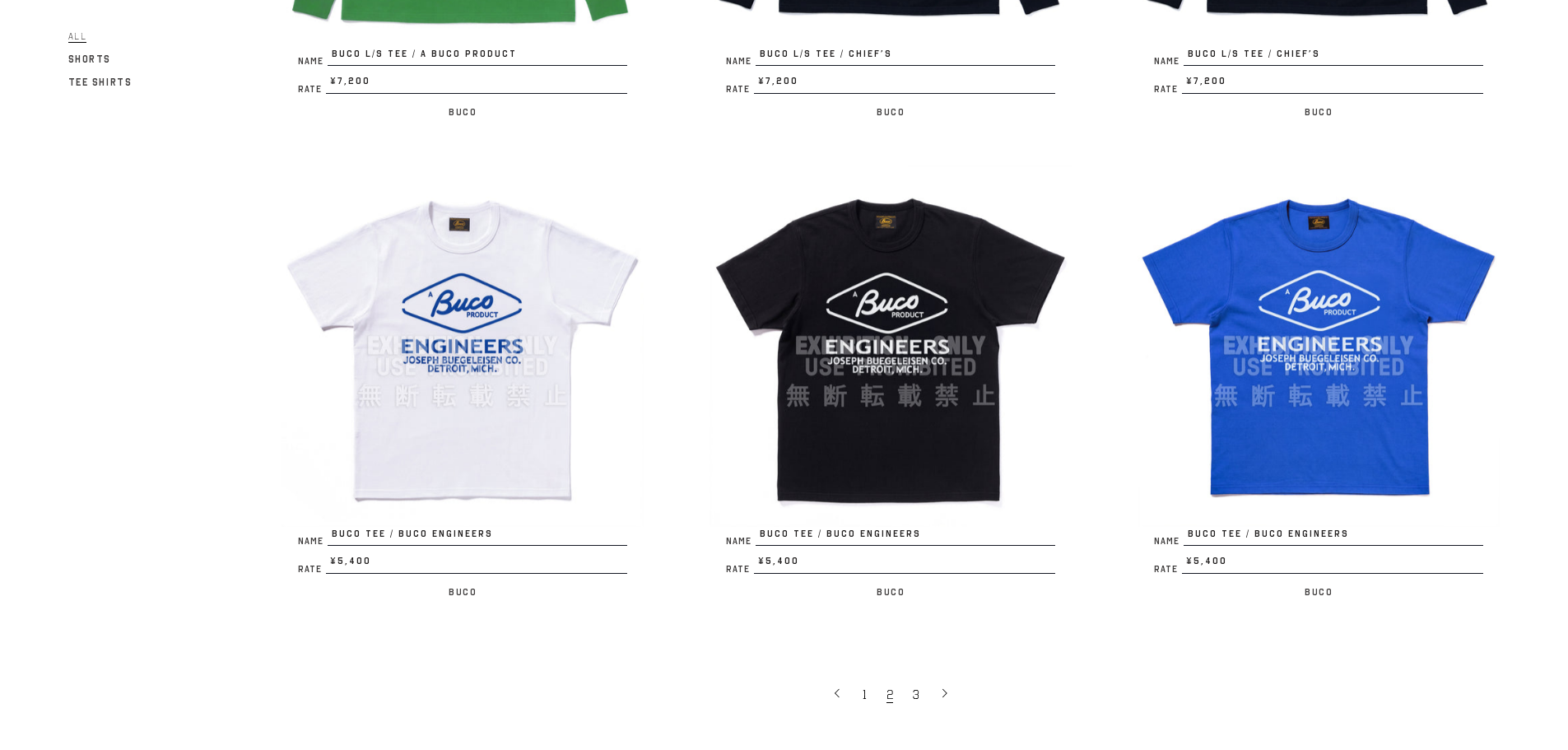
scroll to position [3733, 0]
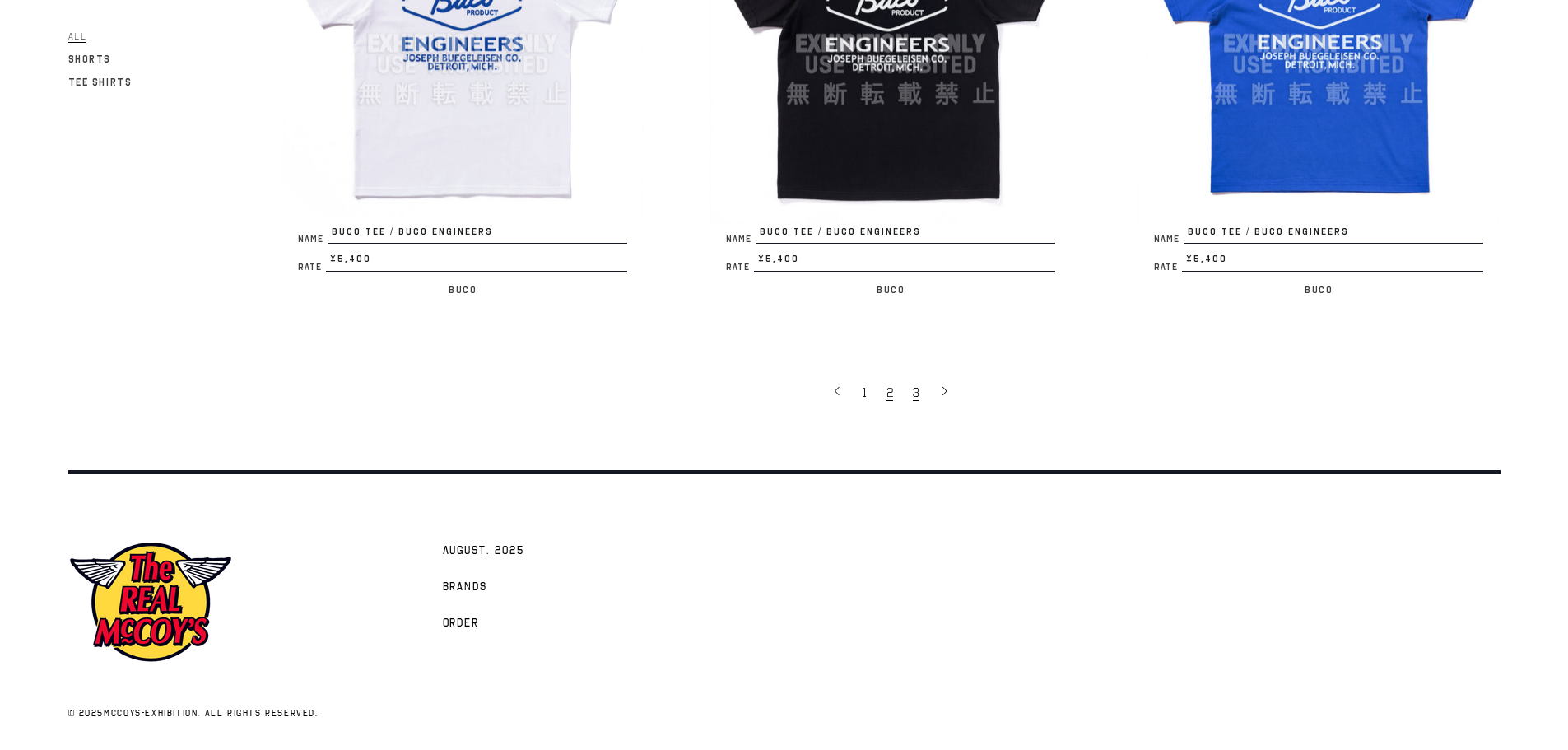
click at [909, 383] on link "3" at bounding box center [917, 392] width 26 height 35
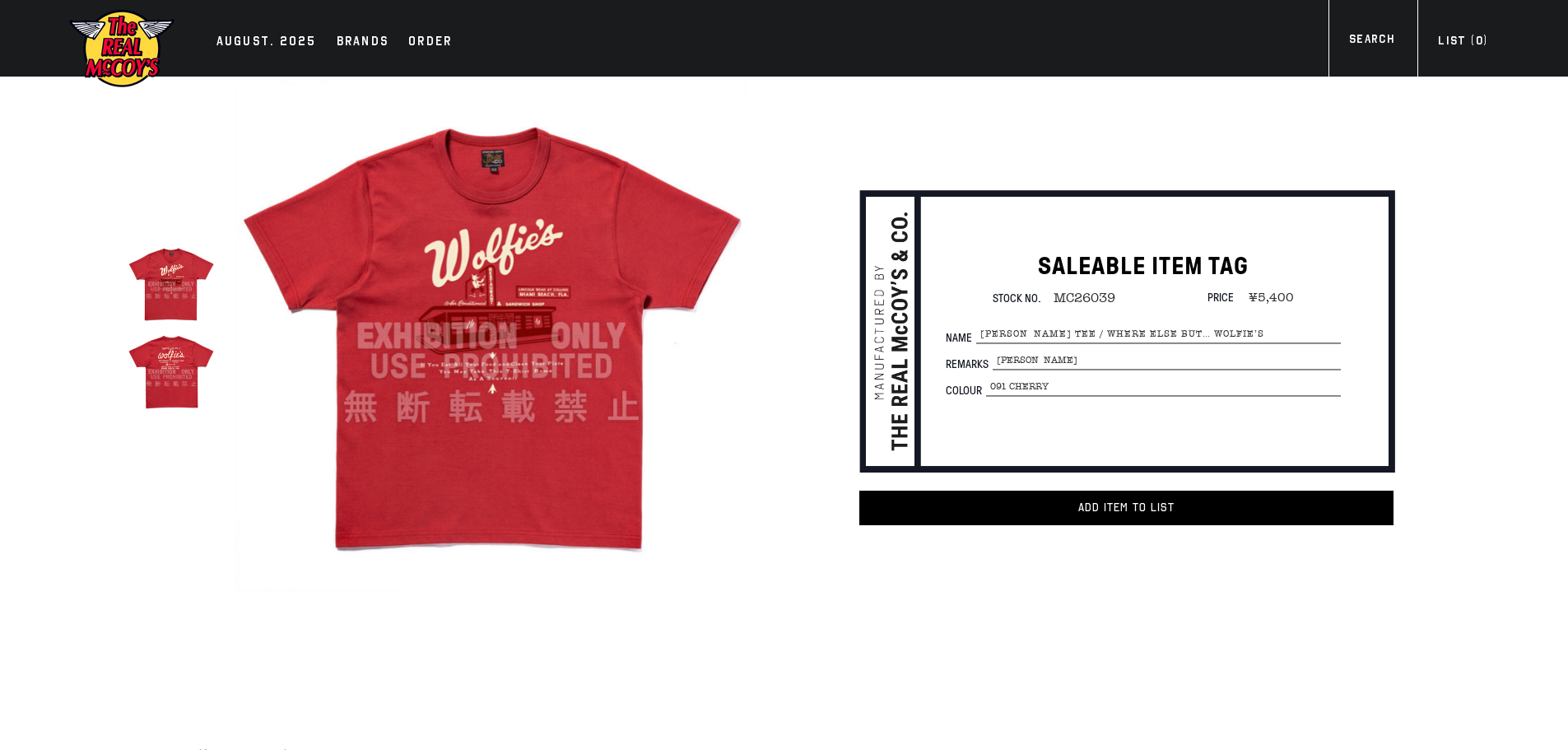
click at [159, 373] on img at bounding box center [171, 371] width 87 height 87
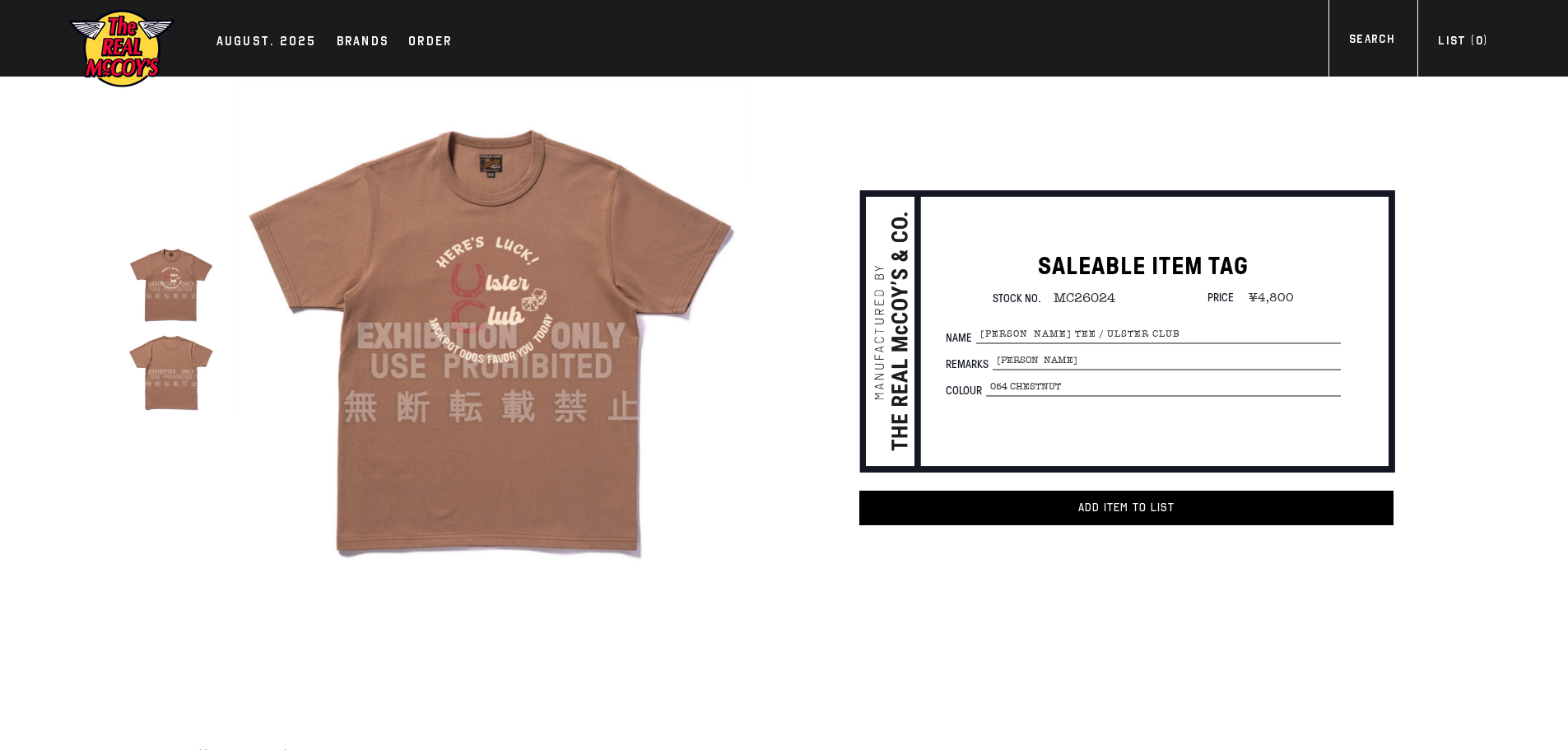
click at [178, 380] on img at bounding box center [171, 371] width 87 height 87
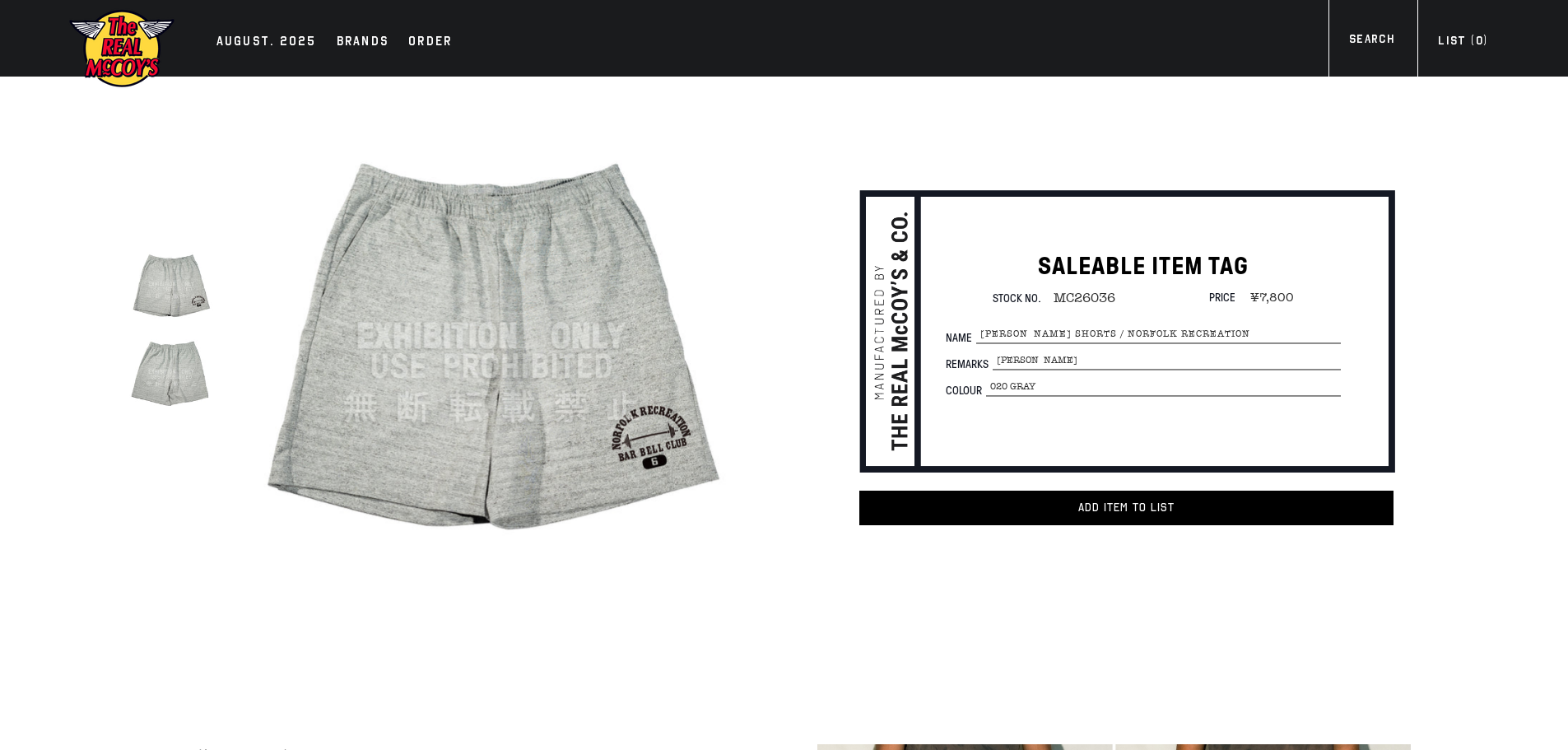
click at [163, 361] on img at bounding box center [171, 371] width 87 height 87
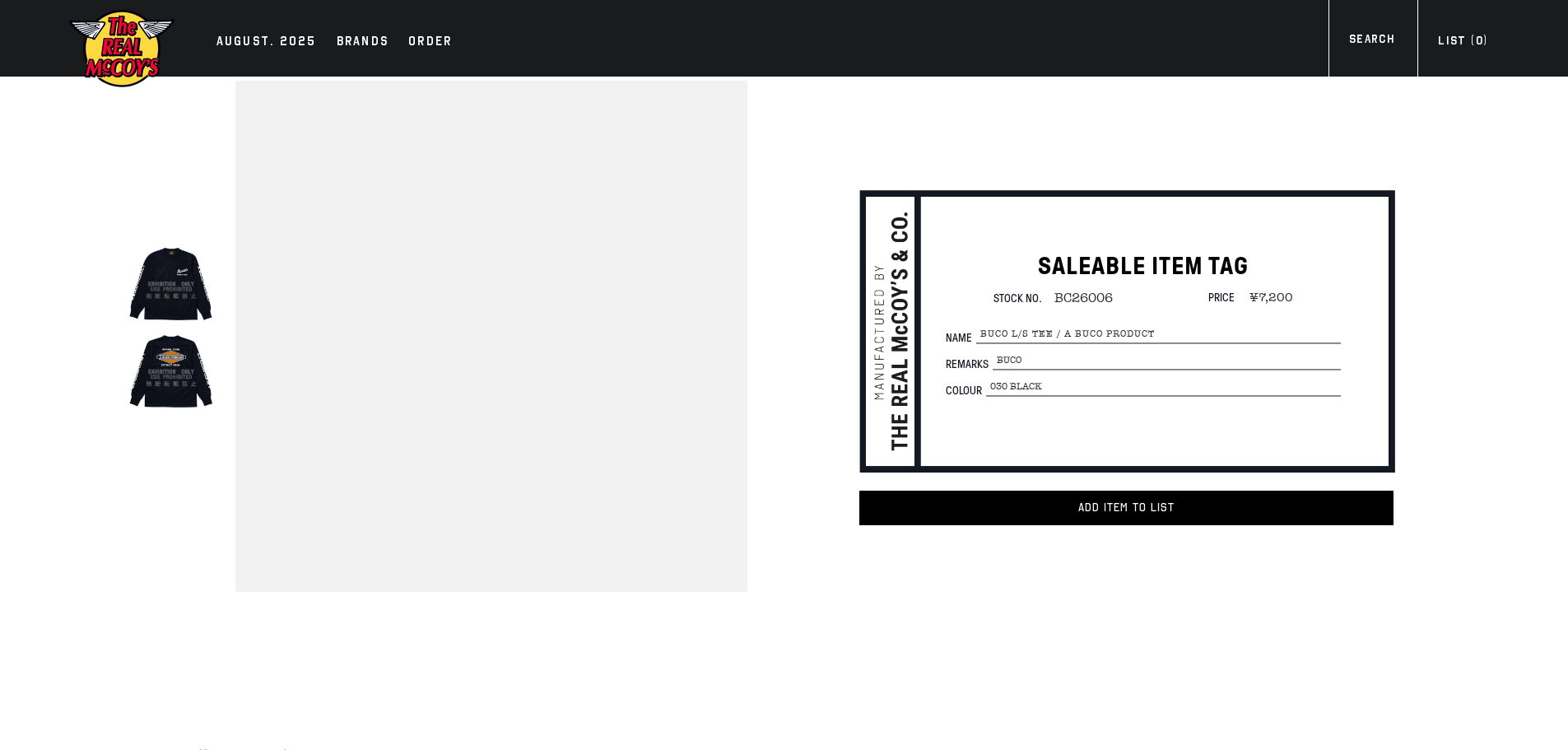
click at [151, 360] on img at bounding box center [171, 371] width 87 height 87
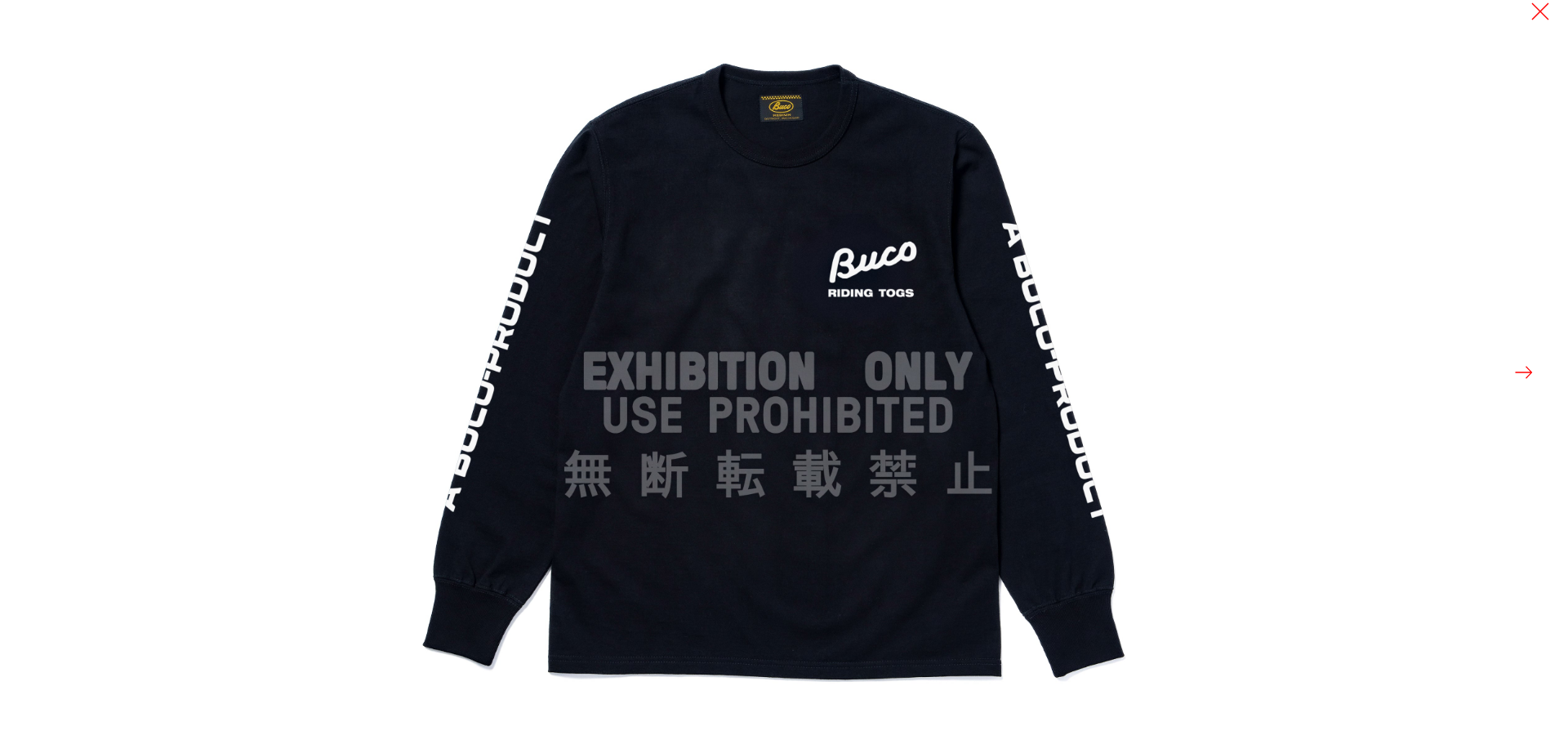
click at [1528, 361] on button at bounding box center [1524, 372] width 22 height 22
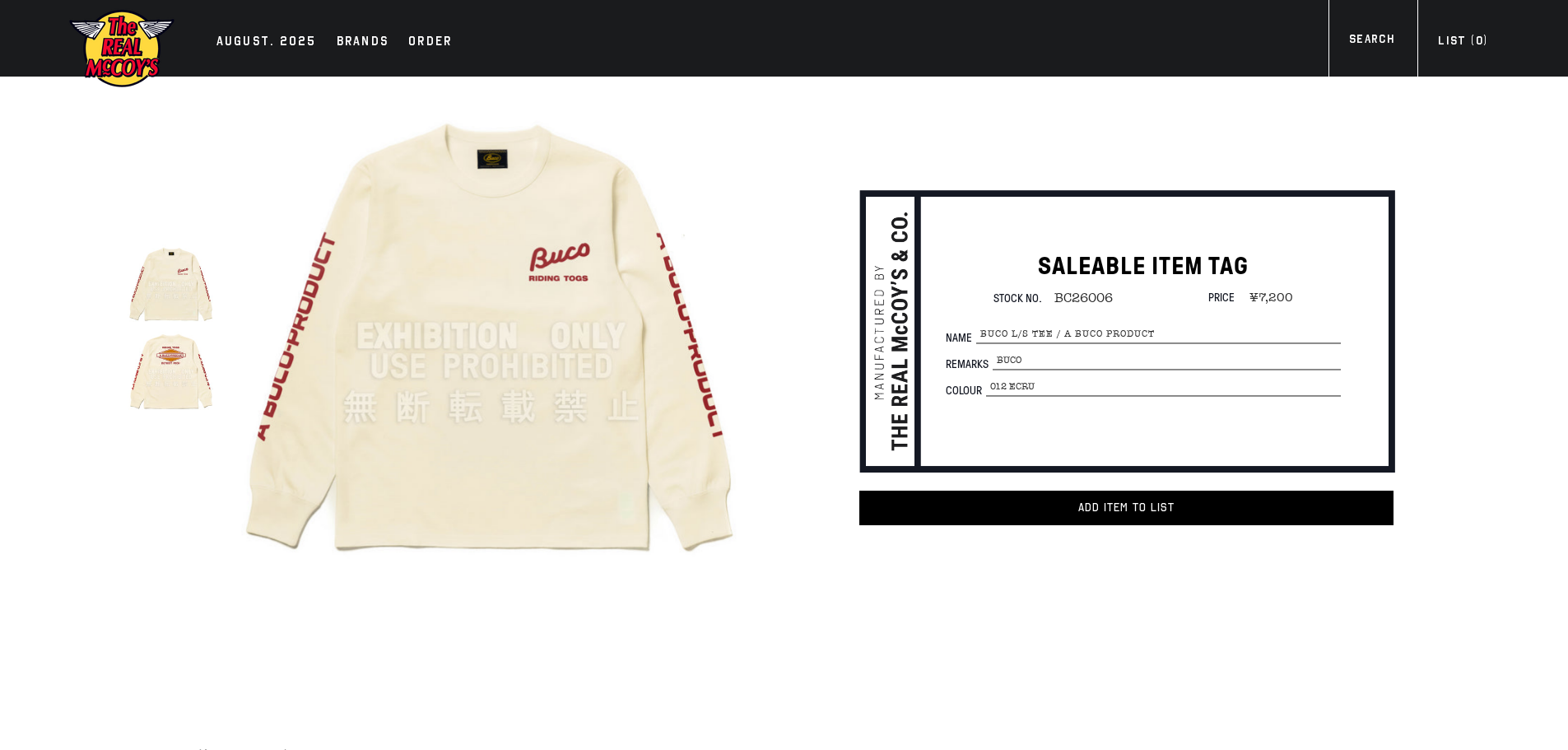
click at [159, 349] on img at bounding box center [171, 371] width 87 height 87
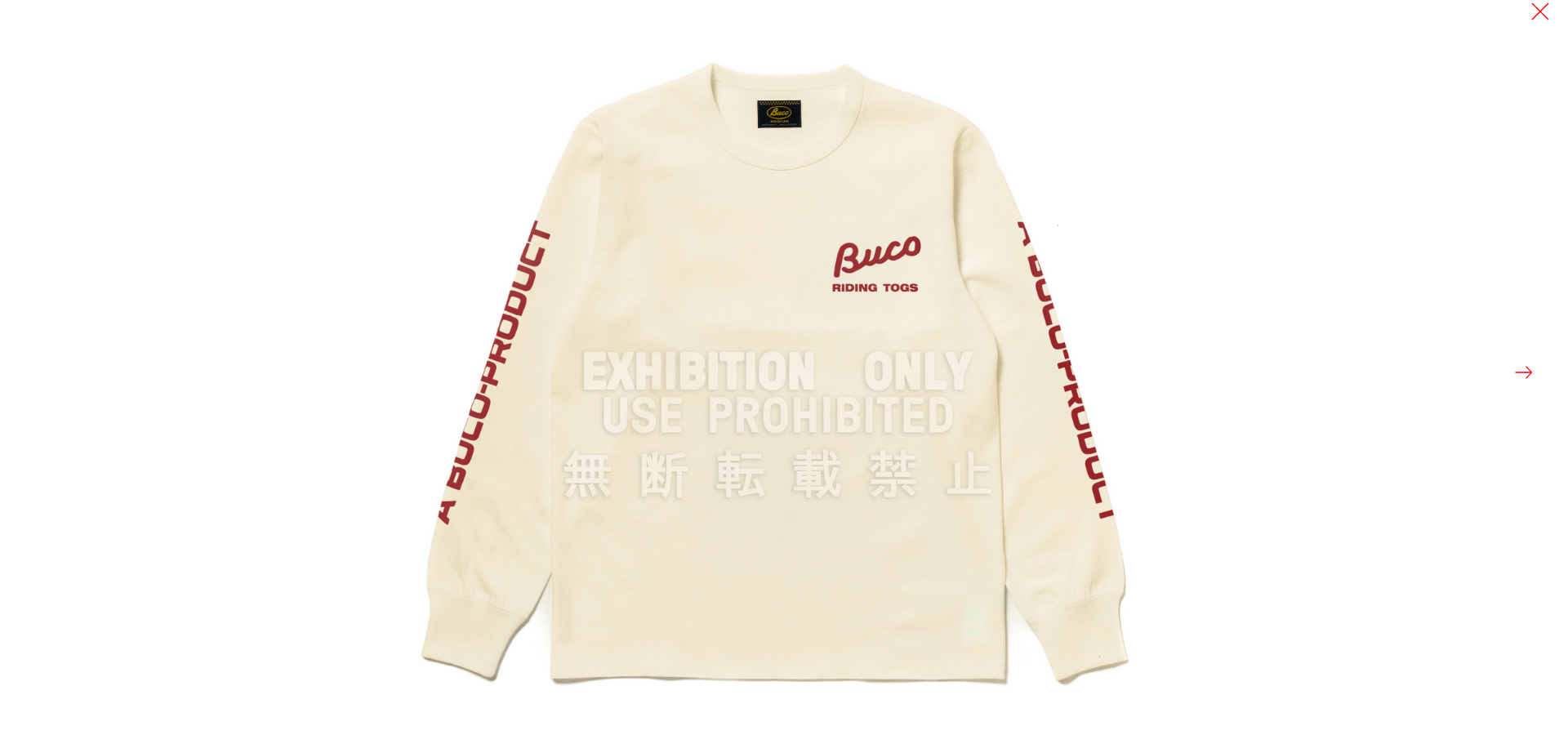
click at [1519, 353] on div at bounding box center [1190, 372] width 1568 height 744
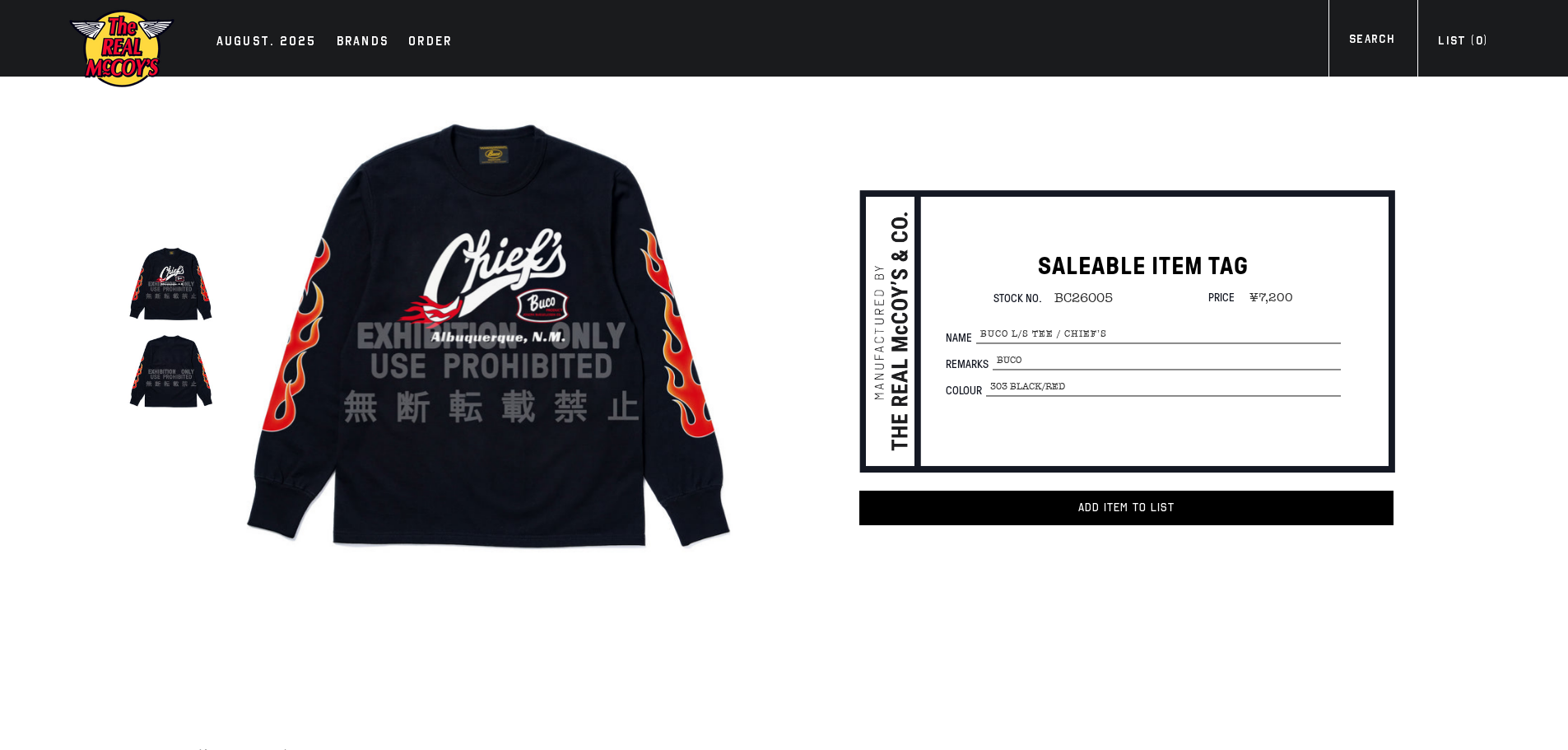
click at [172, 364] on img at bounding box center [171, 371] width 87 height 87
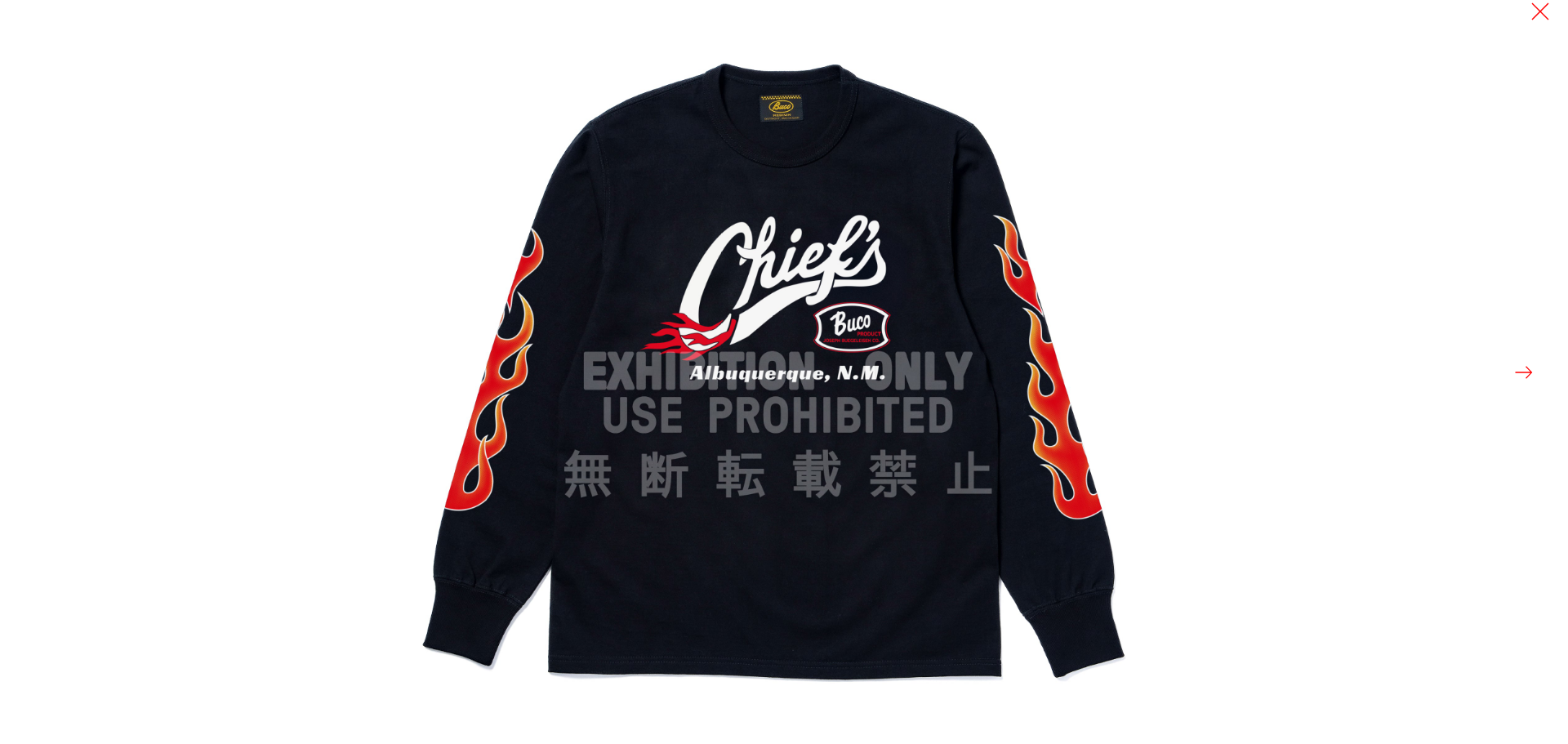
click at [1516, 377] on button at bounding box center [1524, 372] width 22 height 22
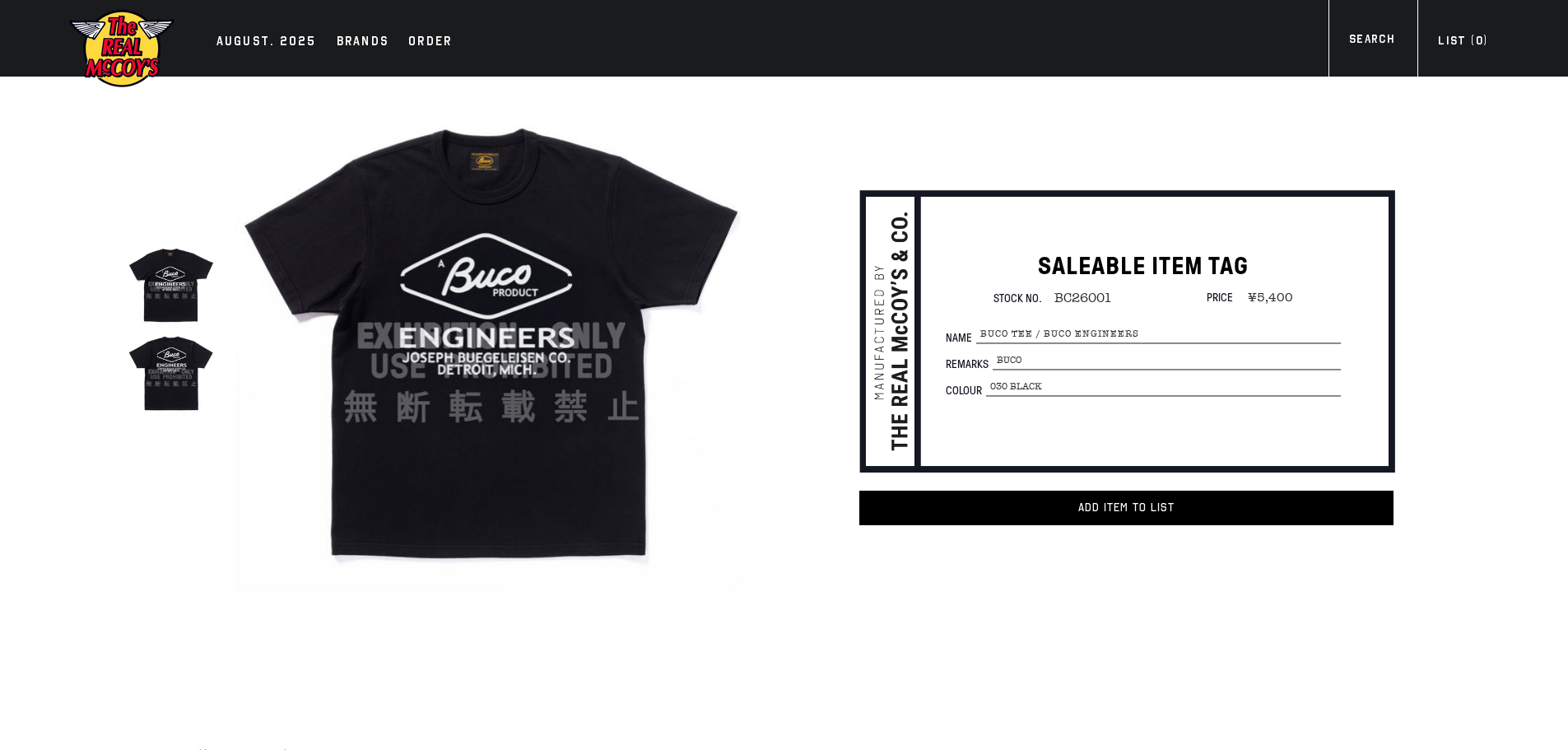
click at [139, 378] on img at bounding box center [171, 371] width 87 height 87
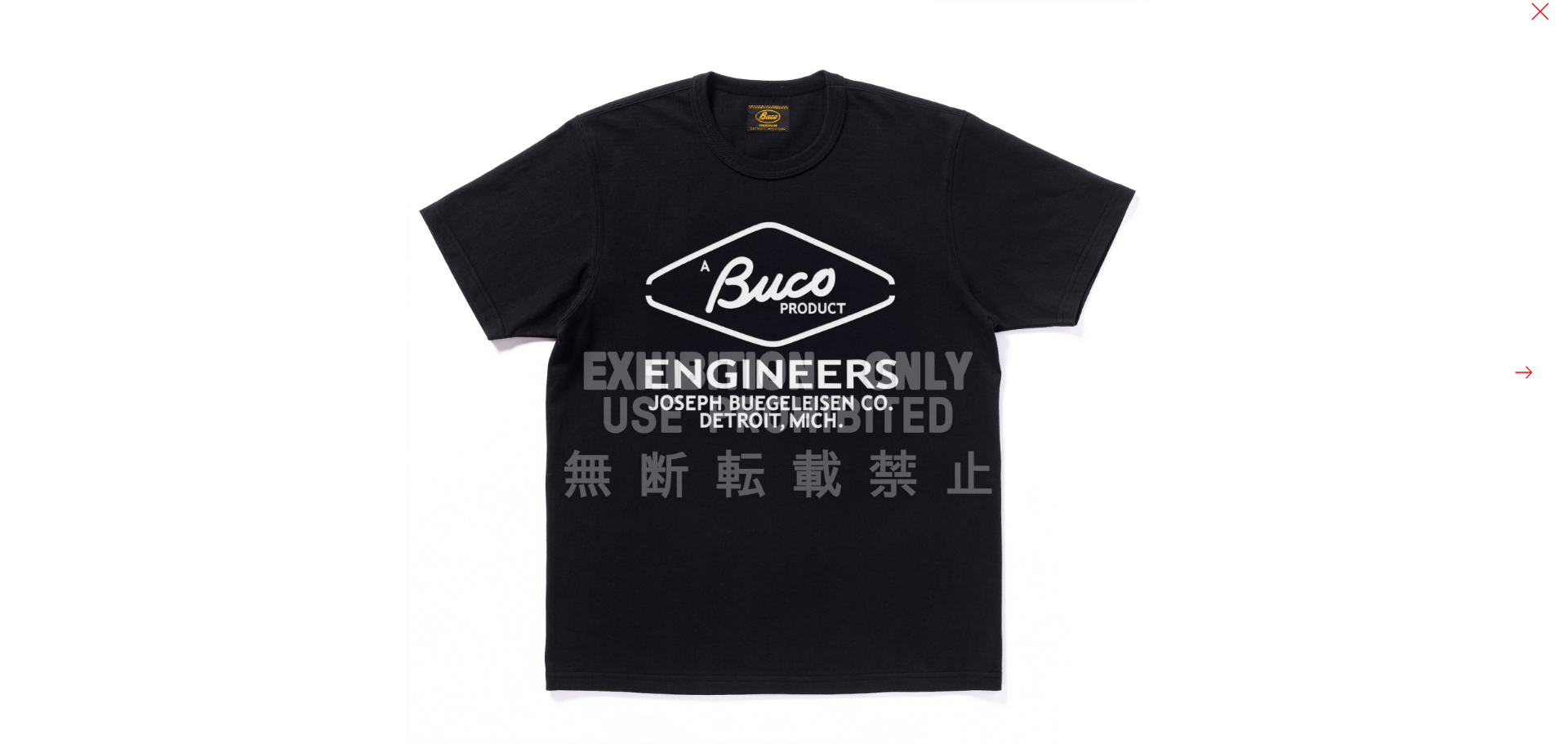
click at [335, 135] on div at bounding box center [784, 372] width 1568 height 744
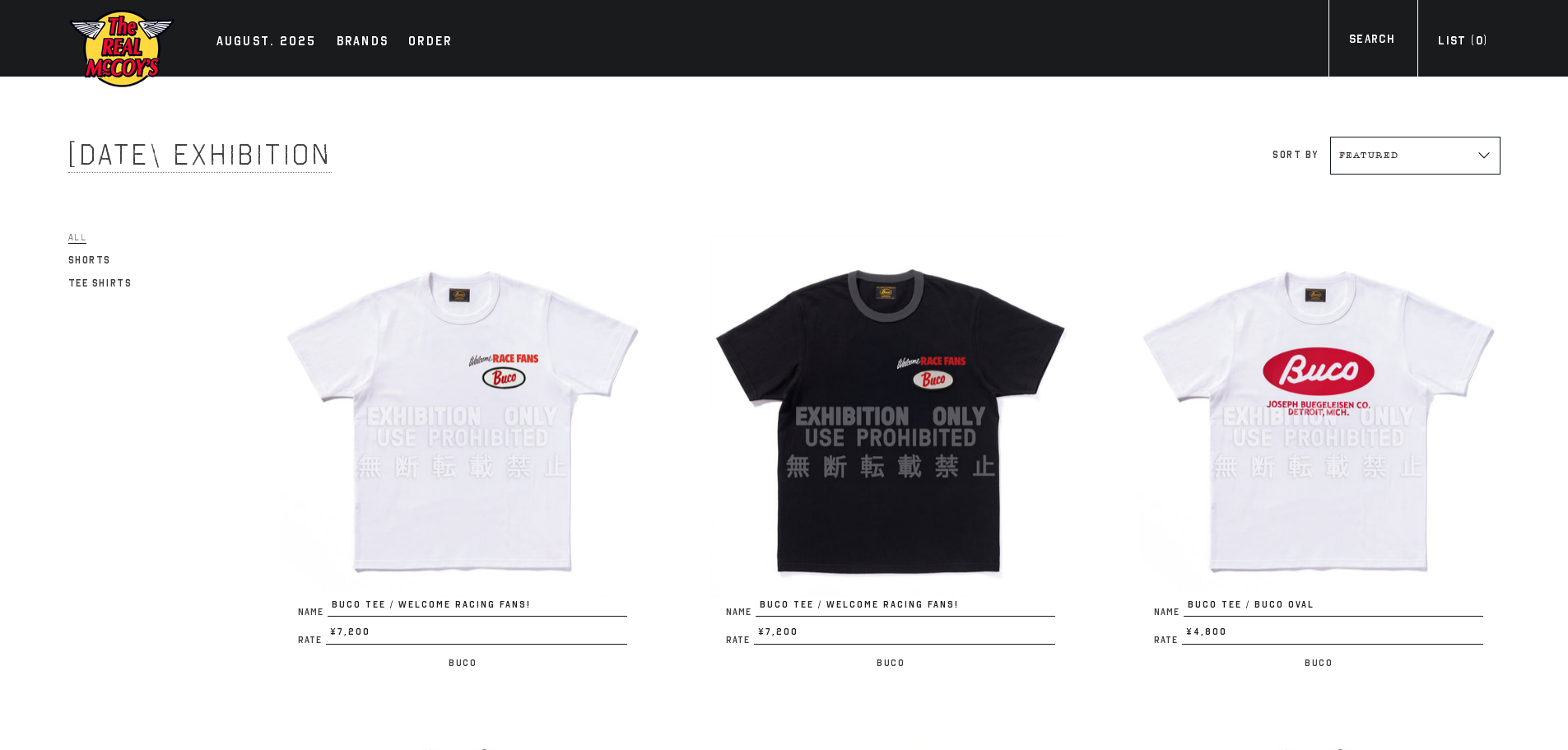
click at [500, 376] on img at bounding box center [463, 416] width 362 height 362
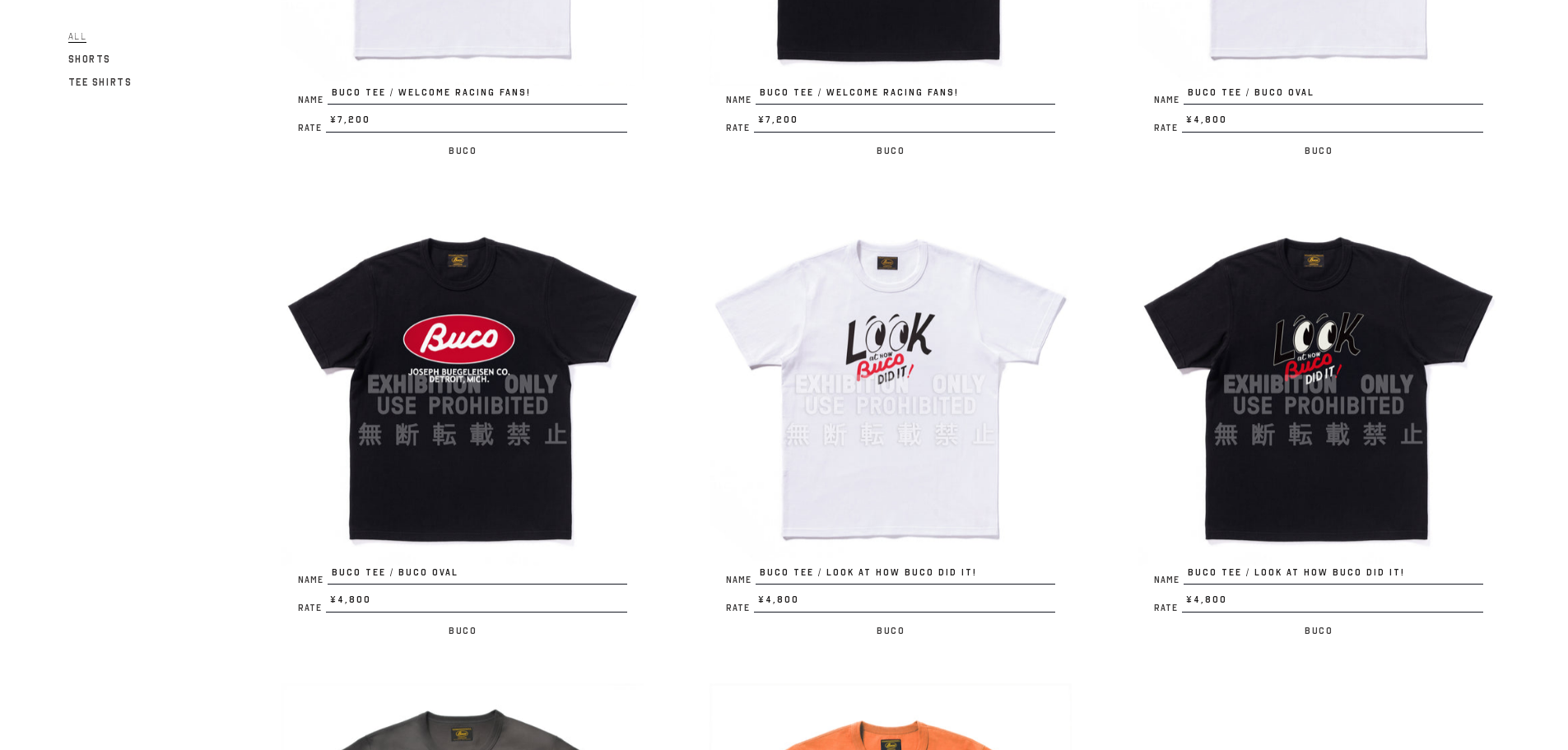
scroll to position [549, 0]
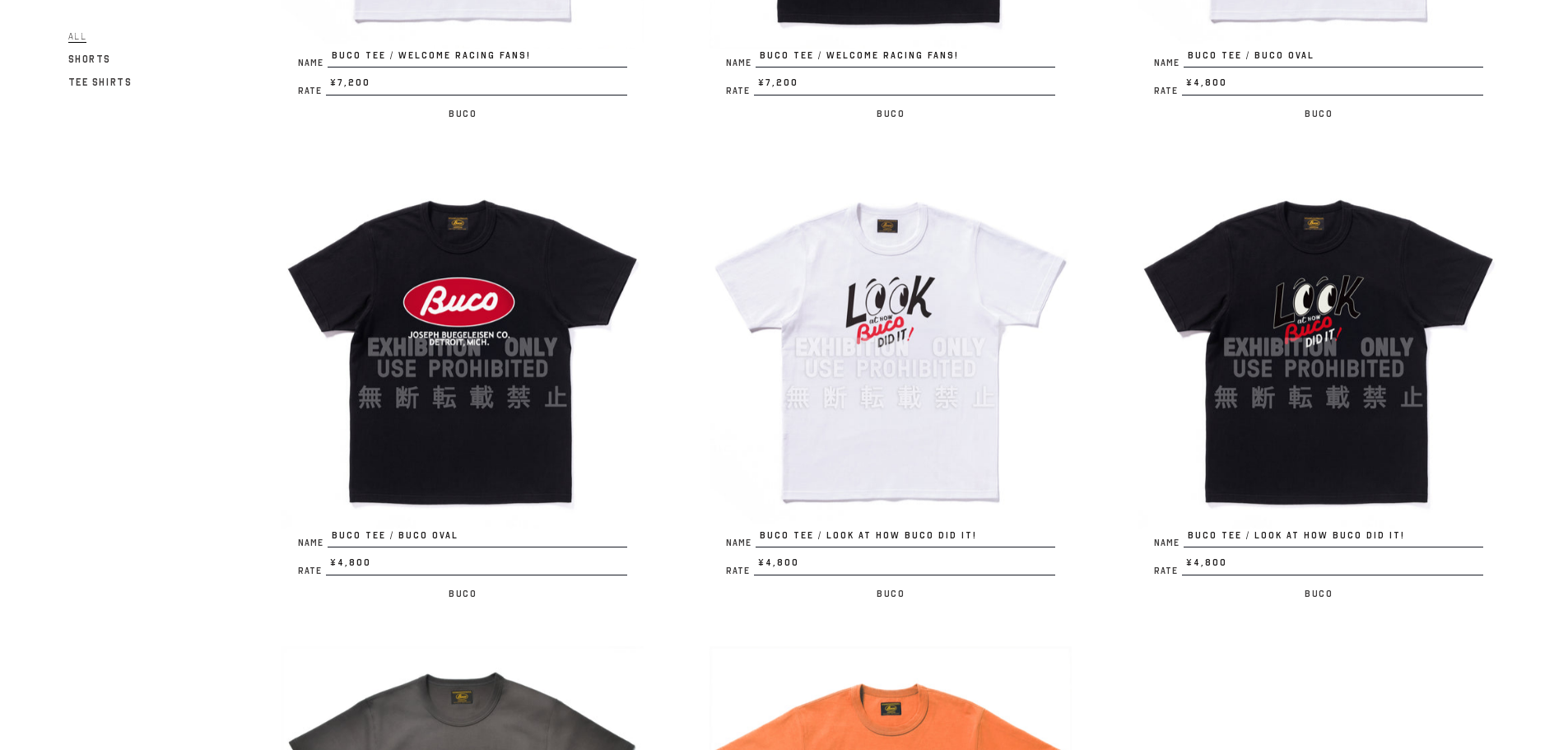
click at [903, 327] on img at bounding box center [890, 348] width 362 height 362
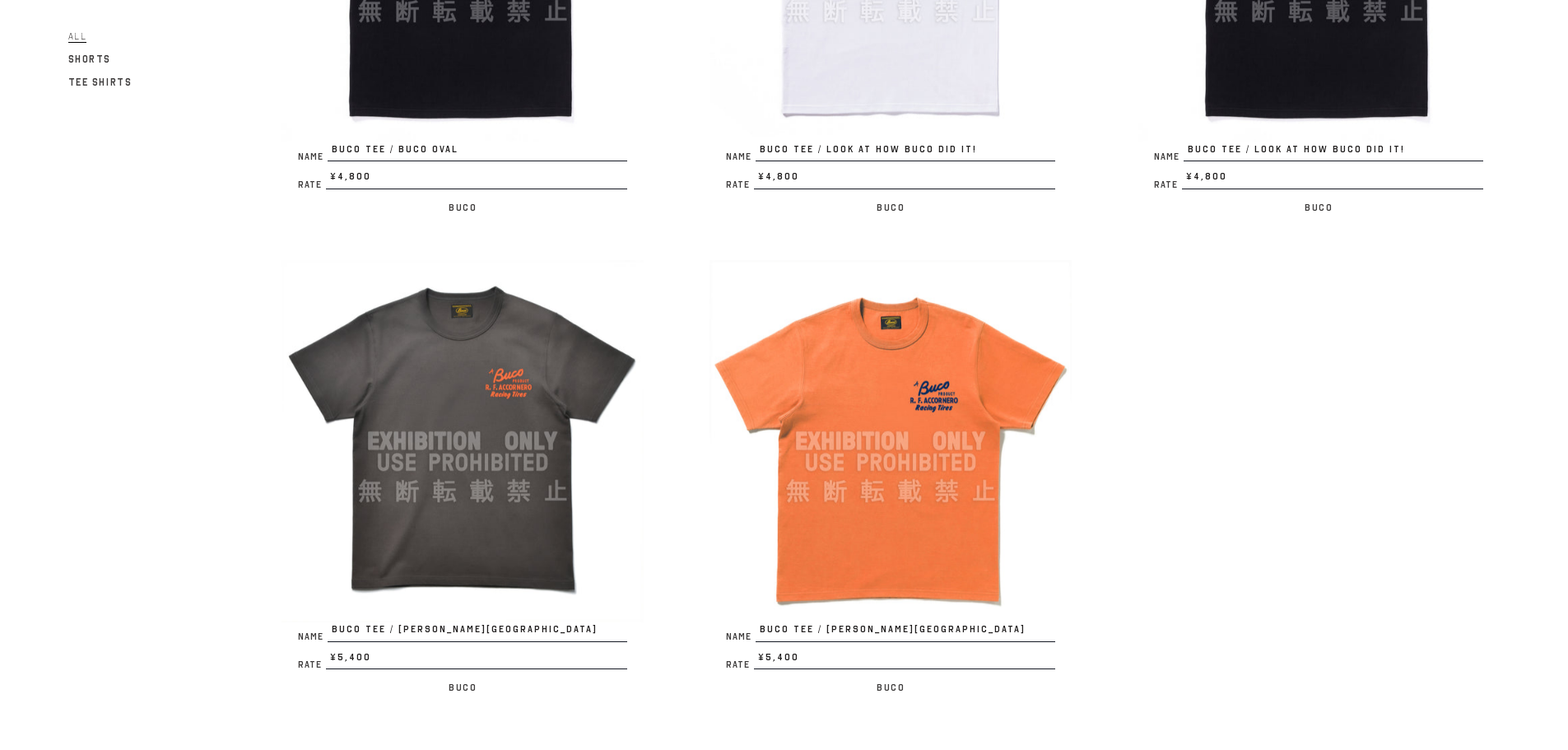
scroll to position [988, 0]
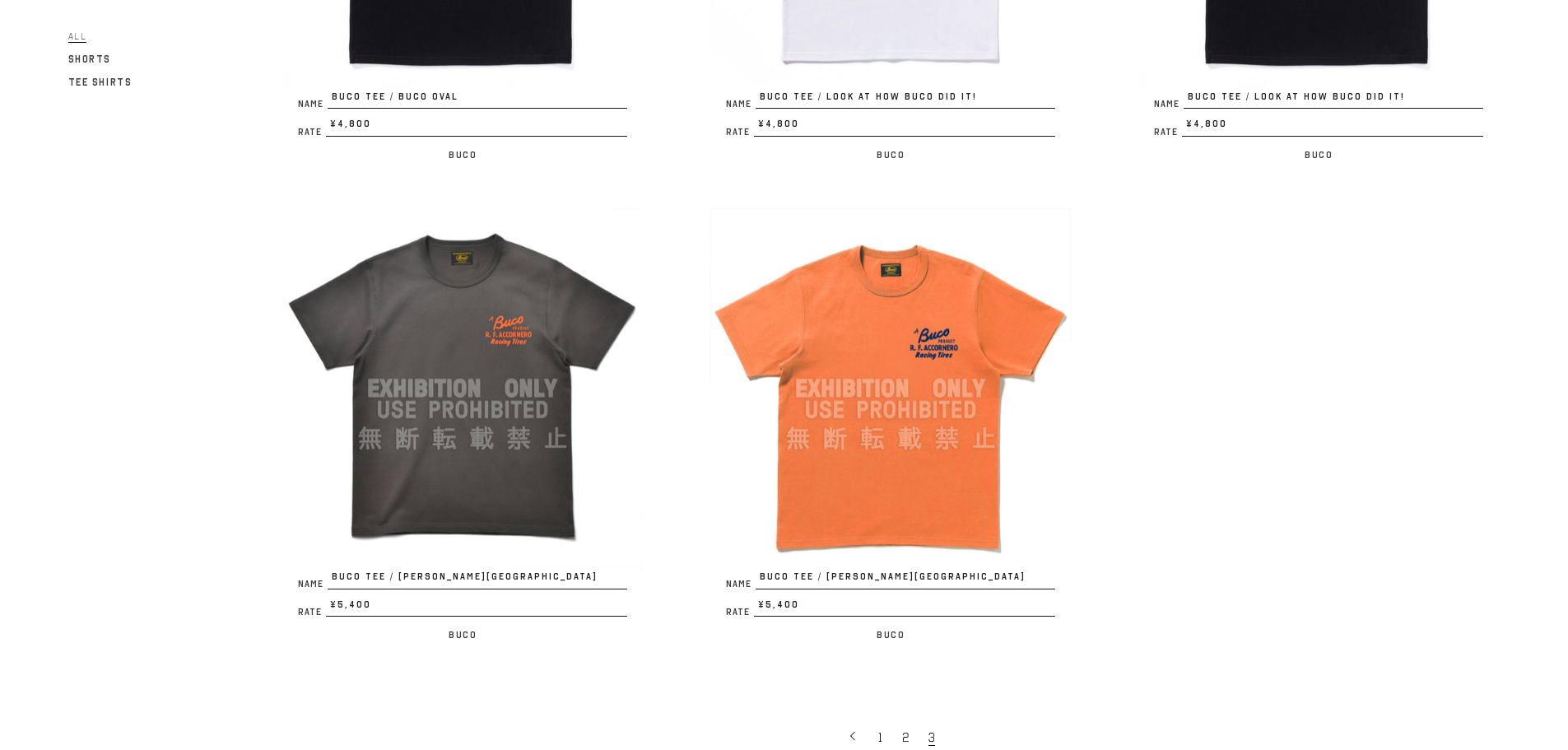
click at [470, 358] on img at bounding box center [463, 389] width 362 height 362
click at [956, 287] on img at bounding box center [890, 389] width 362 height 362
click at [461, 311] on img at bounding box center [463, 389] width 362 height 362
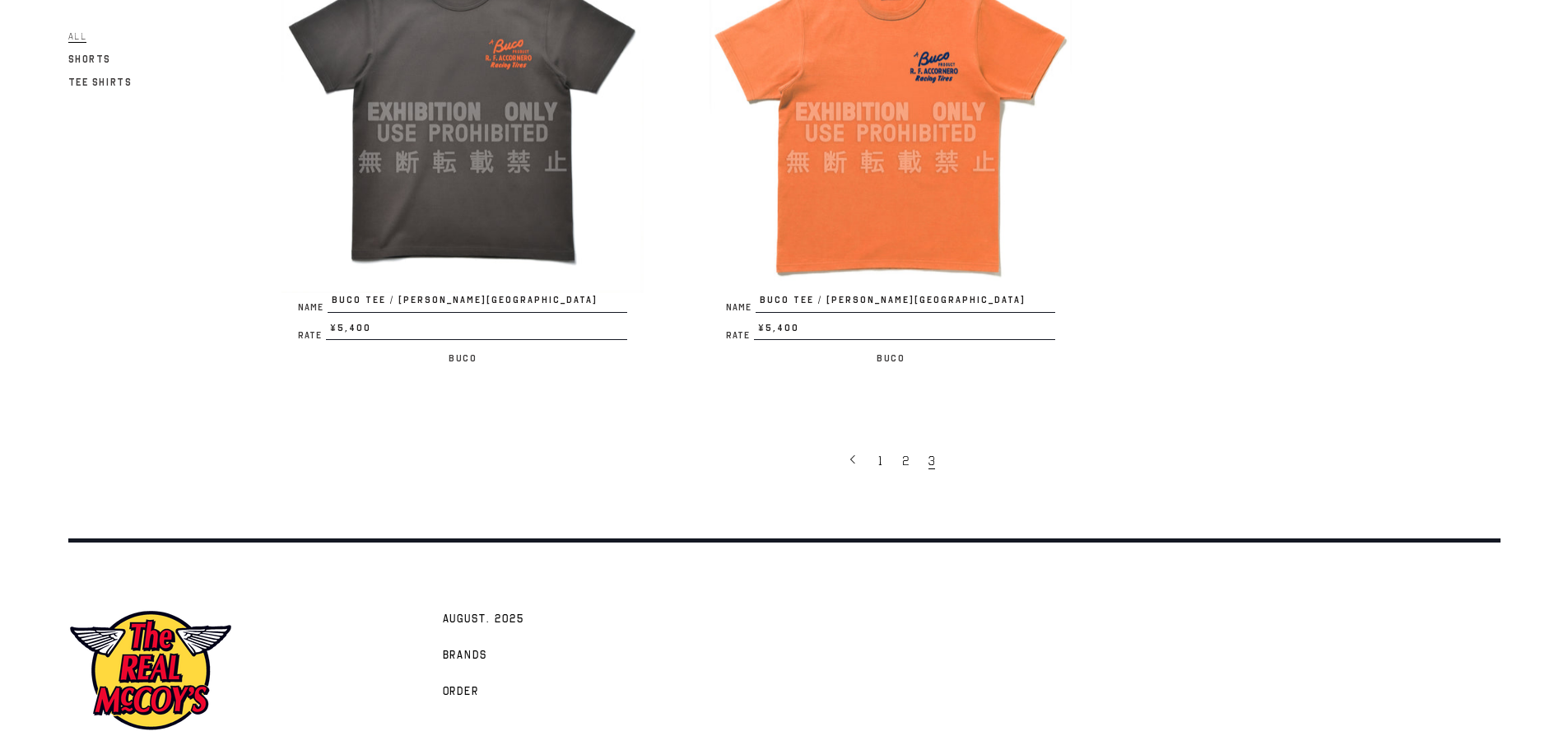
scroll to position [1333, 0]
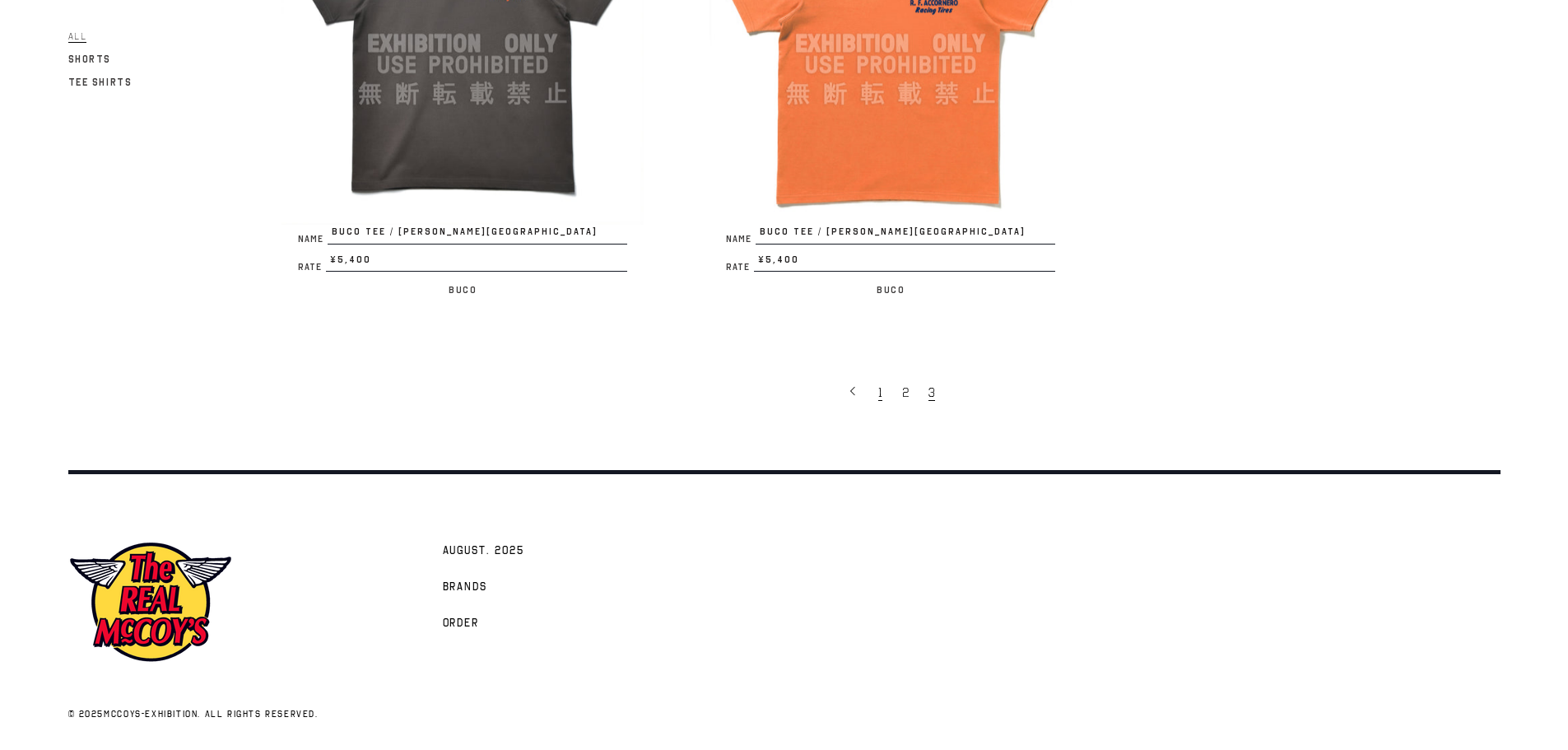
click at [878, 391] on span "1" at bounding box center [880, 392] width 4 height 17
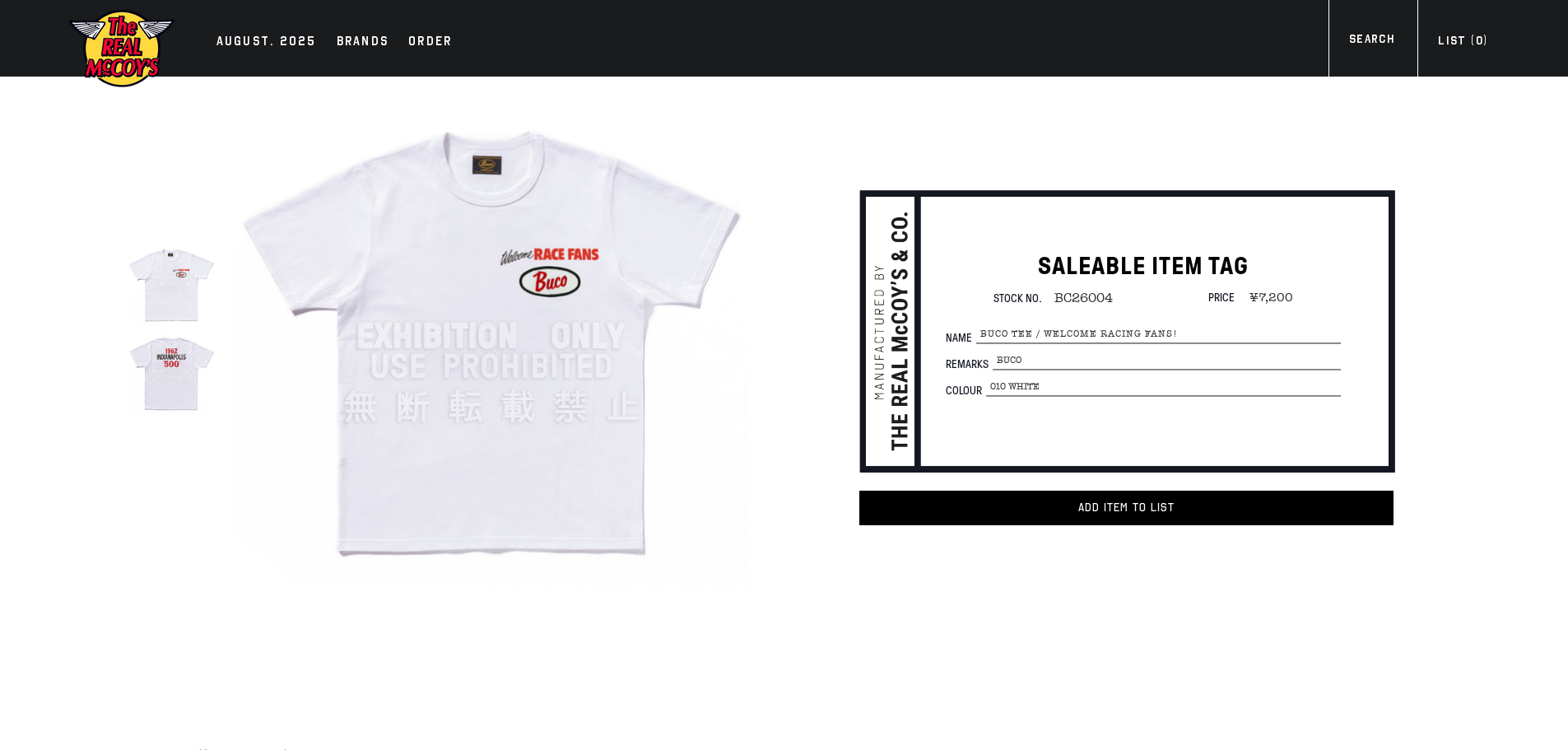
click at [201, 388] on img at bounding box center [171, 371] width 87 height 87
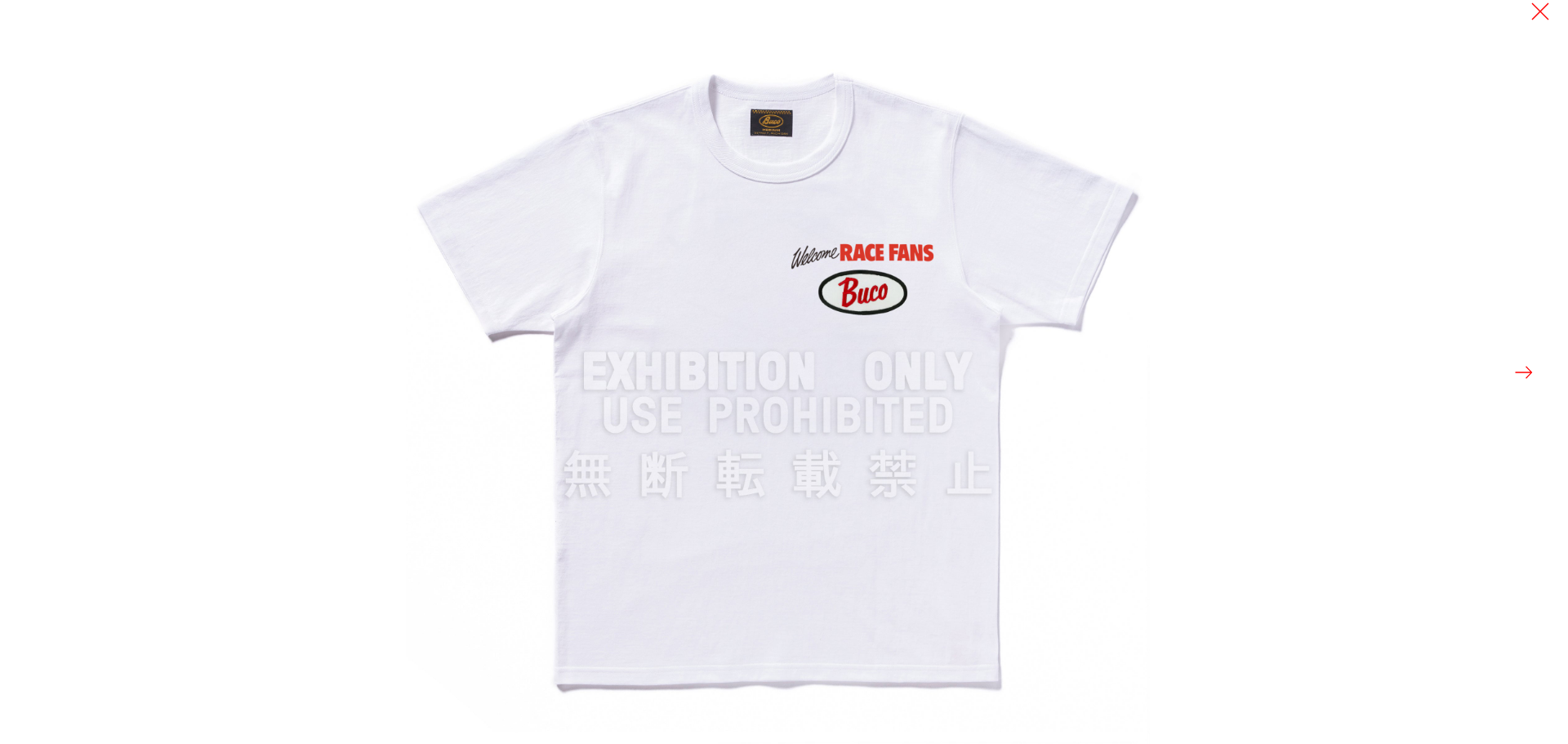
click at [1542, 368] on div at bounding box center [1190, 372] width 1568 height 744
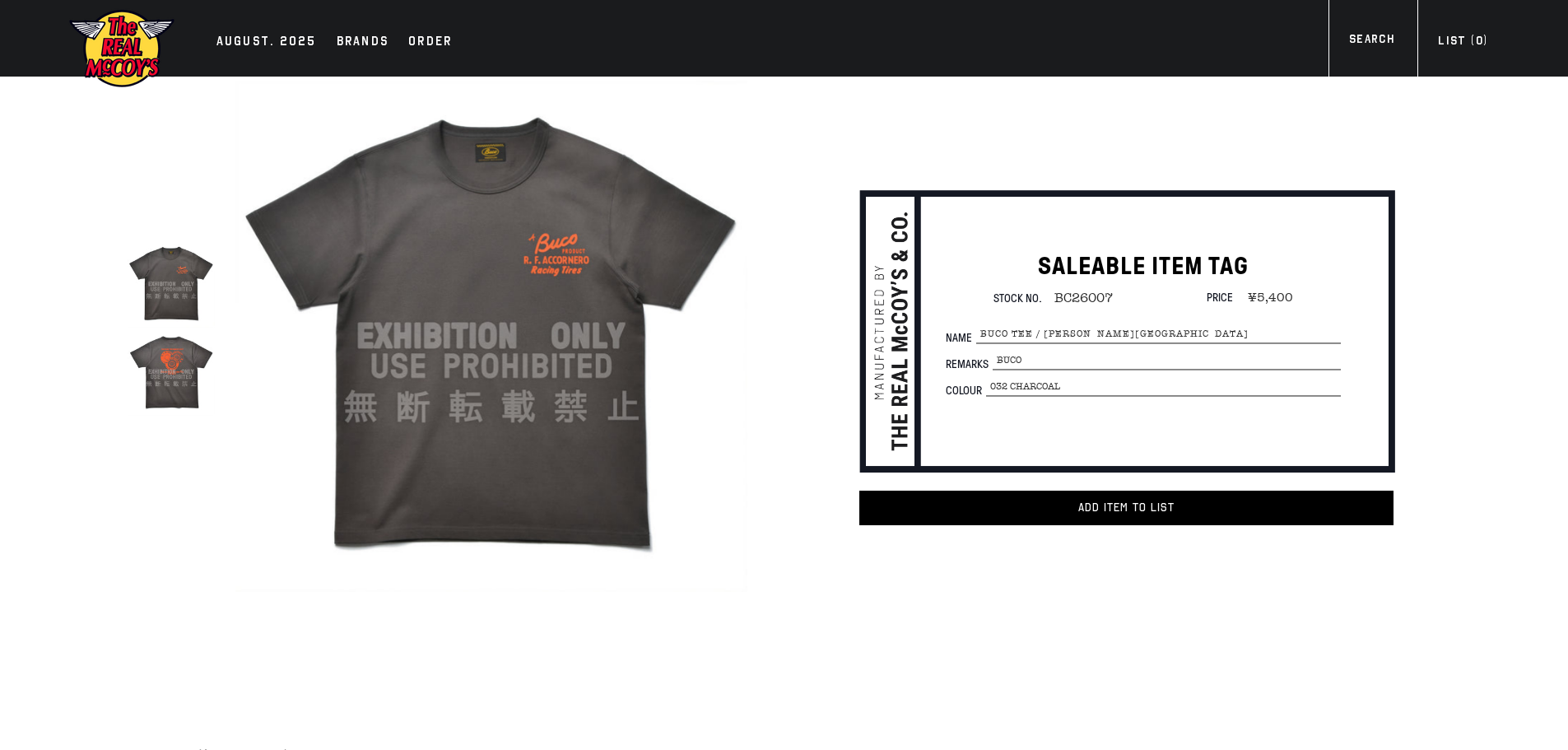
click at [190, 399] on img at bounding box center [171, 371] width 87 height 87
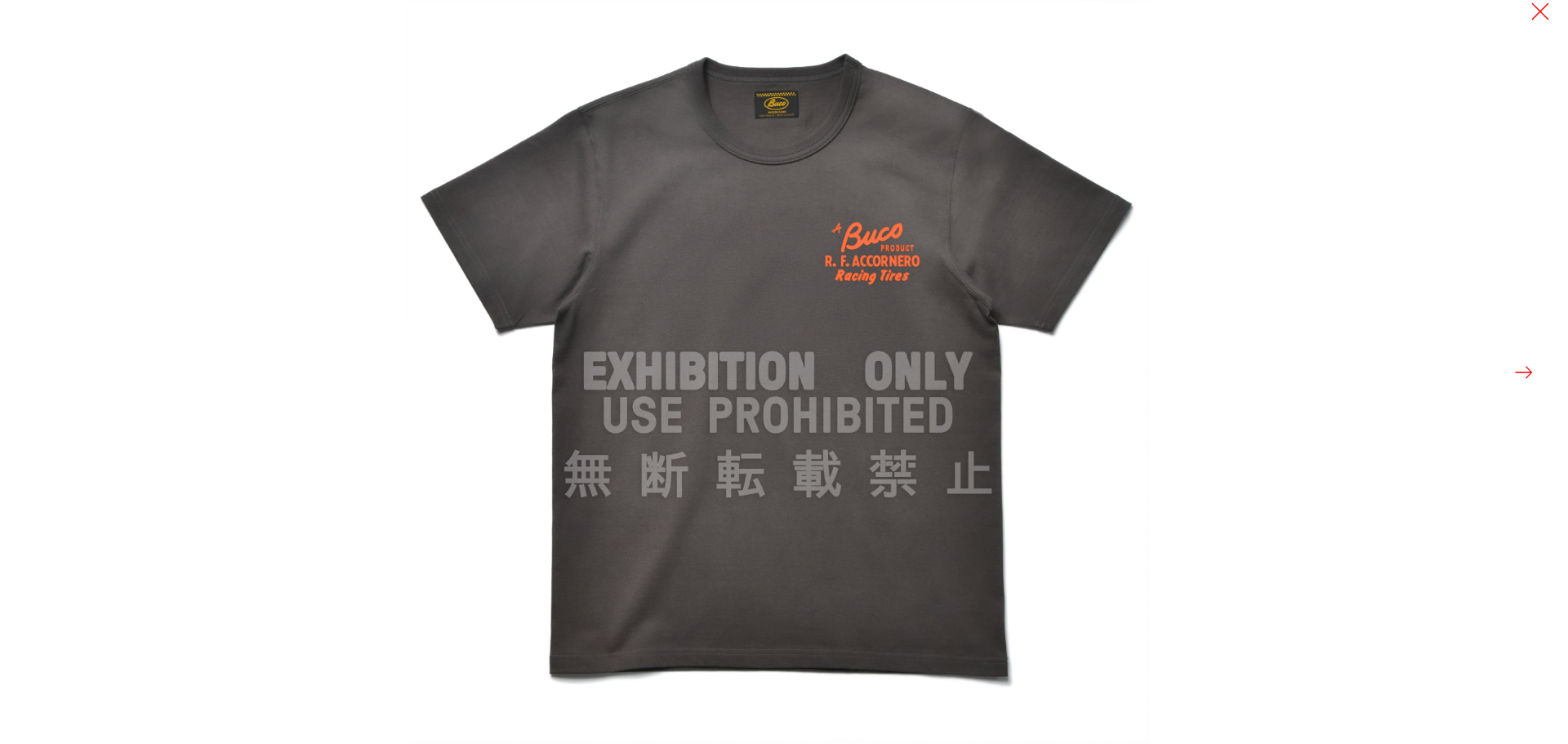
click at [1518, 370] on button at bounding box center [1524, 372] width 22 height 22
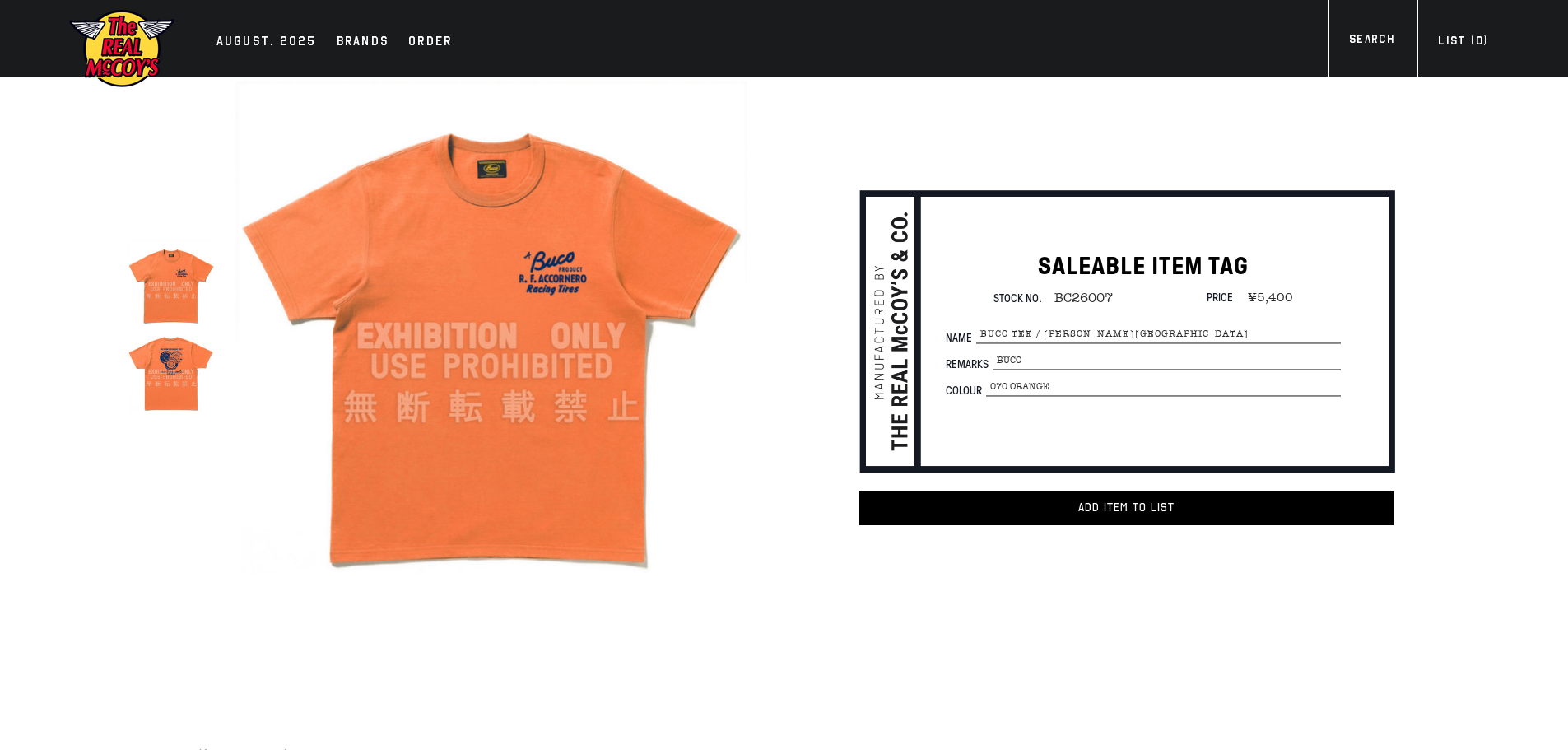
click at [164, 358] on img at bounding box center [171, 371] width 87 height 87
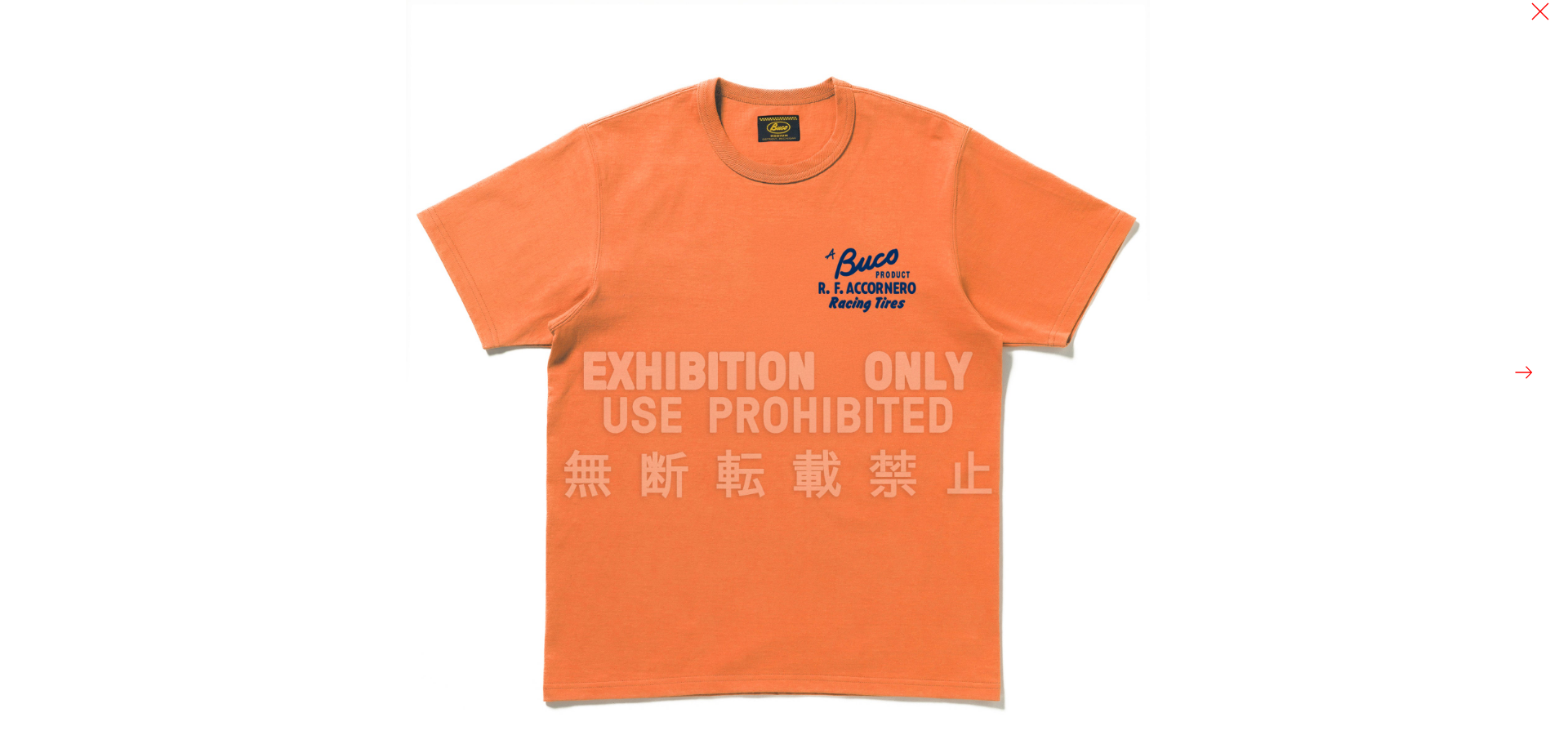
click at [142, 107] on div at bounding box center [784, 372] width 1568 height 744
